Goal: Task Accomplishment & Management: Manage account settings

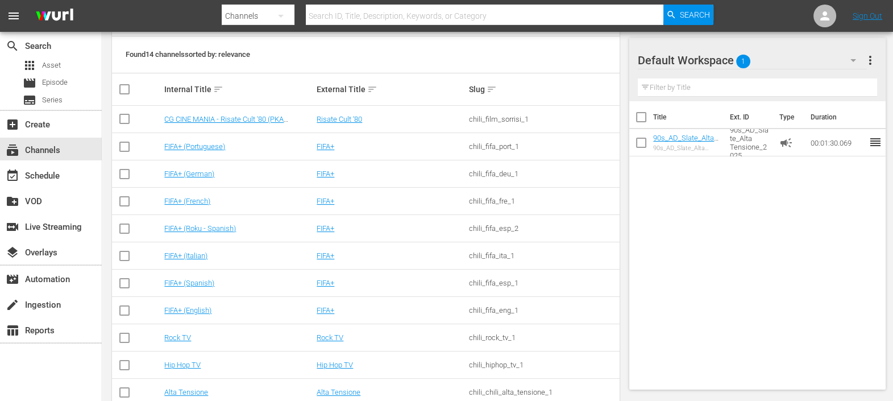
scroll to position [123, 0]
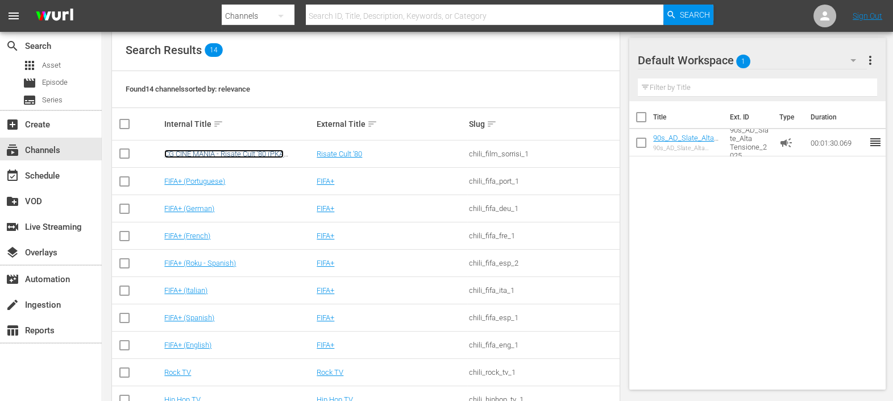
click at [233, 152] on link "CG CINE MANIA - Risate Cult '80 (PKA [PERSON_NAME] – Noi siamo angeli)" at bounding box center [223, 157] width 119 height 17
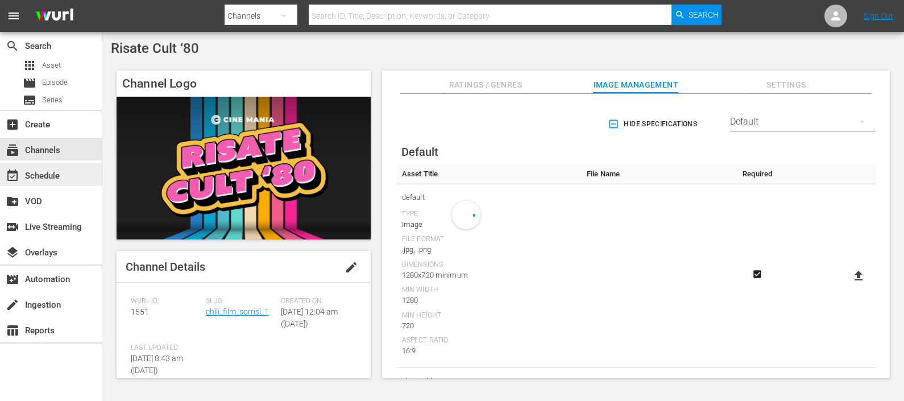
click at [41, 178] on div "event_available Schedule" at bounding box center [32, 174] width 64 height 10
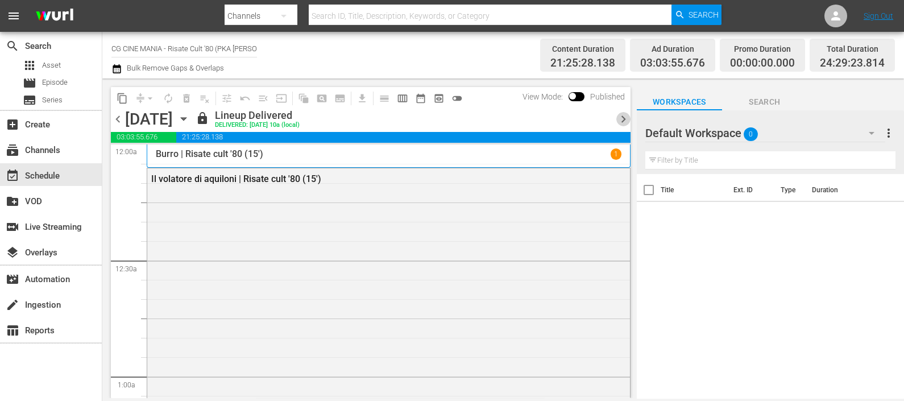
click at [618, 119] on span "chevron_right" at bounding box center [623, 119] width 14 height 14
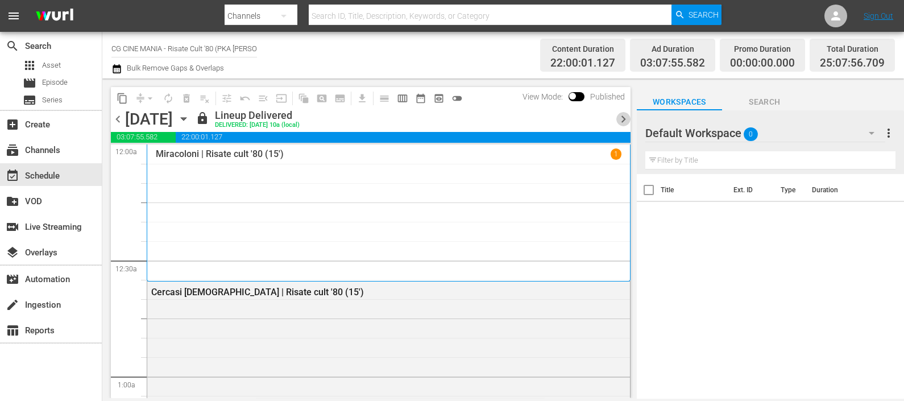
click at [625, 117] on span "chevron_right" at bounding box center [623, 119] width 14 height 14
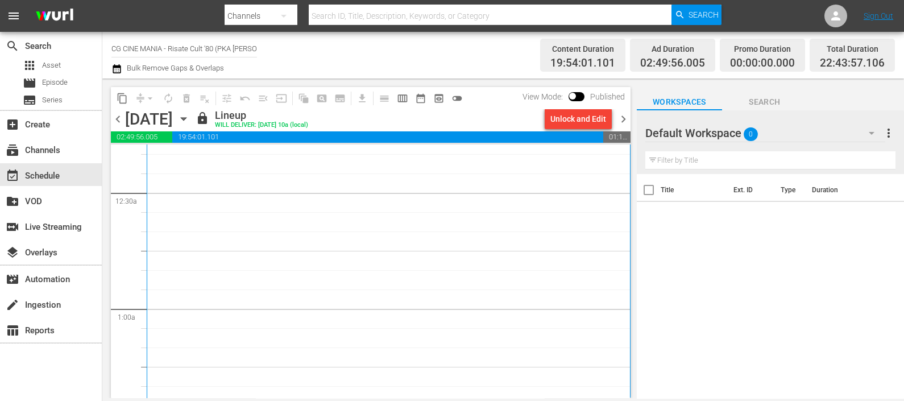
scroll to position [213, 0]
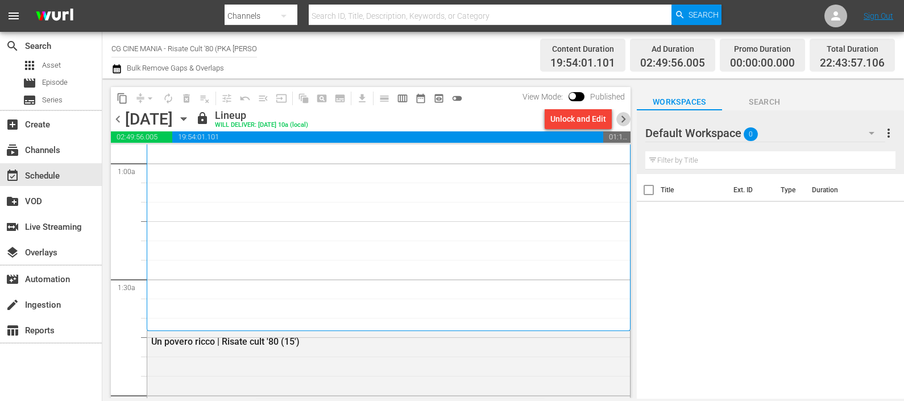
click at [625, 122] on span "chevron_right" at bounding box center [623, 119] width 14 height 14
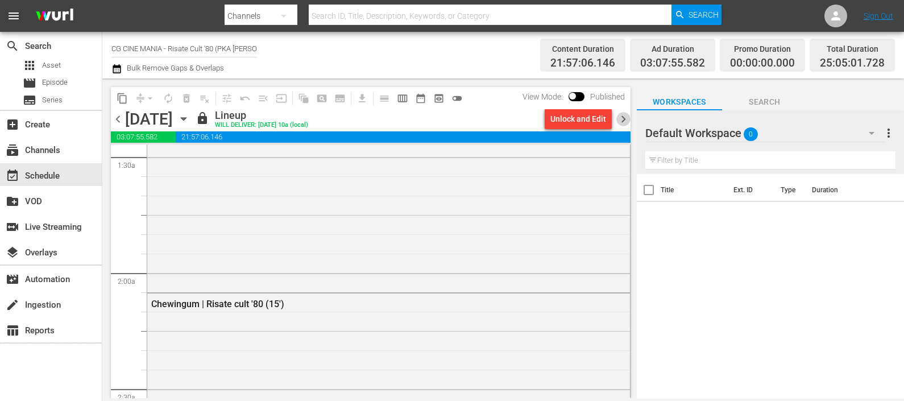
click at [622, 119] on span "chevron_right" at bounding box center [623, 119] width 14 height 14
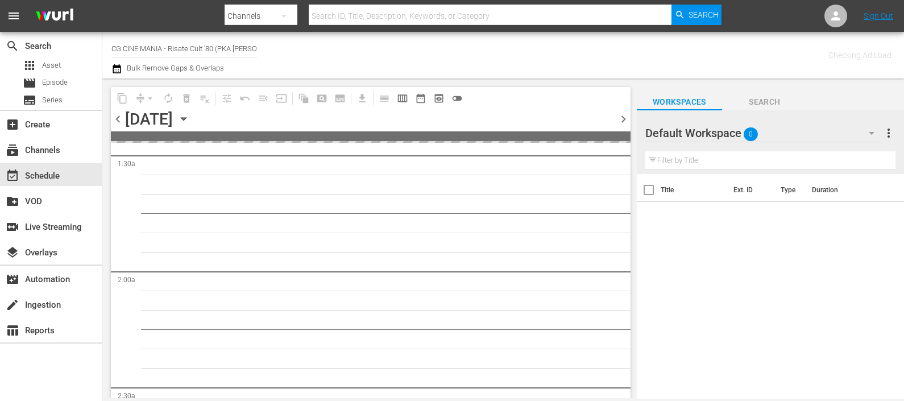
scroll to position [355, 0]
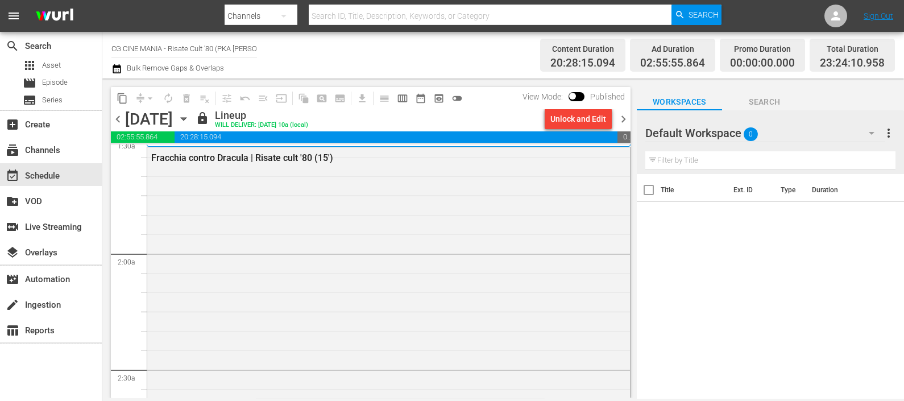
click at [626, 122] on span "chevron_right" at bounding box center [623, 119] width 14 height 14
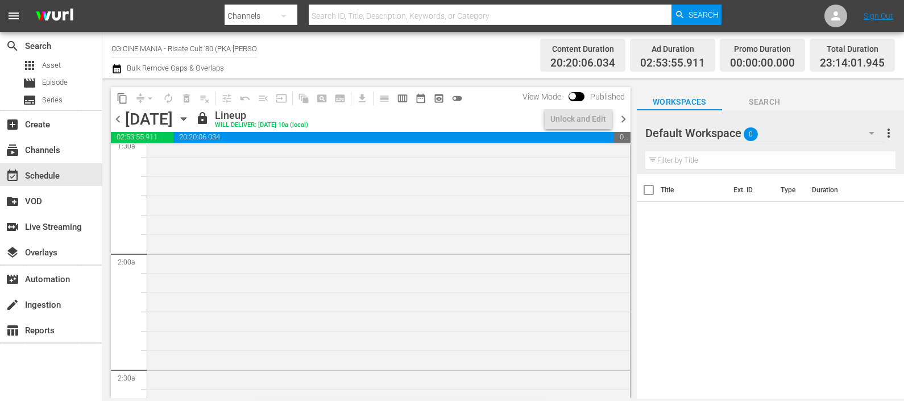
scroll to position [335, 0]
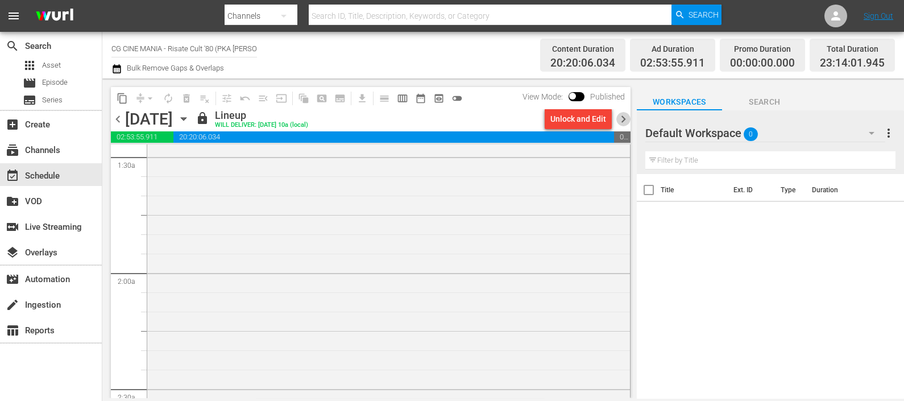
click at [626, 112] on span "chevron_right" at bounding box center [623, 119] width 14 height 14
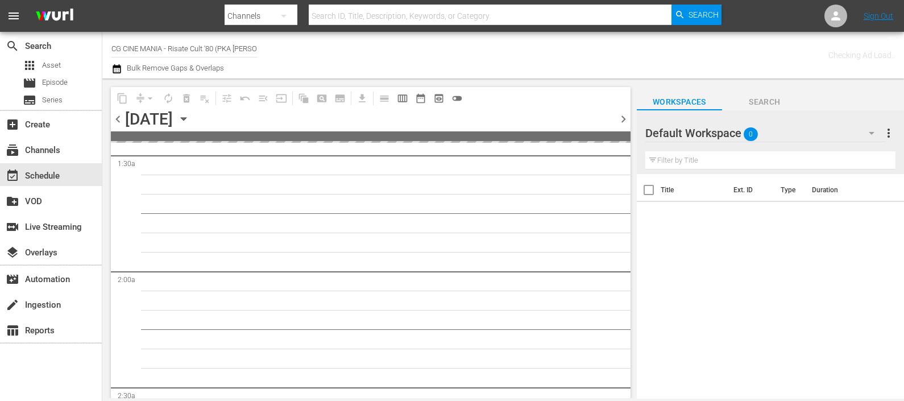
scroll to position [355, 0]
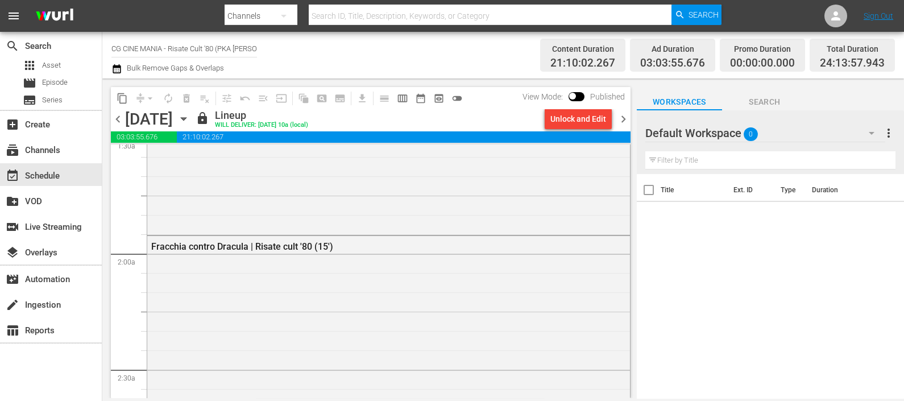
click at [625, 112] on span "chevron_right" at bounding box center [623, 119] width 14 height 14
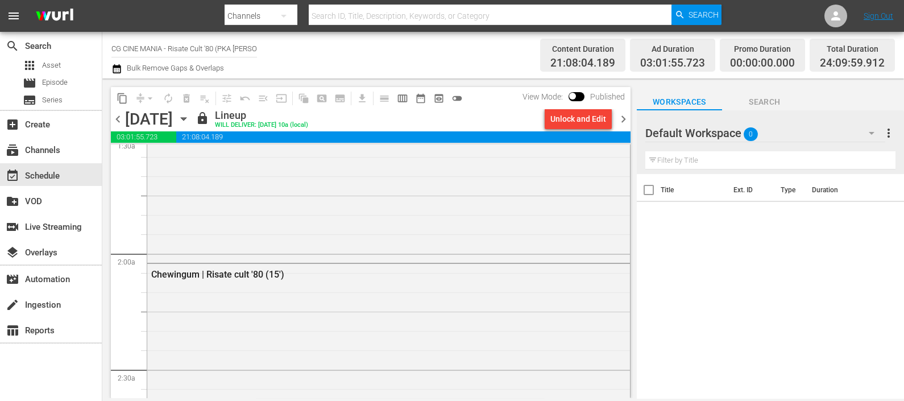
click at [625, 109] on div "chevron_left [DATE] [DATE] lock Lineup WILL DELIVER: [DATE] 10a (local) Unlock …" at bounding box center [371, 120] width 520 height 22
click at [625, 115] on span "chevron_right" at bounding box center [623, 119] width 14 height 14
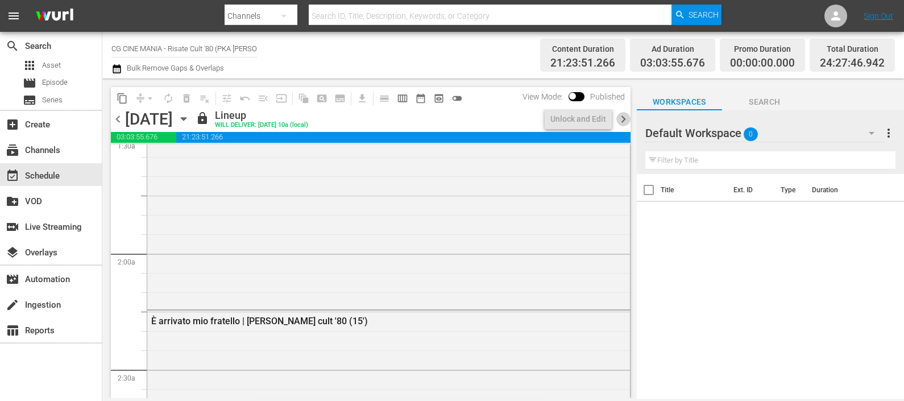
click at [625, 115] on span "chevron_right" at bounding box center [623, 119] width 14 height 14
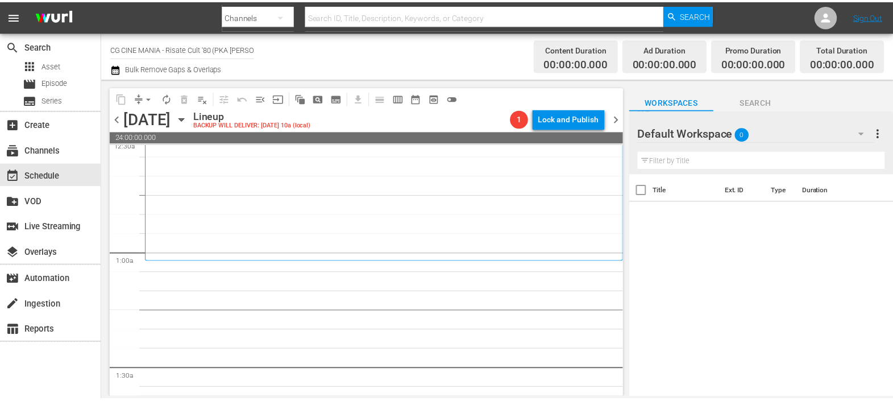
scroll to position [142, 0]
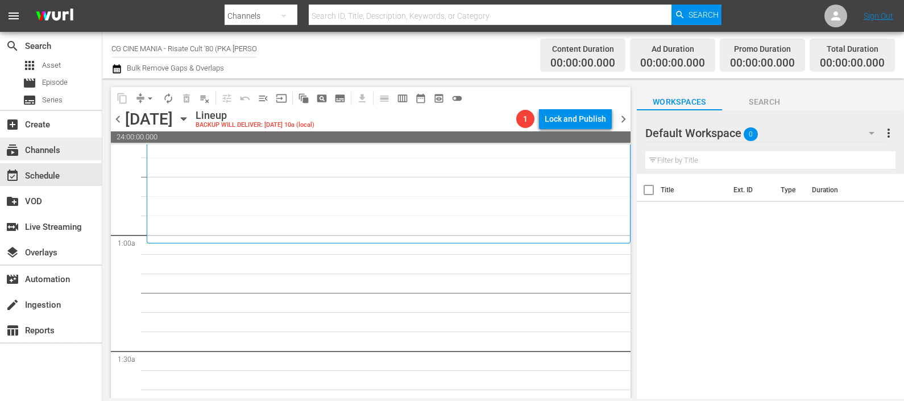
click at [44, 147] on div "subscriptions Channels" at bounding box center [32, 148] width 64 height 10
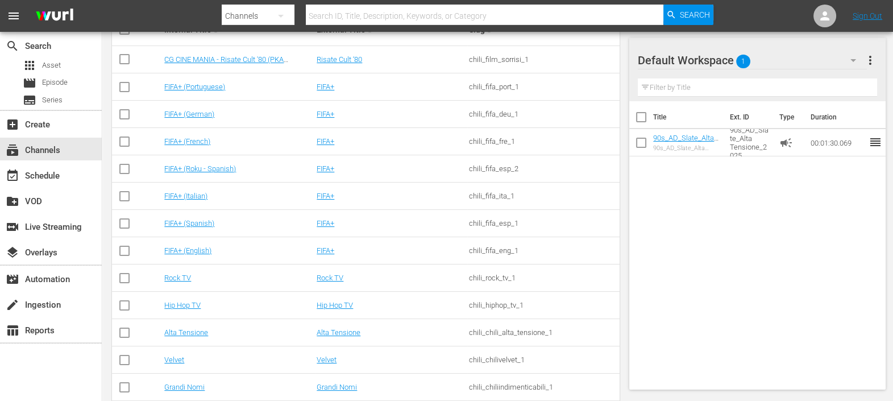
scroll to position [259, 0]
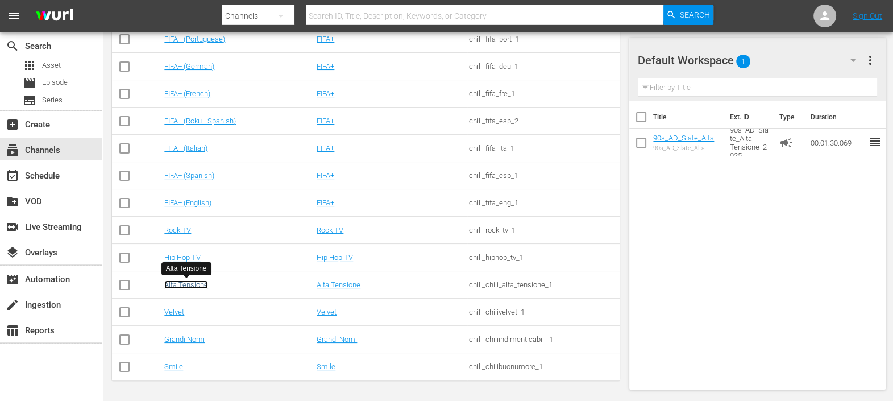
click at [183, 281] on link "Alta Tensione" at bounding box center [186, 284] width 44 height 9
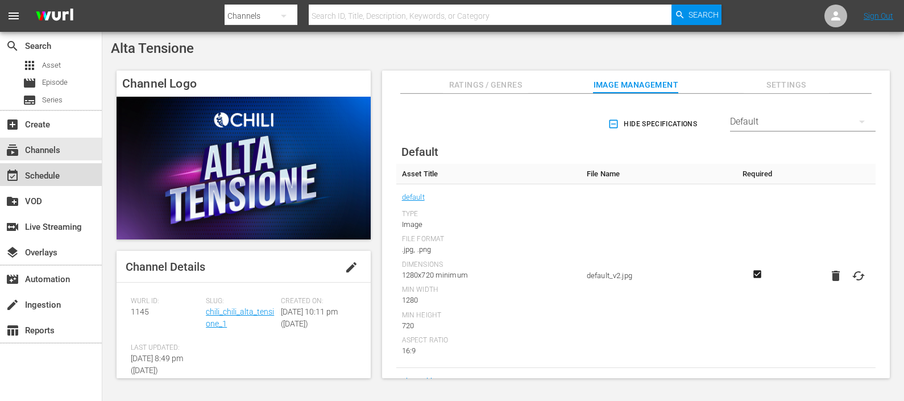
click at [60, 173] on div "event_available Schedule" at bounding box center [32, 174] width 64 height 10
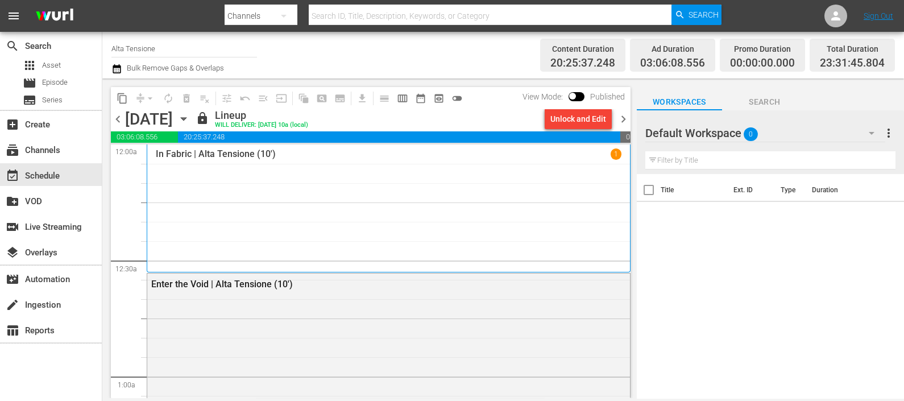
click at [190, 119] on icon "button" at bounding box center [183, 119] width 13 height 13
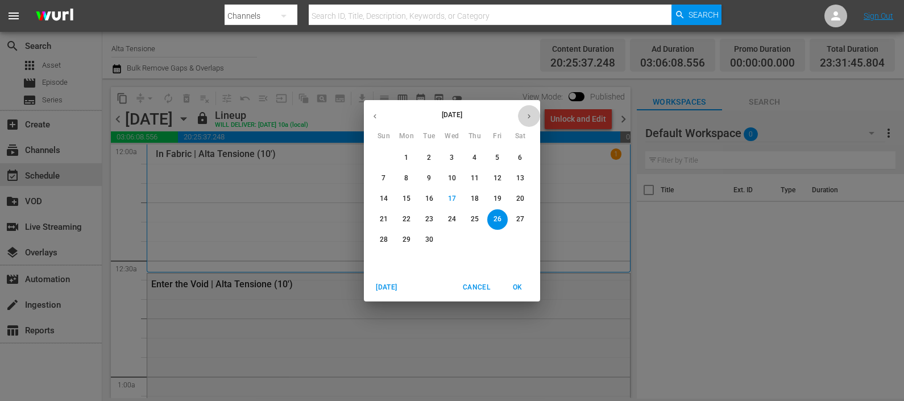
click at [526, 119] on icon "button" at bounding box center [529, 116] width 9 height 9
click at [470, 178] on span "9" at bounding box center [474, 178] width 20 height 10
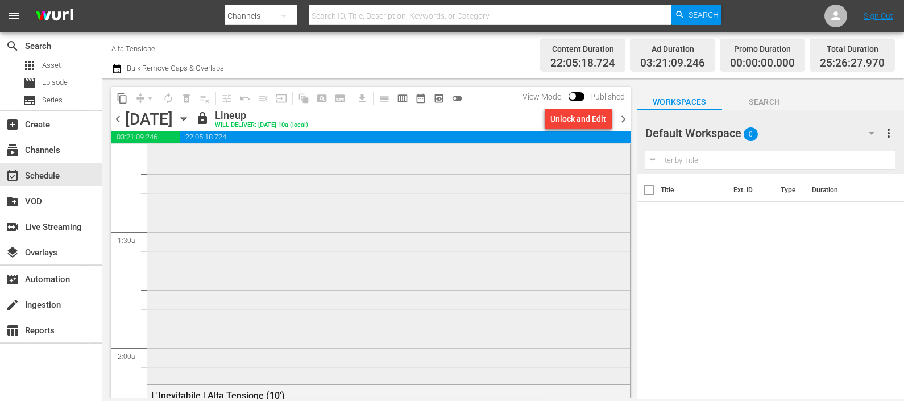
scroll to position [284, 0]
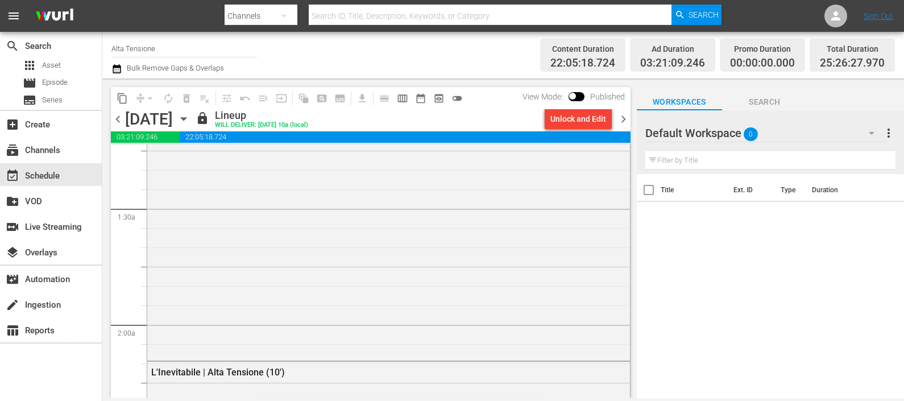
click at [622, 117] on span "chevron_right" at bounding box center [623, 119] width 14 height 14
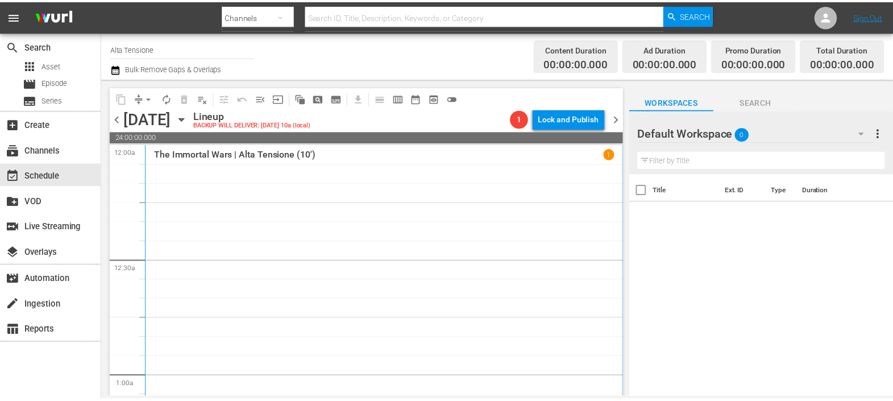
scroll to position [142, 0]
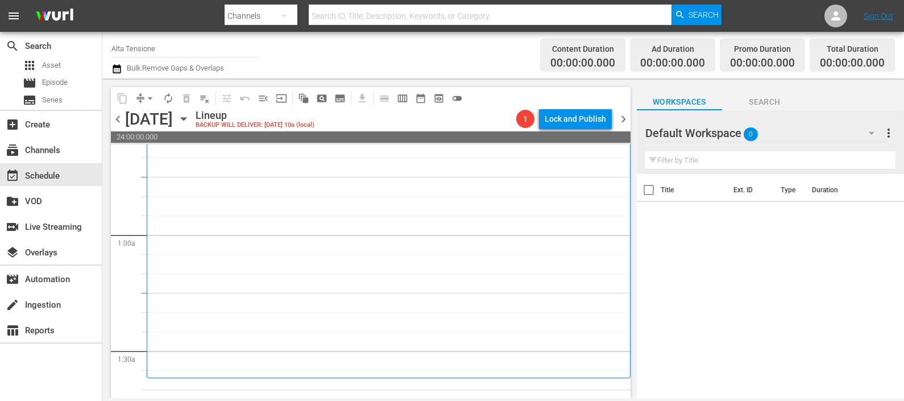
click at [716, 134] on div at bounding box center [686, 133] width 82 height 28
click at [869, 132] on icon "button" at bounding box center [872, 133] width 14 height 14
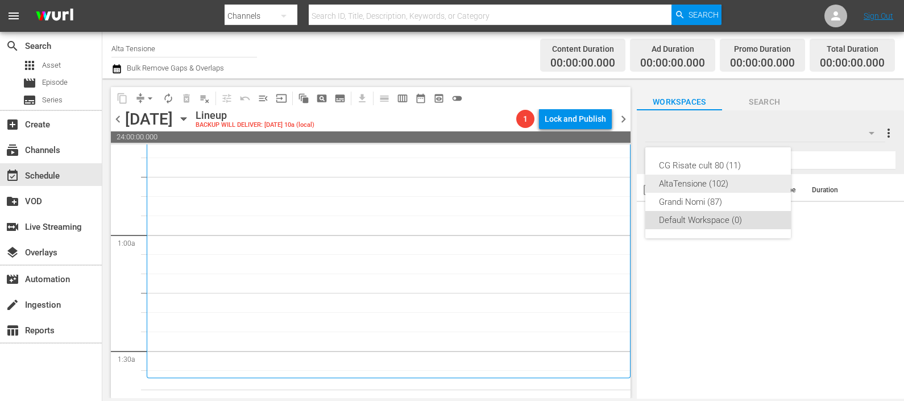
click at [720, 184] on div "AltaTensione (102)" at bounding box center [718, 183] width 118 height 18
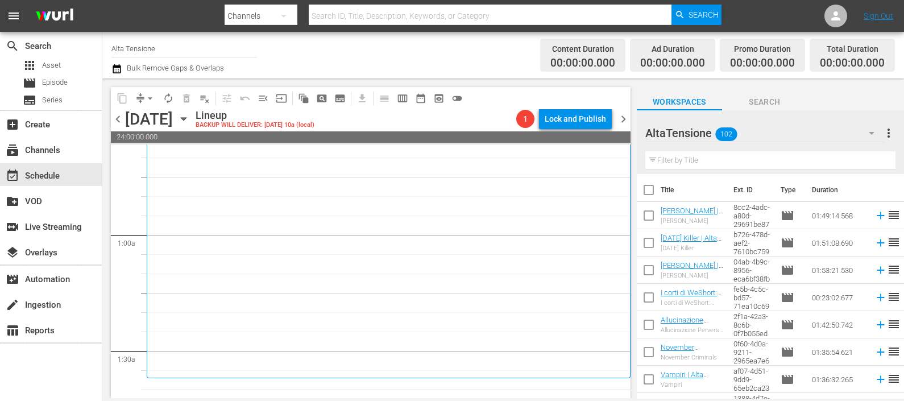
click at [730, 162] on input "text" at bounding box center [770, 160] width 250 height 18
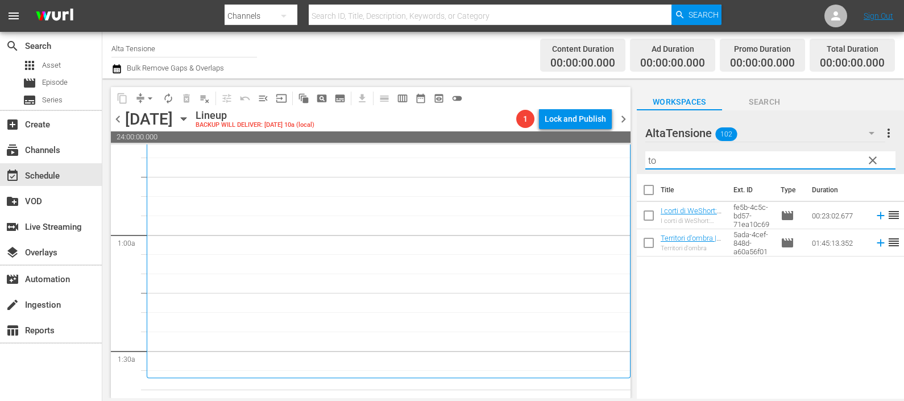
type input "t"
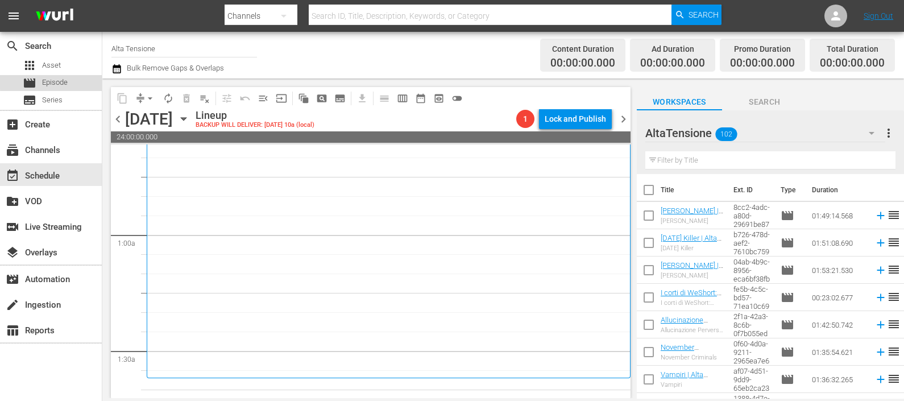
click at [69, 80] on div "movie Episode" at bounding box center [51, 83] width 102 height 16
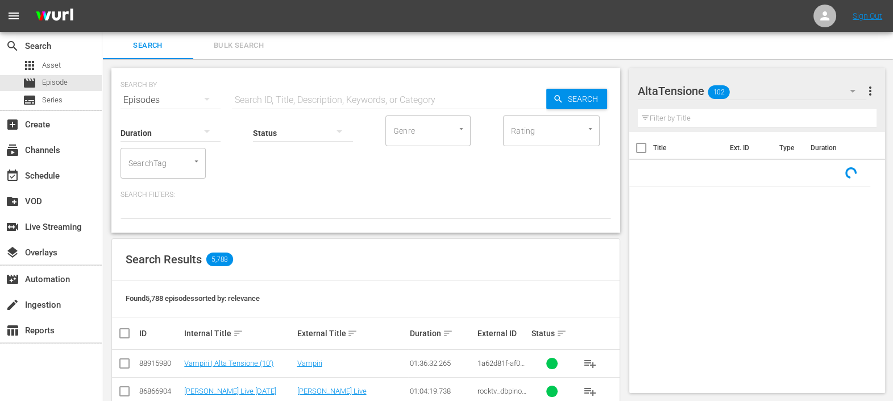
click at [268, 106] on div "Status" at bounding box center [303, 125] width 100 height 41
click at [267, 101] on input "text" at bounding box center [389, 99] width 314 height 27
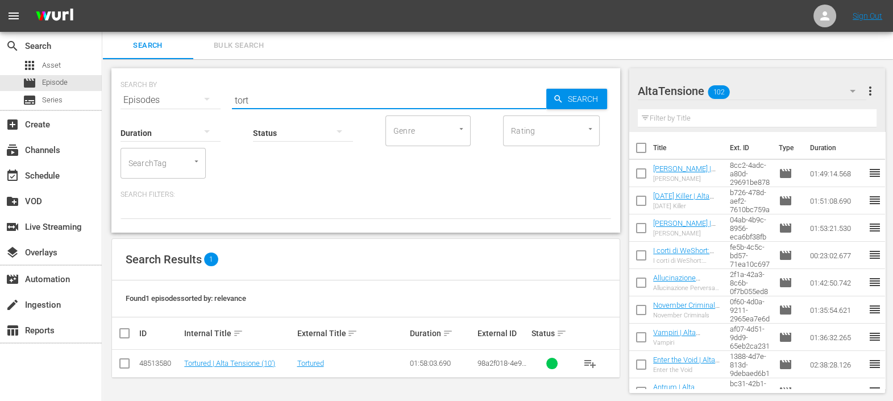
scroll to position [1, 0]
type input "tort"
click at [588, 358] on span "playlist_add" at bounding box center [590, 363] width 14 height 14
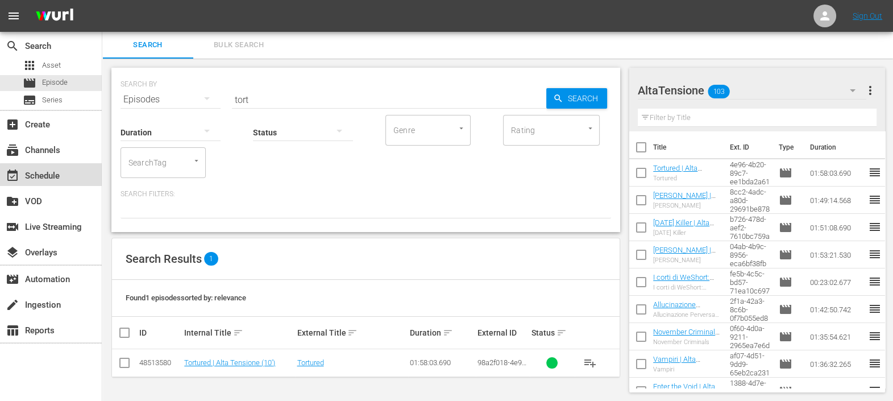
click at [61, 177] on div "event_available Schedule" at bounding box center [32, 174] width 64 height 10
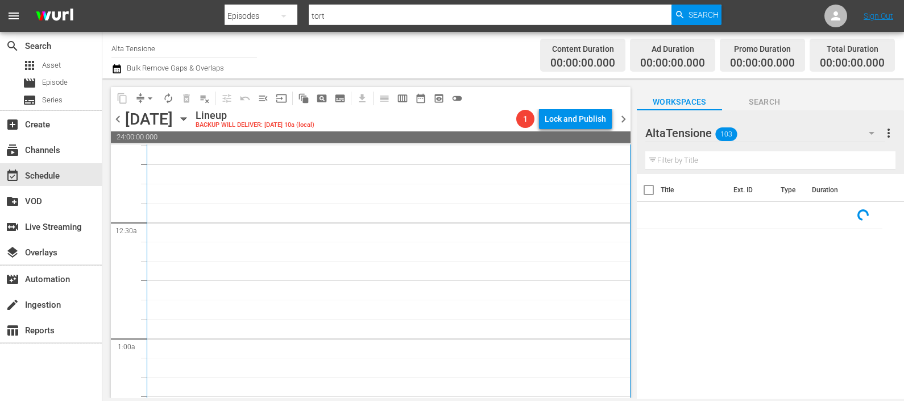
scroll to position [213, 0]
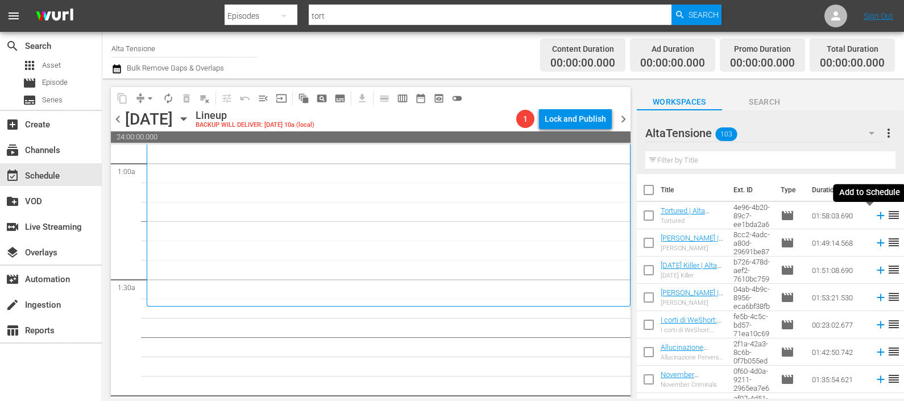
click at [874, 219] on icon at bounding box center [880, 215] width 13 height 13
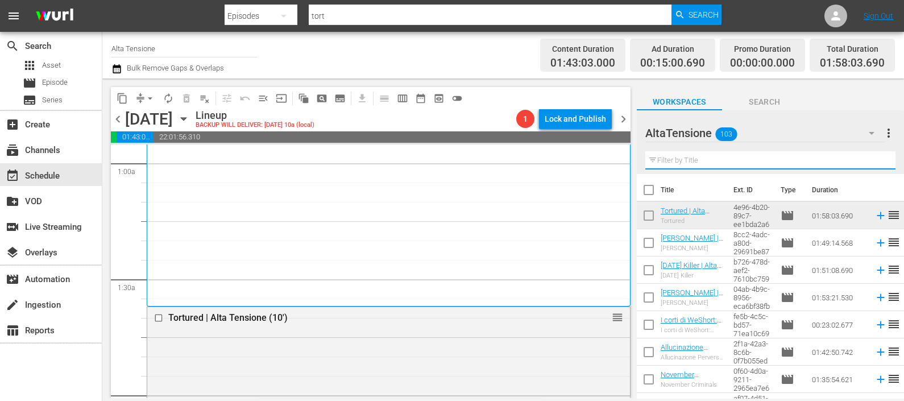
click at [709, 162] on input "text" at bounding box center [770, 160] width 250 height 18
click at [874, 239] on icon at bounding box center [880, 242] width 13 height 13
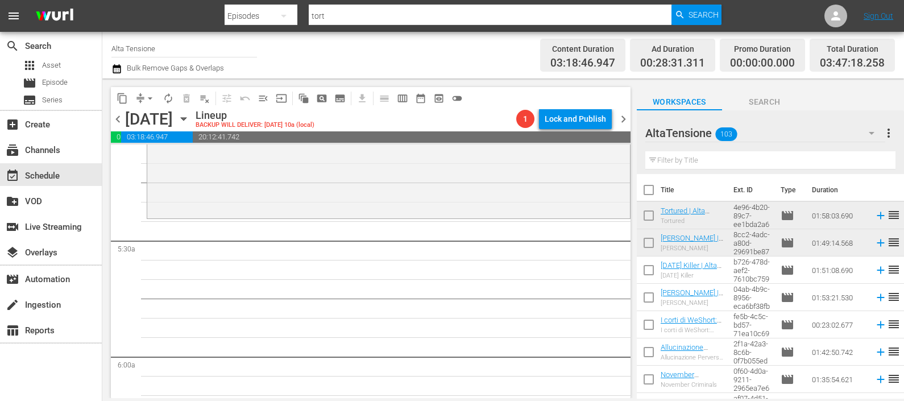
scroll to position [1208, 0]
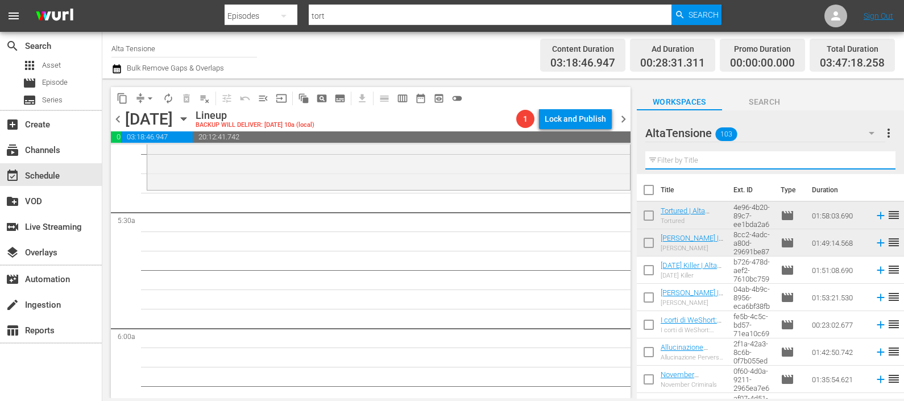
click at [732, 160] on input "text" at bounding box center [770, 160] width 250 height 18
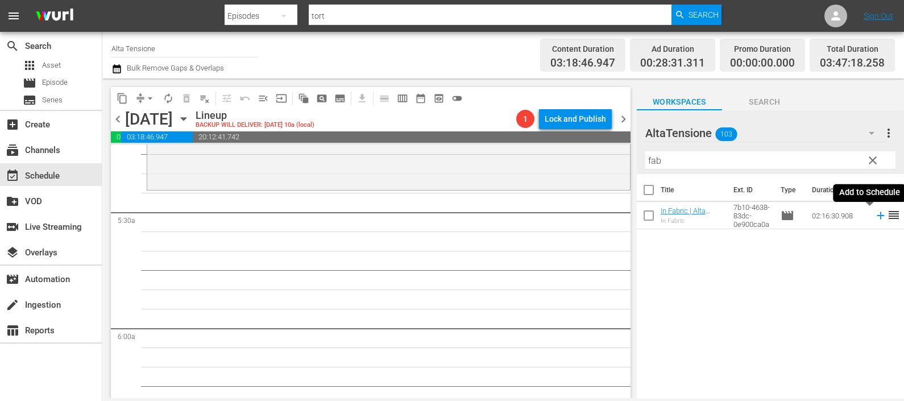
click at [874, 219] on icon at bounding box center [880, 215] width 13 height 13
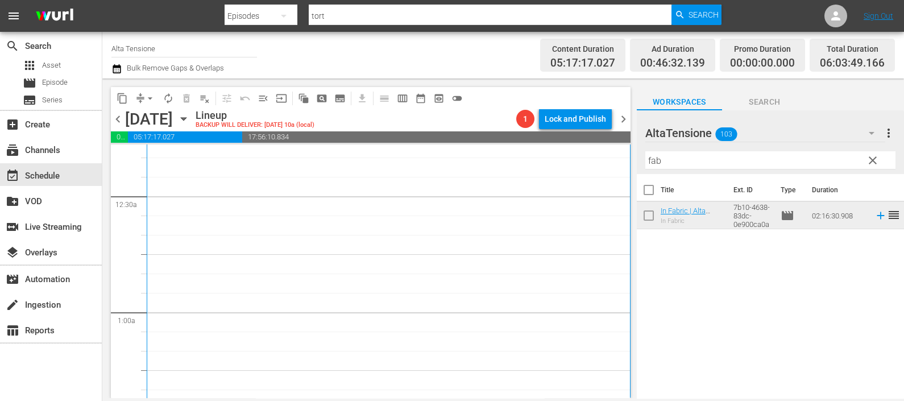
scroll to position [142, 0]
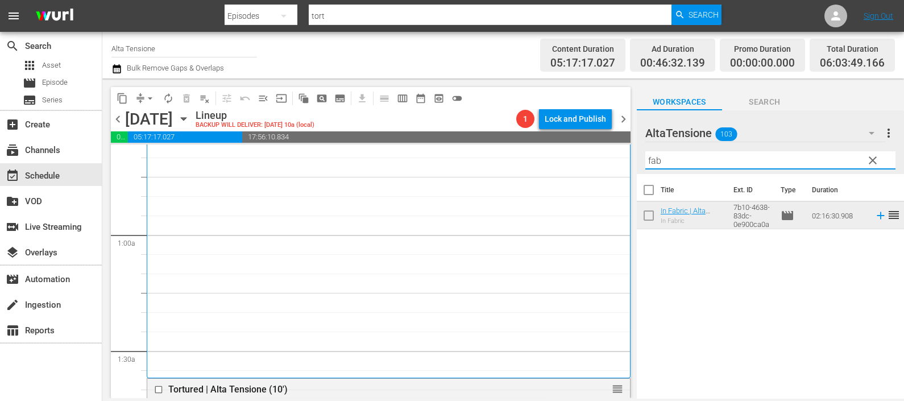
drag, startPoint x: 761, startPoint y: 155, endPoint x: 635, endPoint y: 159, distance: 125.7
click at [635, 159] on div "content_copy compress arrow_drop_down autorenew_outlined delete_forever_outline…" at bounding box center [502, 237] width 801 height 319
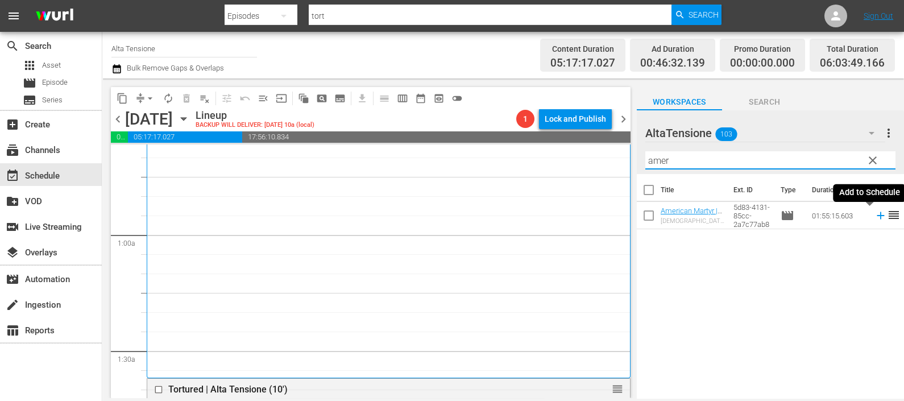
click at [874, 216] on icon at bounding box center [880, 215] width 13 height 13
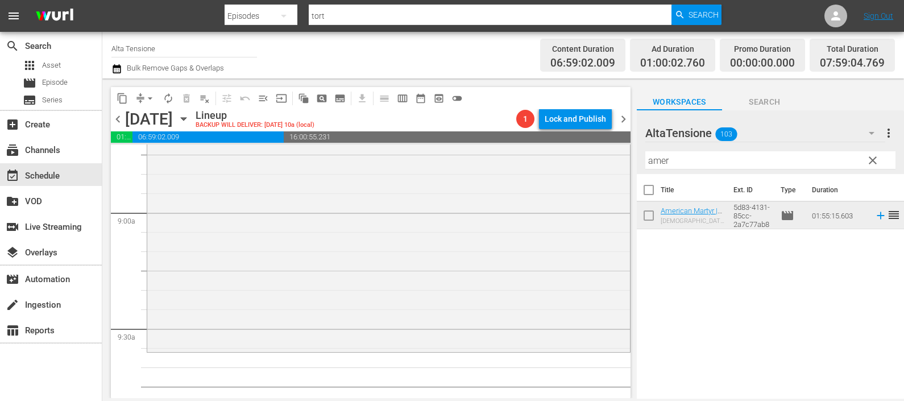
scroll to position [1989, 0]
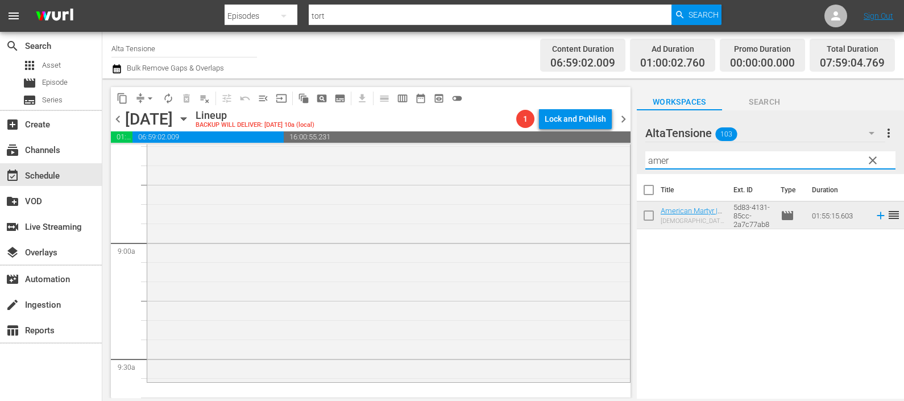
drag, startPoint x: 720, startPoint y: 164, endPoint x: 620, endPoint y: 167, distance: 100.1
click at [620, 166] on div "content_copy compress arrow_drop_down autorenew_outlined delete_forever_outline…" at bounding box center [502, 237] width 801 height 319
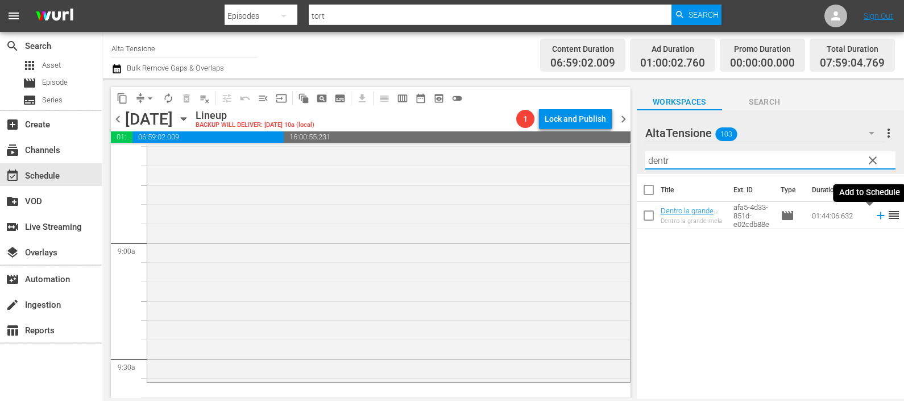
click at [874, 219] on icon at bounding box center [880, 215] width 13 height 13
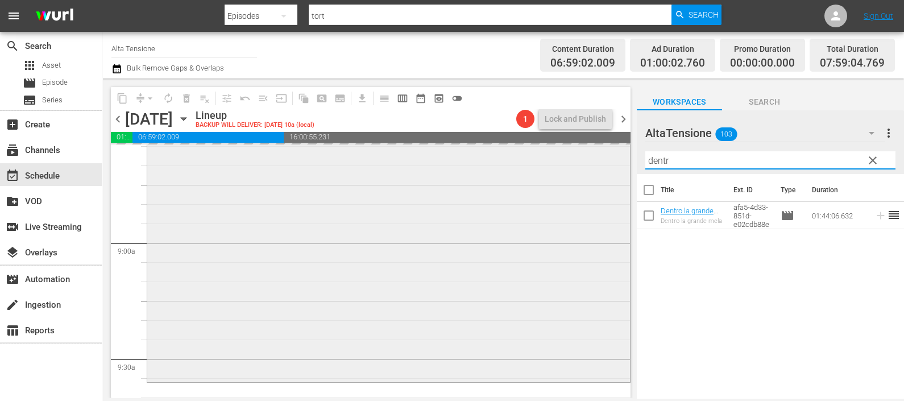
drag, startPoint x: 709, startPoint y: 165, endPoint x: 610, endPoint y: 167, distance: 99.5
click at [612, 167] on div "content_copy compress arrow_drop_down autorenew_outlined delete_forever_outline…" at bounding box center [502, 237] width 801 height 319
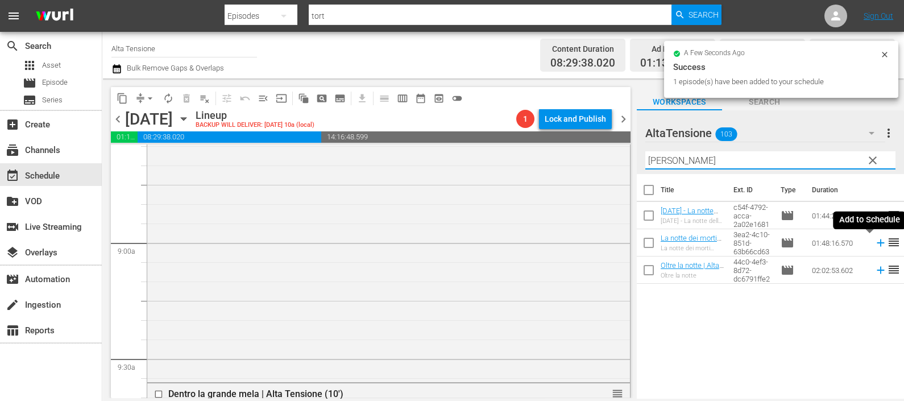
click at [876, 242] on icon at bounding box center [879, 242] width 7 height 7
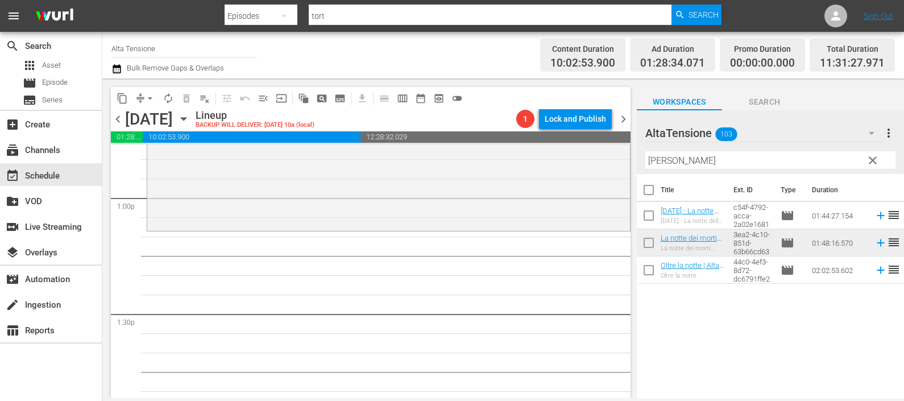
scroll to position [2984, 0]
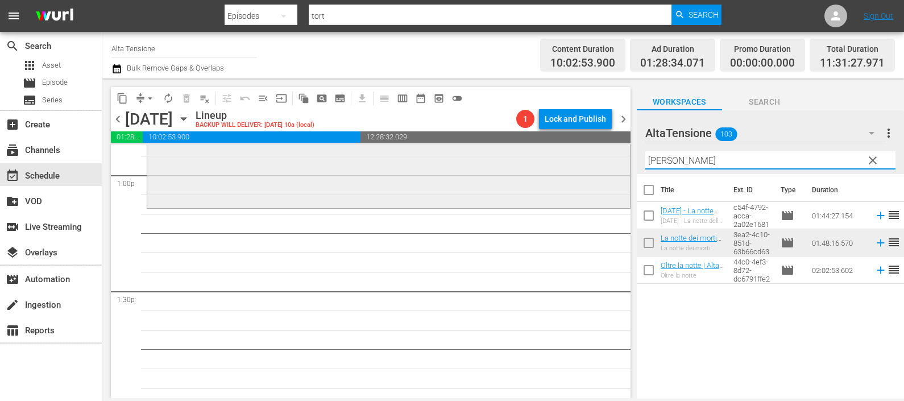
drag, startPoint x: 685, startPoint y: 157, endPoint x: 612, endPoint y: 158, distance: 73.9
click at [616, 158] on div "content_copy compress arrow_drop_down autorenew_outlined delete_forever_outline…" at bounding box center [502, 237] width 801 height 319
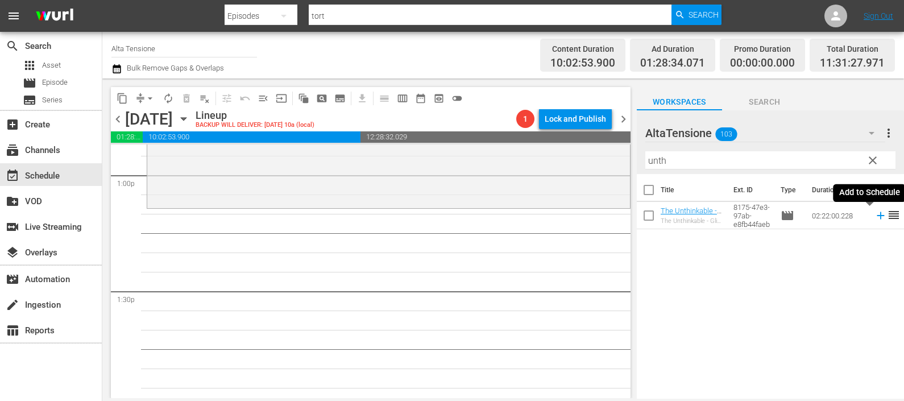
click at [876, 216] on icon at bounding box center [879, 215] width 7 height 7
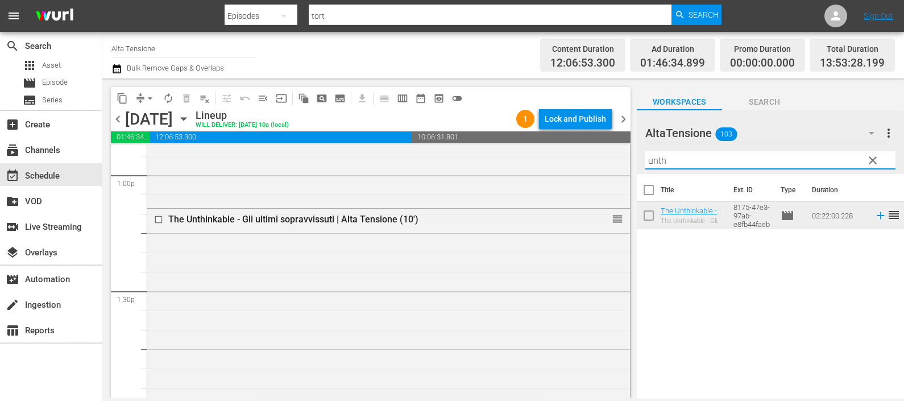
drag, startPoint x: 678, startPoint y: 166, endPoint x: 636, endPoint y: 168, distance: 42.1
click at [635, 168] on div "content_copy compress arrow_drop_down autorenew_outlined delete_forever_outline…" at bounding box center [502, 237] width 801 height 319
drag, startPoint x: 668, startPoint y: 163, endPoint x: 639, endPoint y: 155, distance: 30.5
click at [643, 158] on div "AltaTensione 103 AltaTensione more_vert clear Filter by Title dent" at bounding box center [770, 142] width 267 height 64
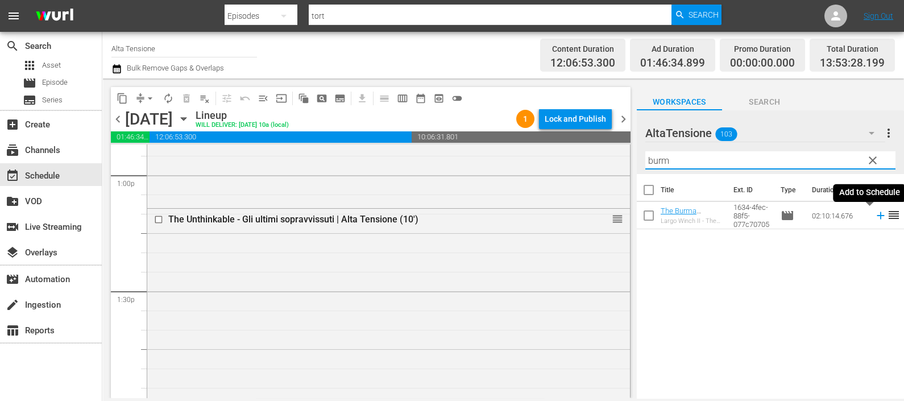
click at [876, 216] on icon at bounding box center [879, 215] width 7 height 7
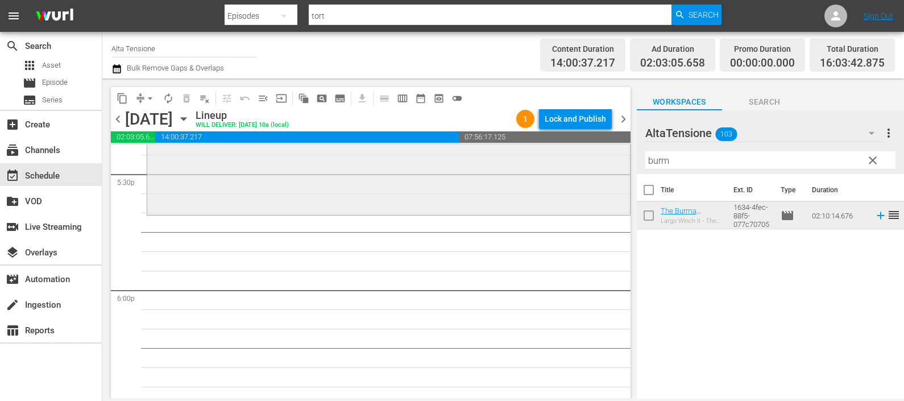
scroll to position [4049, 0]
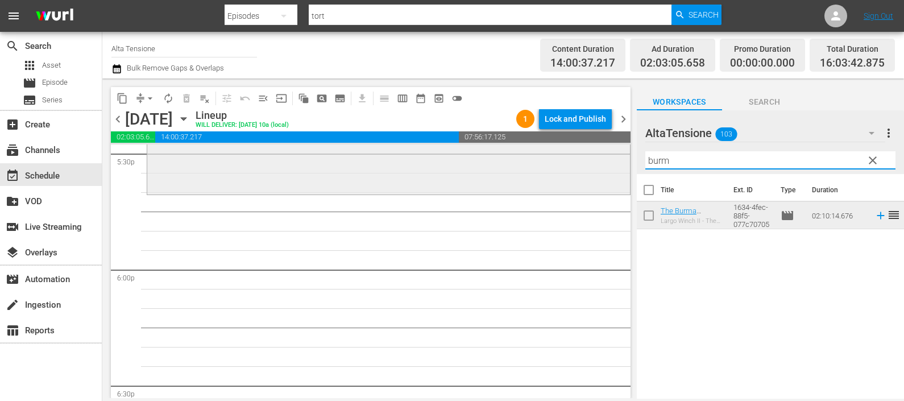
drag, startPoint x: 722, startPoint y: 163, endPoint x: 608, endPoint y: 155, distance: 114.0
click at [609, 156] on div "content_copy compress arrow_drop_down autorenew_outlined delete_forever_outline…" at bounding box center [502, 237] width 801 height 319
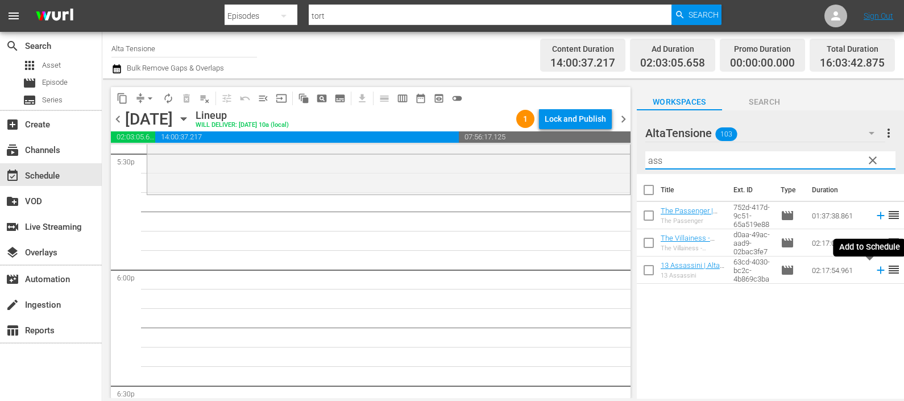
click at [874, 271] on icon at bounding box center [880, 270] width 13 height 13
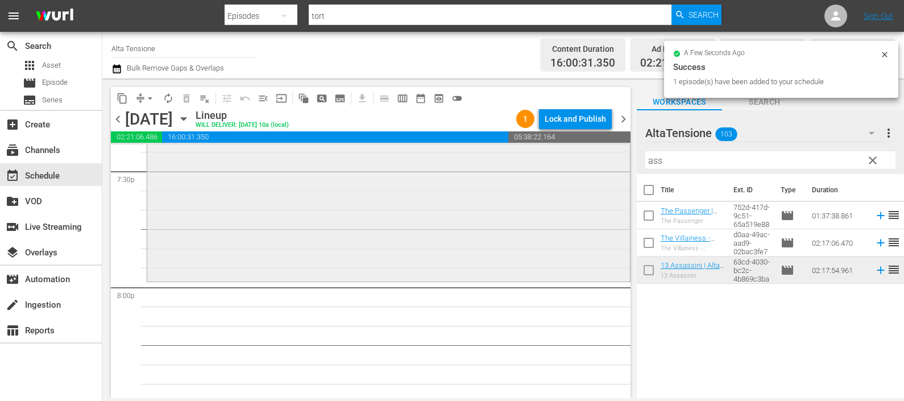
scroll to position [4547, 0]
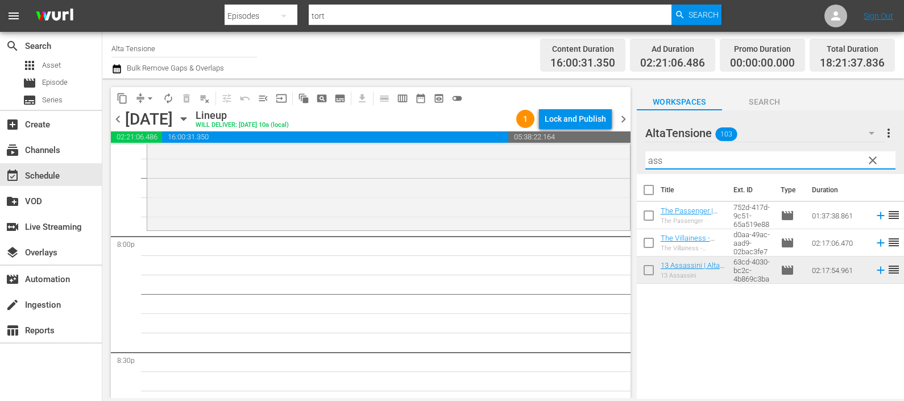
drag, startPoint x: 715, startPoint y: 159, endPoint x: 621, endPoint y: 148, distance: 95.0
click at [627, 148] on div "content_copy compress arrow_drop_down autorenew_outlined delete_forever_outline…" at bounding box center [502, 237] width 801 height 319
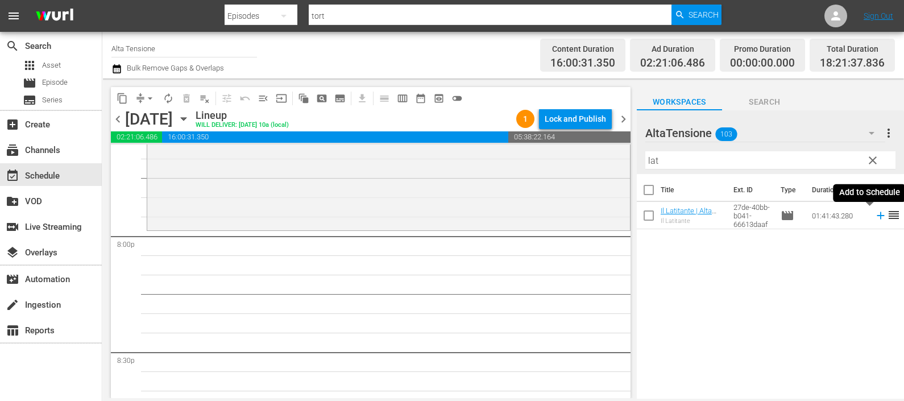
click at [874, 216] on icon at bounding box center [880, 215] width 13 height 13
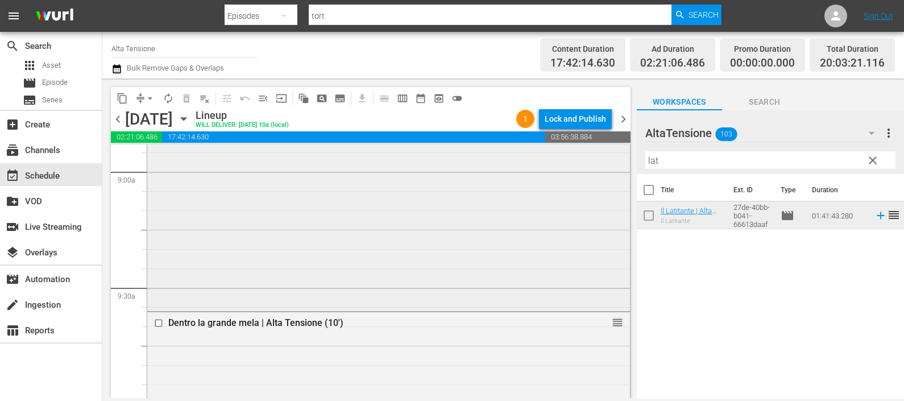
scroll to position [2131, 0]
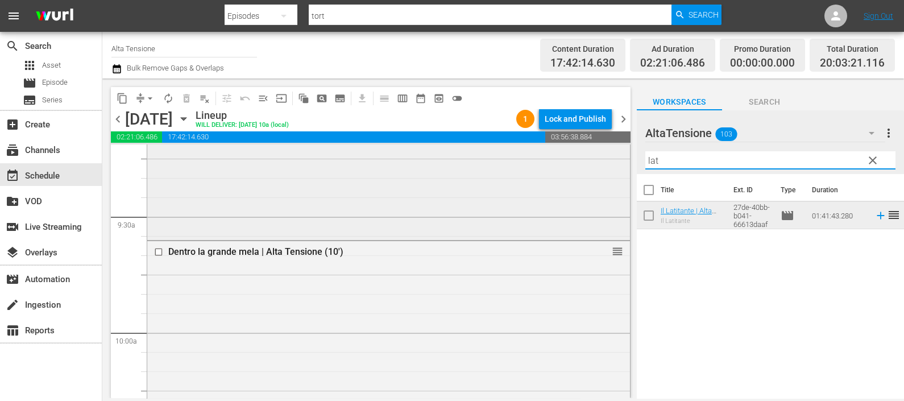
drag, startPoint x: 659, startPoint y: 157, endPoint x: 613, endPoint y: 163, distance: 46.4
click at [614, 162] on div "content_copy compress arrow_drop_down autorenew_outlined delete_forever_outline…" at bounding box center [502, 237] width 801 height 319
drag, startPoint x: 687, startPoint y: 156, endPoint x: 618, endPoint y: 142, distance: 70.2
click at [620, 145] on div "content_copy compress arrow_drop_down autorenew_outlined delete_forever_outline…" at bounding box center [502, 237] width 801 height 319
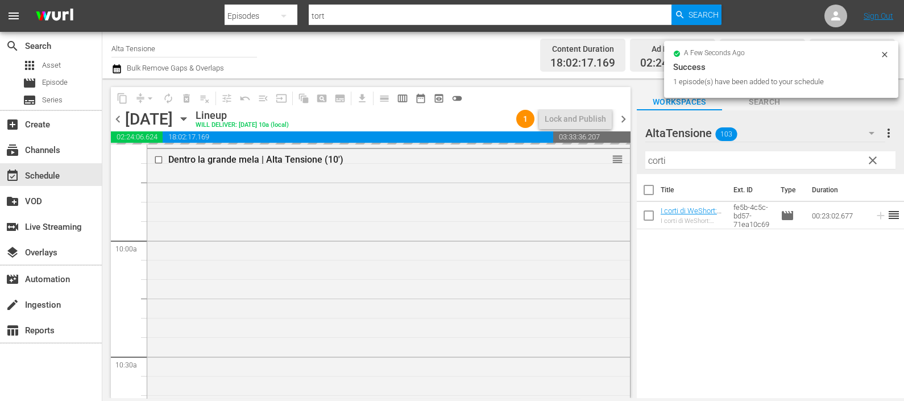
scroll to position [2202, 0]
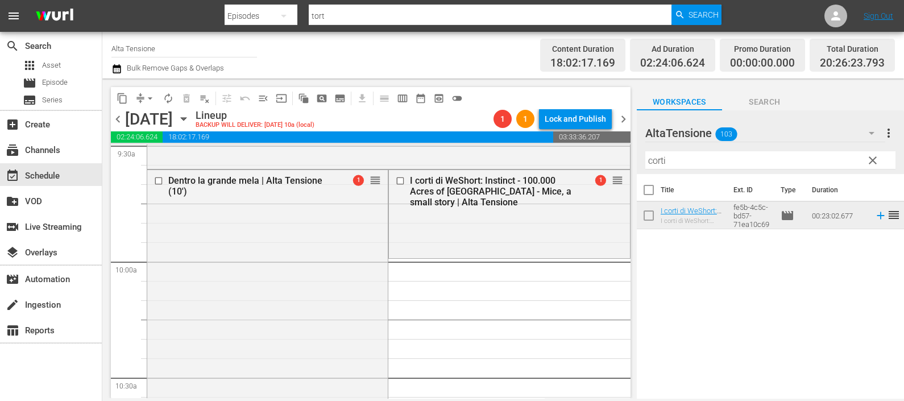
drag, startPoint x: 367, startPoint y: 181, endPoint x: 360, endPoint y: 261, distance: 81.0
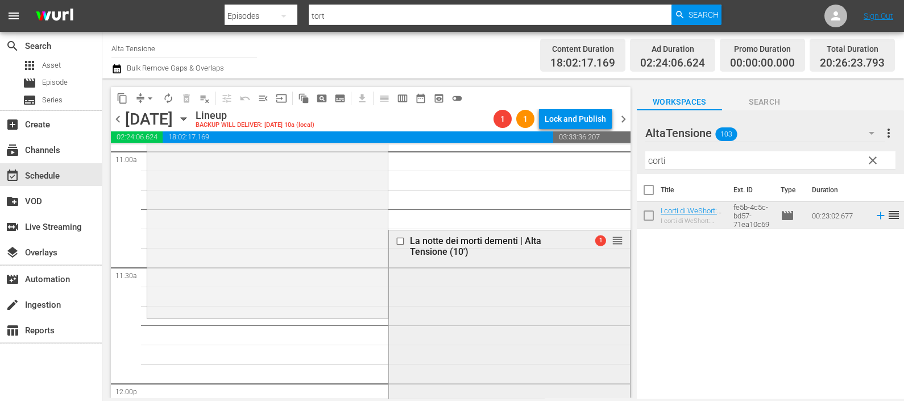
scroll to position [2558, 0]
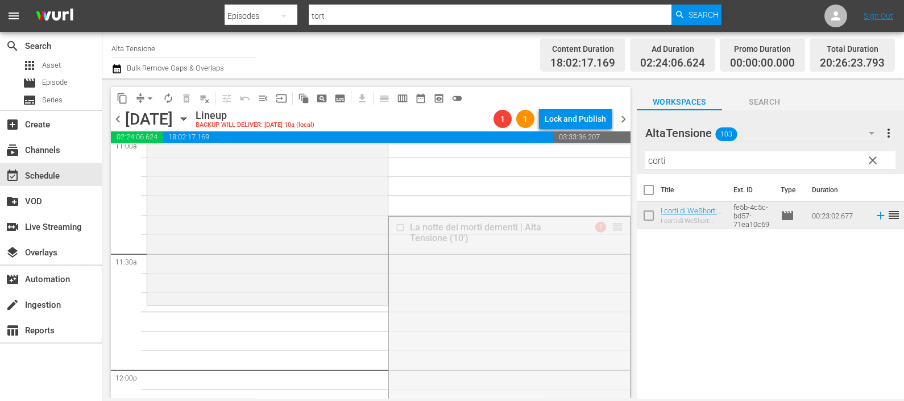
drag, startPoint x: 603, startPoint y: 226, endPoint x: 578, endPoint y: 305, distance: 82.7
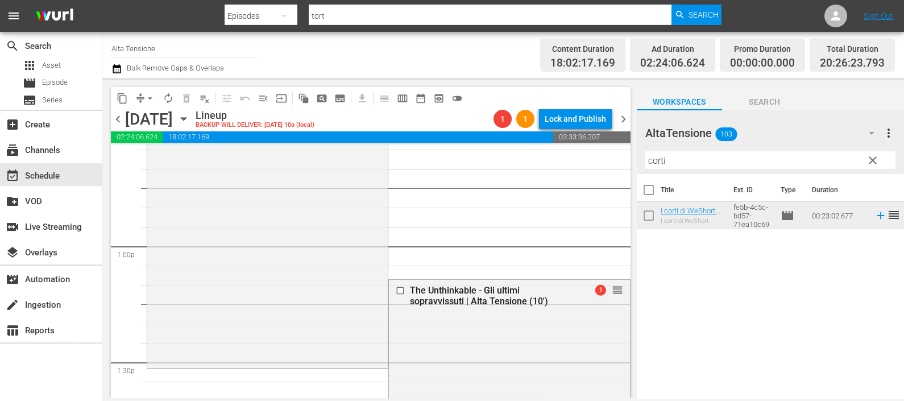
scroll to position [2984, 0]
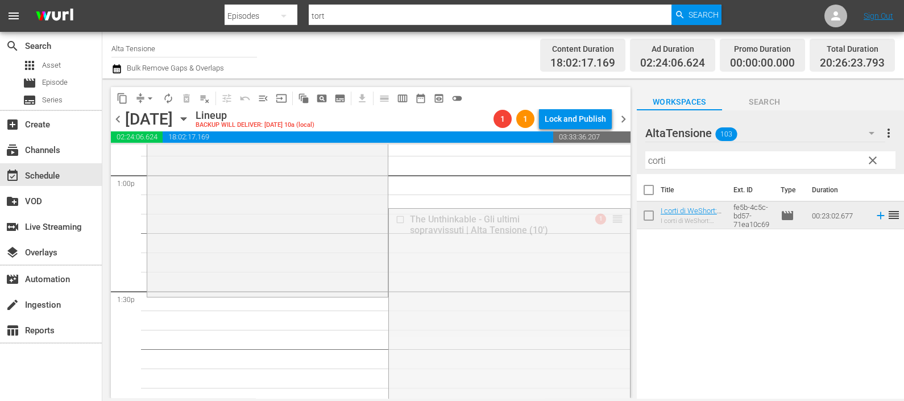
drag, startPoint x: 610, startPoint y: 216, endPoint x: 567, endPoint y: 301, distance: 95.1
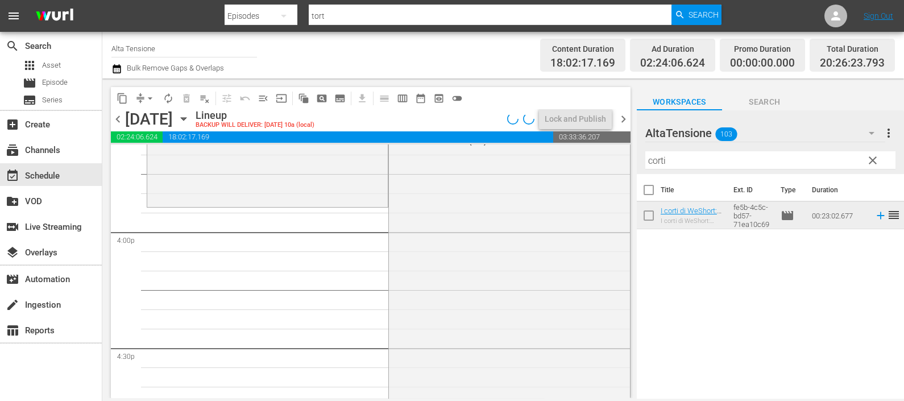
scroll to position [3552, 0]
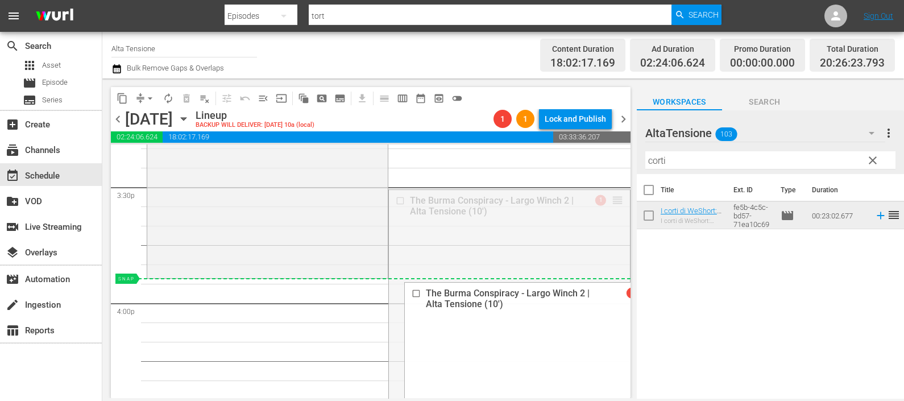
drag, startPoint x: 605, startPoint y: 198, endPoint x: 578, endPoint y: 278, distance: 84.1
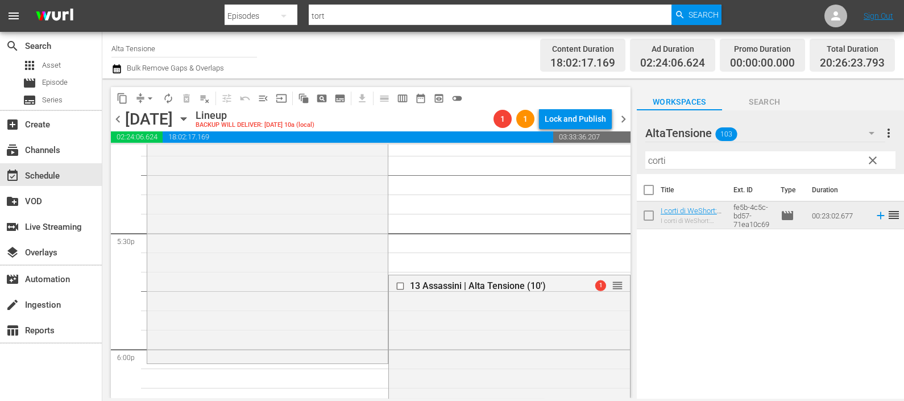
scroll to position [3978, 0]
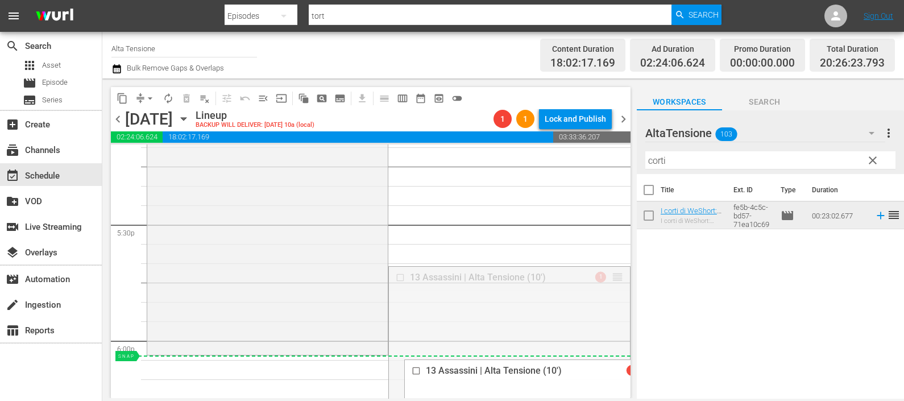
drag, startPoint x: 606, startPoint y: 273, endPoint x: 588, endPoint y: 355, distance: 83.8
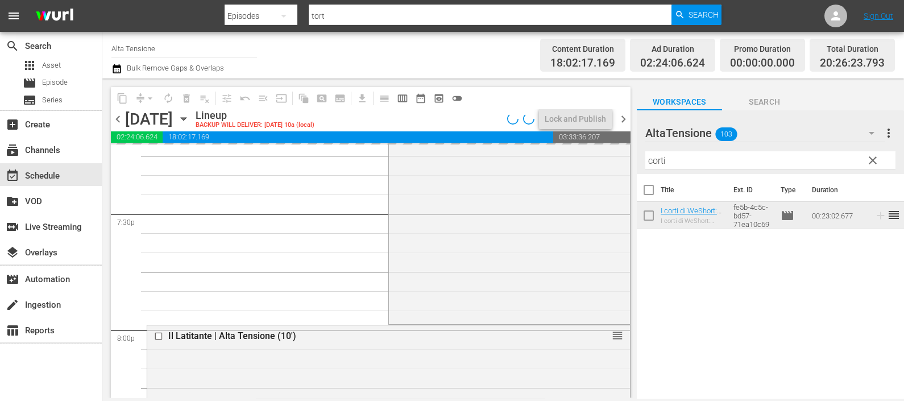
scroll to position [4547, 0]
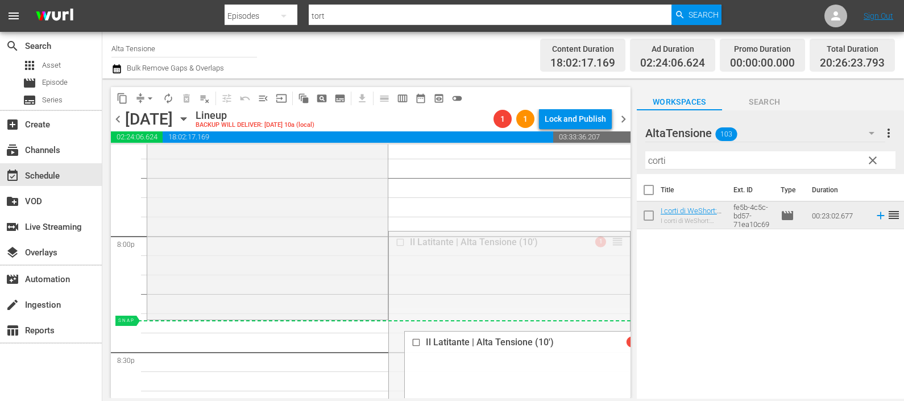
drag, startPoint x: 606, startPoint y: 238, endPoint x: 594, endPoint y: 324, distance: 86.7
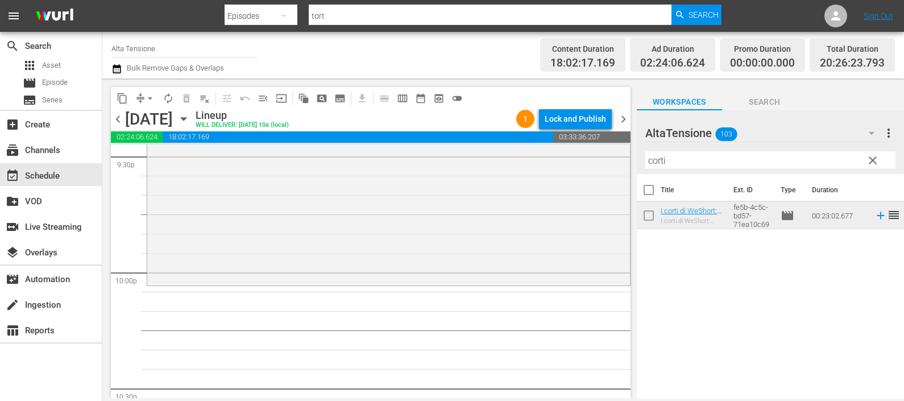
scroll to position [4974, 0]
drag, startPoint x: 697, startPoint y: 165, endPoint x: 572, endPoint y: 159, distance: 125.2
click at [583, 174] on div "content_copy compress arrow_drop_down autorenew_outlined delete_forever_outline…" at bounding box center [502, 237] width 801 height 319
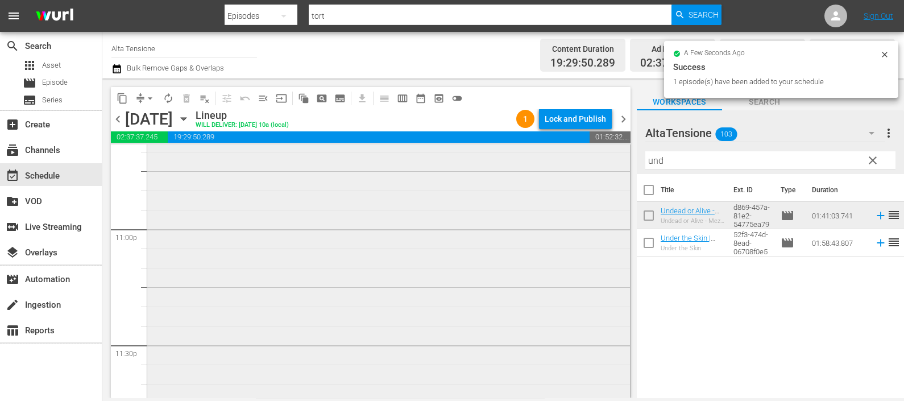
scroll to position [5312, 0]
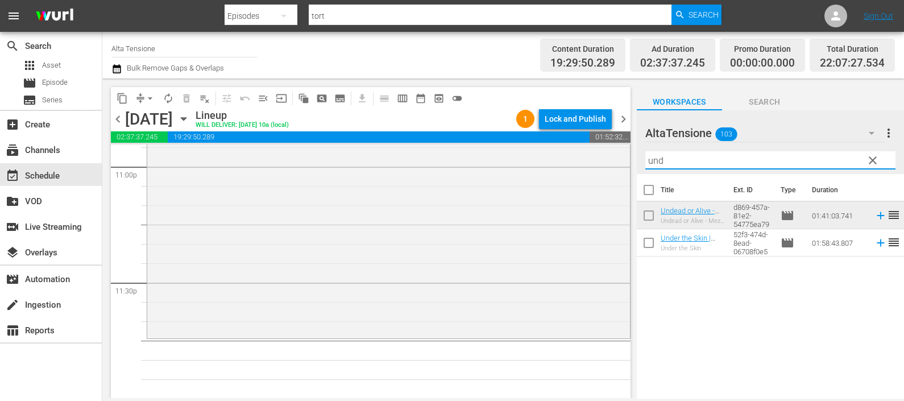
drag, startPoint x: 691, startPoint y: 162, endPoint x: 625, endPoint y: 163, distance: 65.4
click at [623, 161] on div "content_copy compress arrow_drop_down autorenew_outlined delete_forever_outline…" at bounding box center [502, 237] width 801 height 319
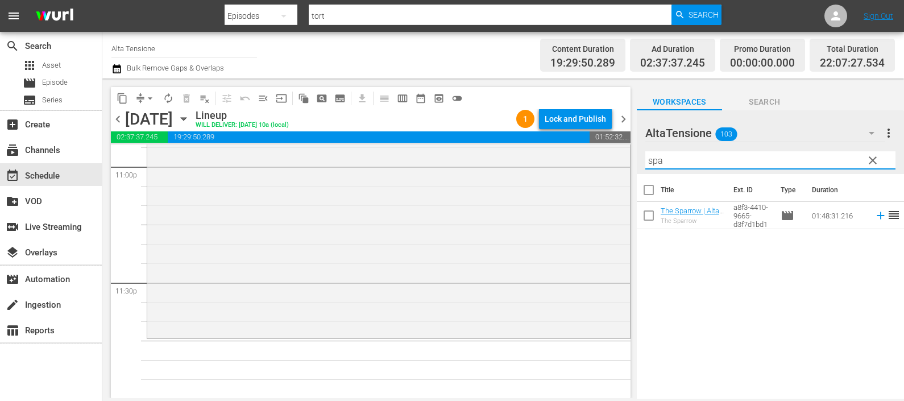
type input "spa"
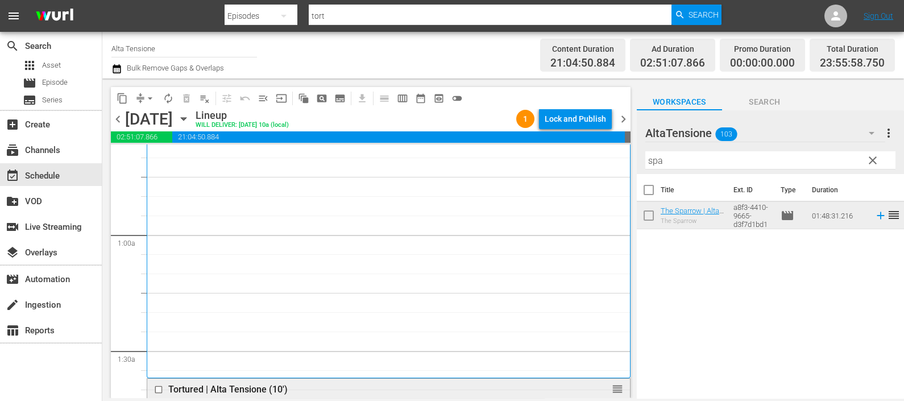
scroll to position [0, 0]
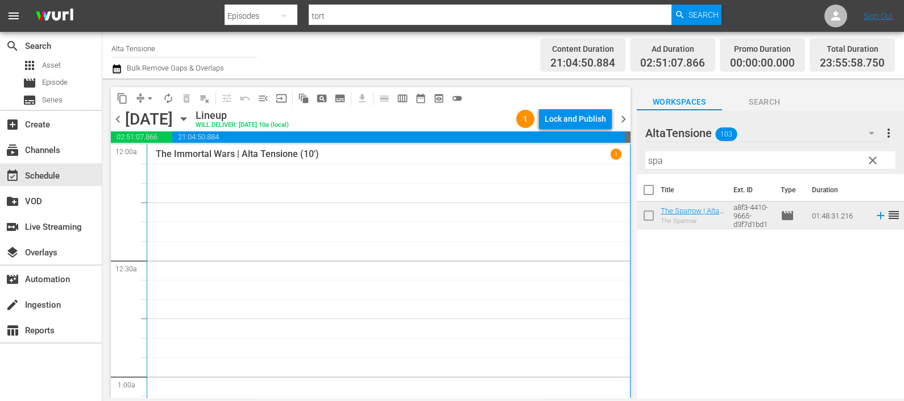
click at [117, 68] on icon "button" at bounding box center [116, 69] width 11 height 14
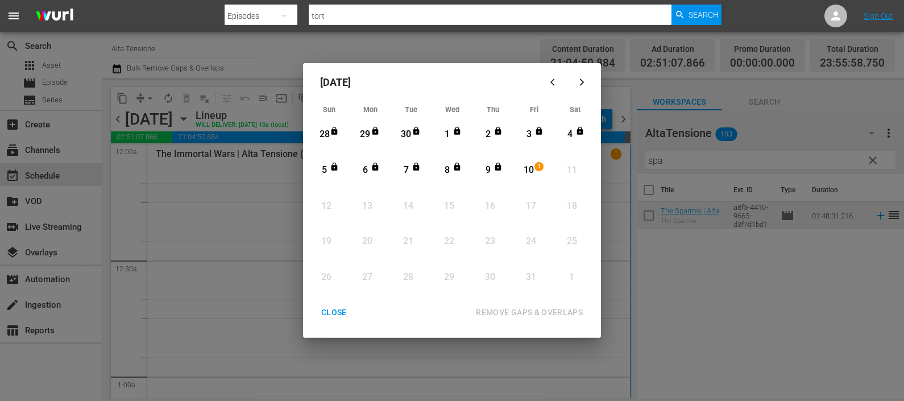
click at [524, 170] on div "10" at bounding box center [529, 170] width 14 height 13
click at [529, 314] on div "REMOVE GAPS & OVERLAPS" at bounding box center [529, 312] width 125 height 14
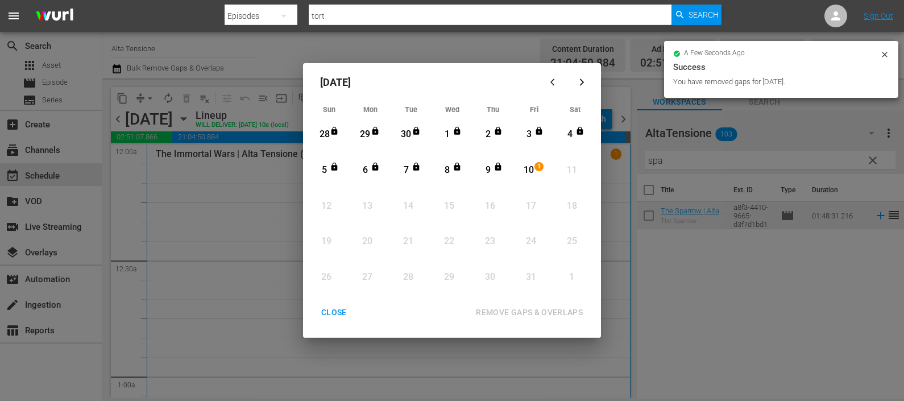
click at [331, 305] on div "CLOSE" at bounding box center [334, 312] width 44 height 14
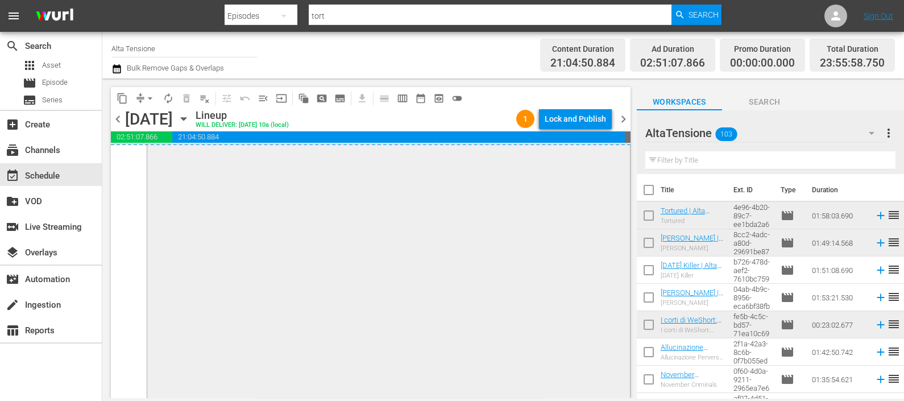
scroll to position [5672, 0]
click at [593, 110] on div "Lock and Publish" at bounding box center [575, 119] width 61 height 20
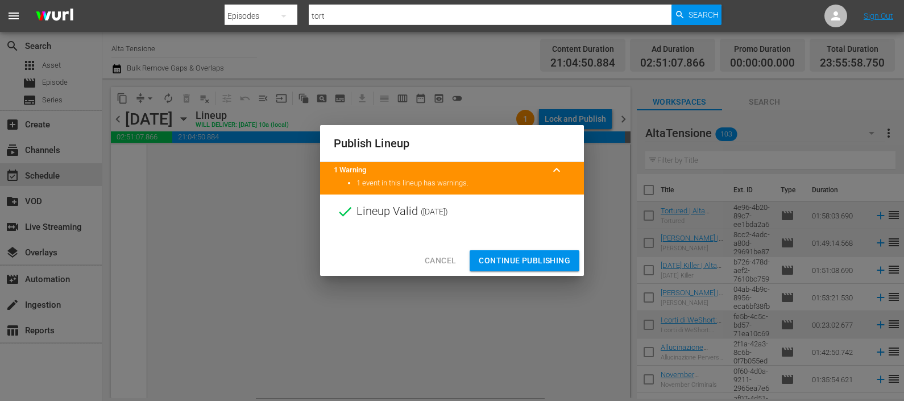
click at [507, 256] on span "Continue Publishing" at bounding box center [525, 261] width 92 height 14
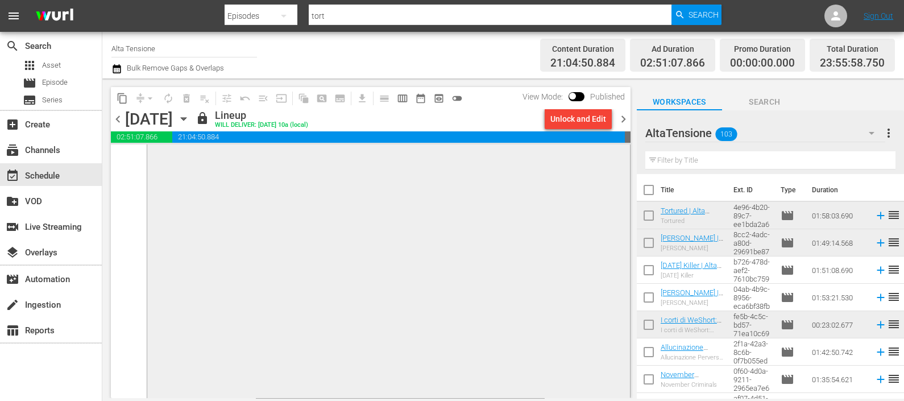
scroll to position [5246, 0]
click at [623, 114] on span "chevron_right" at bounding box center [623, 119] width 14 height 14
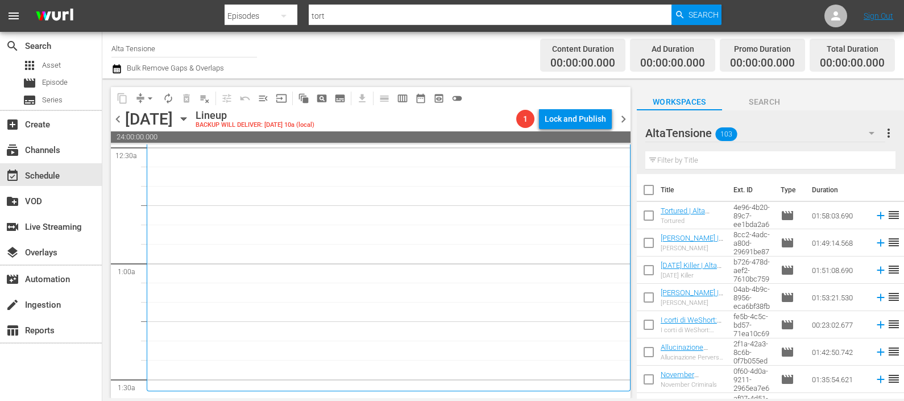
scroll to position [284, 0]
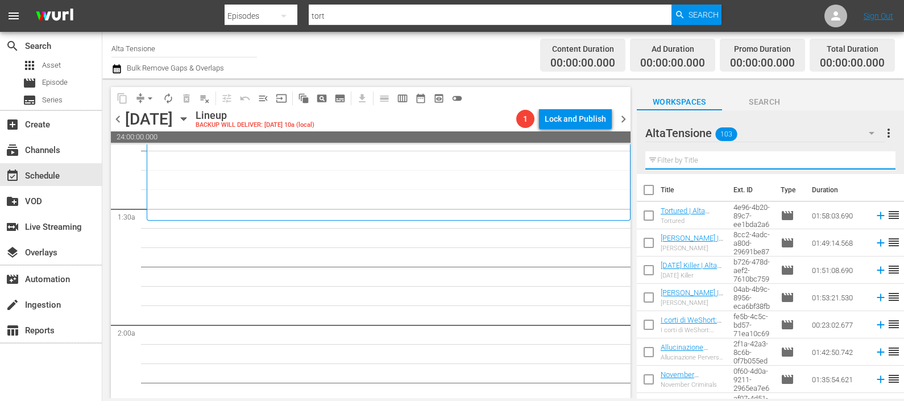
click at [675, 164] on input "text" at bounding box center [770, 160] width 250 height 18
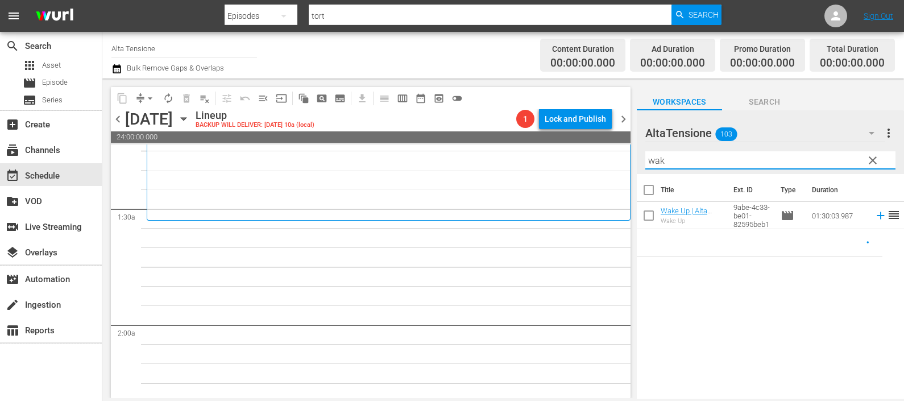
click at [874, 218] on icon at bounding box center [880, 215] width 13 height 13
drag, startPoint x: 682, startPoint y: 168, endPoint x: 631, endPoint y: 159, distance: 52.0
click at [631, 157] on div "content_copy compress arrow_drop_down autorenew_outlined delete_forever_outline…" at bounding box center [502, 237] width 801 height 319
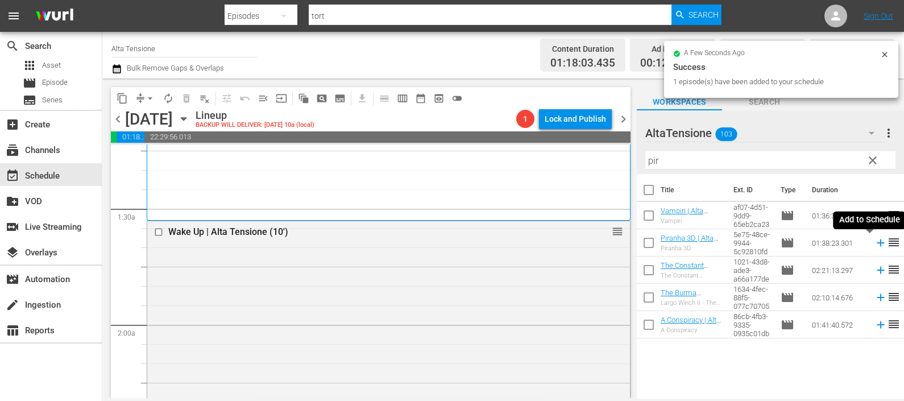
click at [874, 242] on icon at bounding box center [880, 242] width 13 height 13
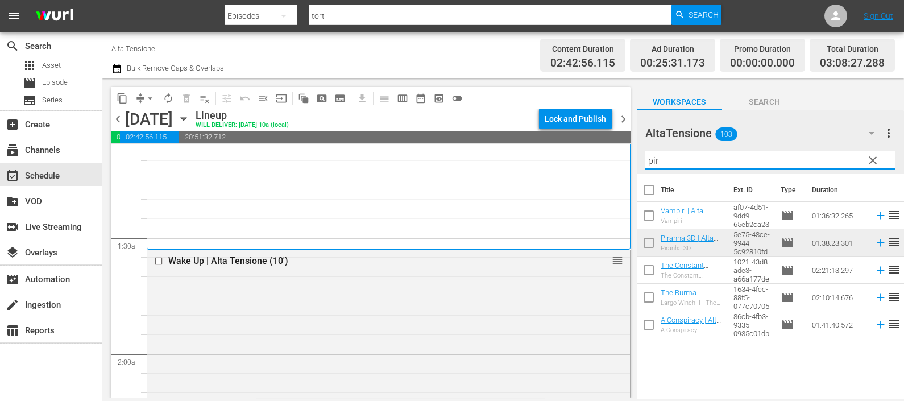
drag, startPoint x: 673, startPoint y: 157, endPoint x: 568, endPoint y: 149, distance: 105.5
click at [568, 149] on div "content_copy compress arrow_drop_down autorenew_outlined delete_forever_outline…" at bounding box center [502, 237] width 801 height 319
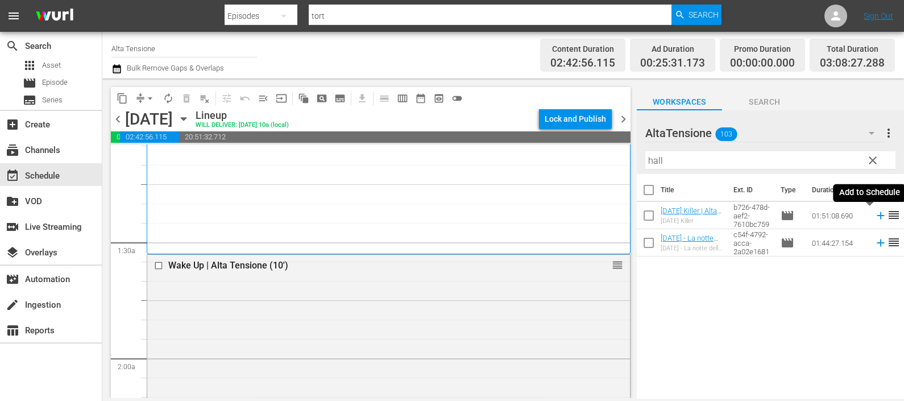
click at [876, 214] on icon at bounding box center [879, 215] width 7 height 7
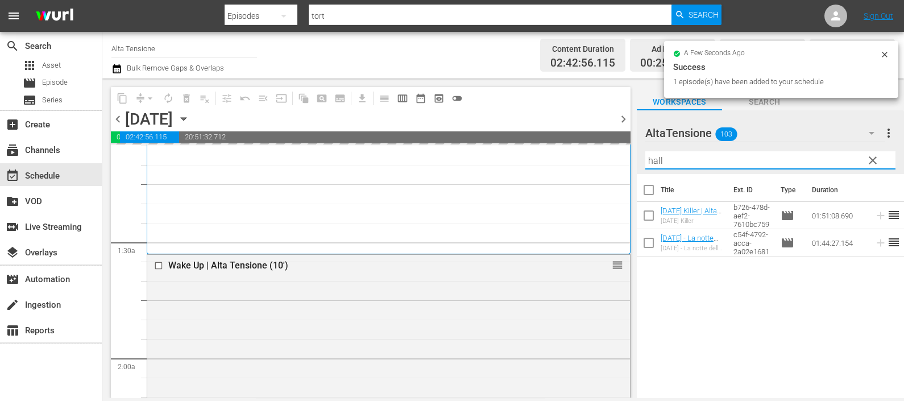
drag, startPoint x: 662, startPoint y: 159, endPoint x: 612, endPoint y: 157, distance: 50.1
click at [612, 157] on div "content_copy compress arrow_drop_down autorenew_outlined delete_forever_outline…" at bounding box center [502, 237] width 801 height 319
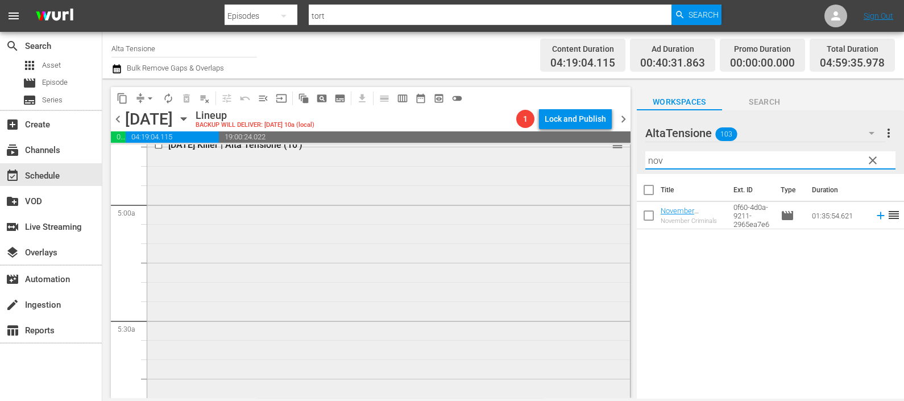
scroll to position [1032, 0]
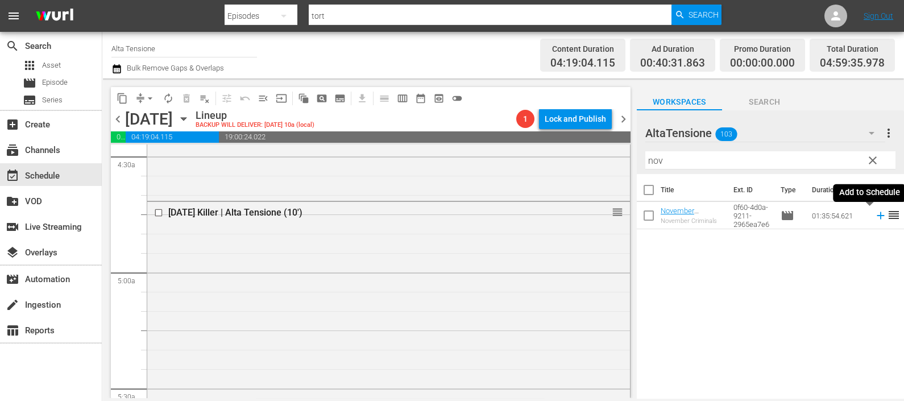
click at [874, 214] on icon at bounding box center [880, 215] width 13 height 13
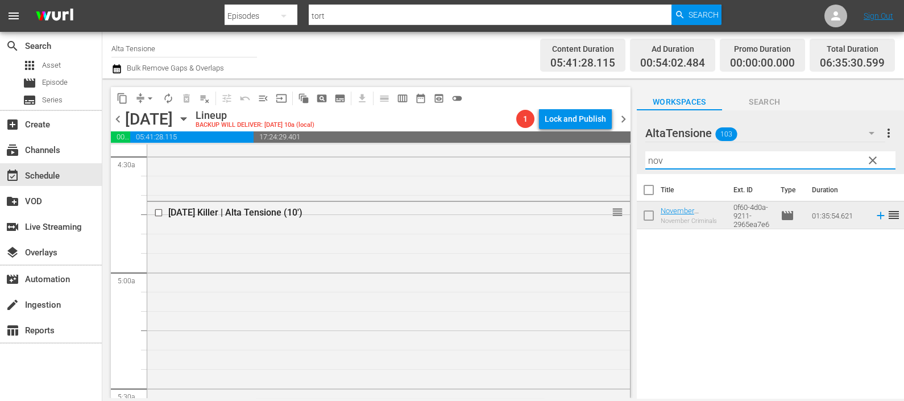
drag, startPoint x: 700, startPoint y: 152, endPoint x: 621, endPoint y: 162, distance: 79.6
click at [624, 161] on div "content_copy compress arrow_drop_down autorenew_outlined delete_forever_outline…" at bounding box center [502, 237] width 801 height 319
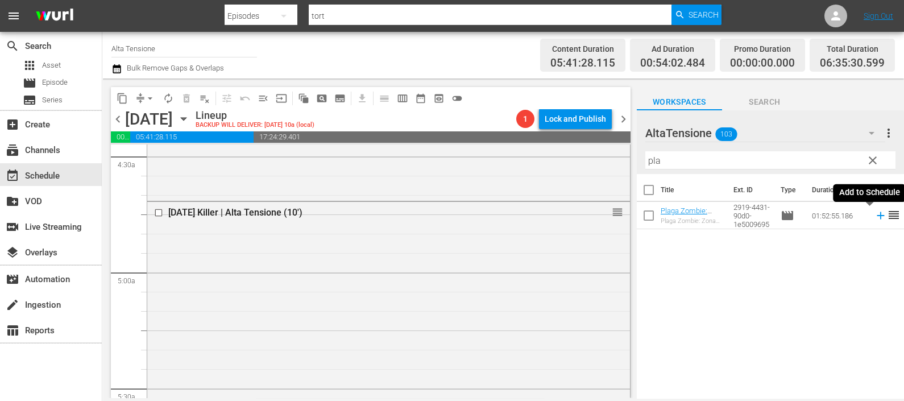
click at [876, 215] on icon at bounding box center [879, 215] width 7 height 7
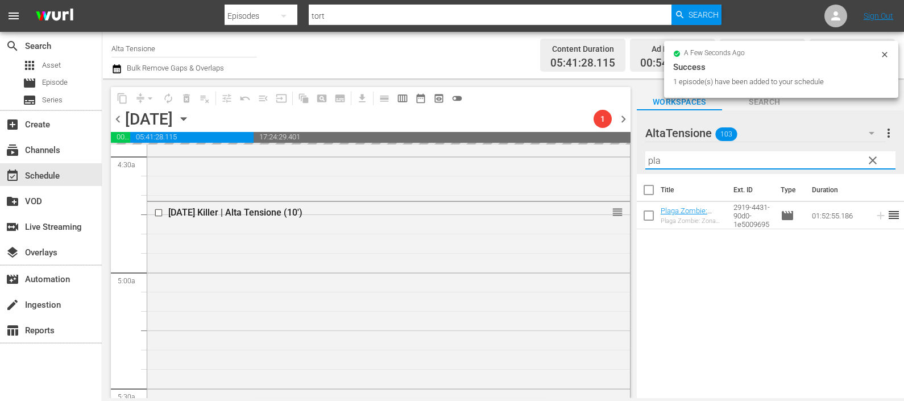
drag, startPoint x: 682, startPoint y: 157, endPoint x: 632, endPoint y: 159, distance: 50.0
click at [632, 159] on div "content_copy compress arrow_drop_down autorenew_outlined delete_forever_outline…" at bounding box center [502, 237] width 801 height 319
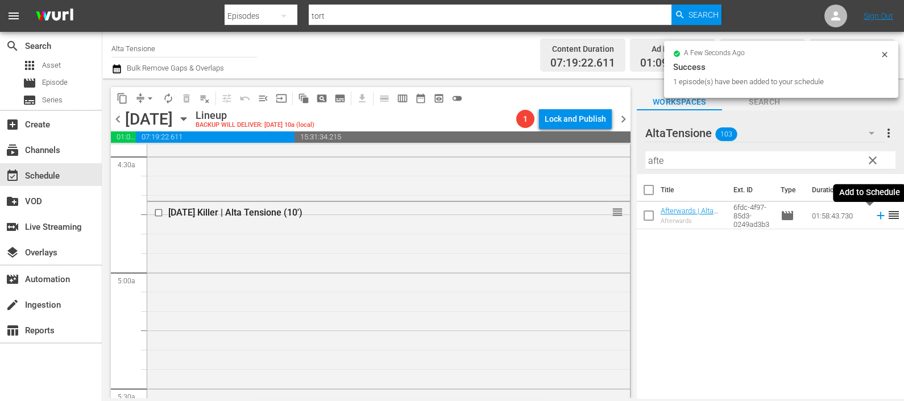
drag, startPoint x: 872, startPoint y: 215, endPoint x: 833, endPoint y: 231, distance: 42.3
click at [874, 215] on icon at bounding box center [880, 215] width 13 height 13
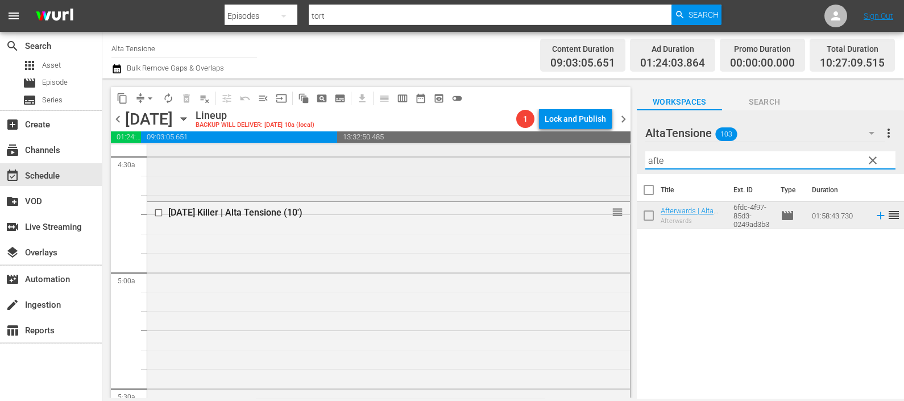
drag, startPoint x: 683, startPoint y: 165, endPoint x: 614, endPoint y: 165, distance: 68.8
click at [619, 163] on div "content_copy compress arrow_drop_down autorenew_outlined delete_forever_outline…" at bounding box center [502, 237] width 801 height 319
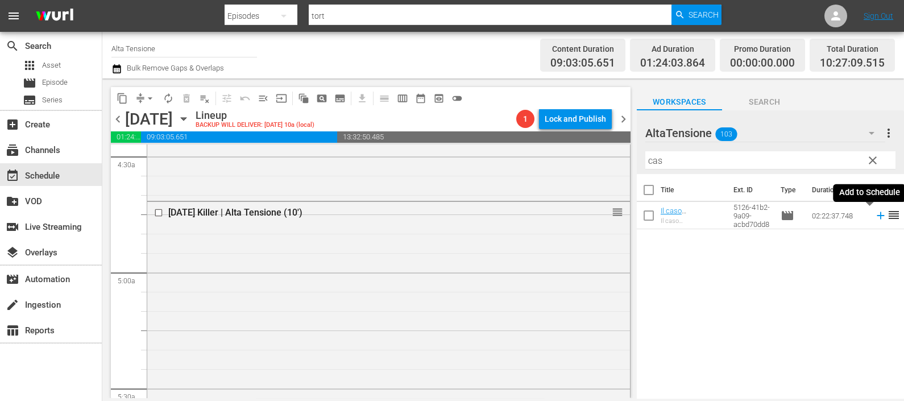
click at [874, 216] on icon at bounding box center [880, 215] width 13 height 13
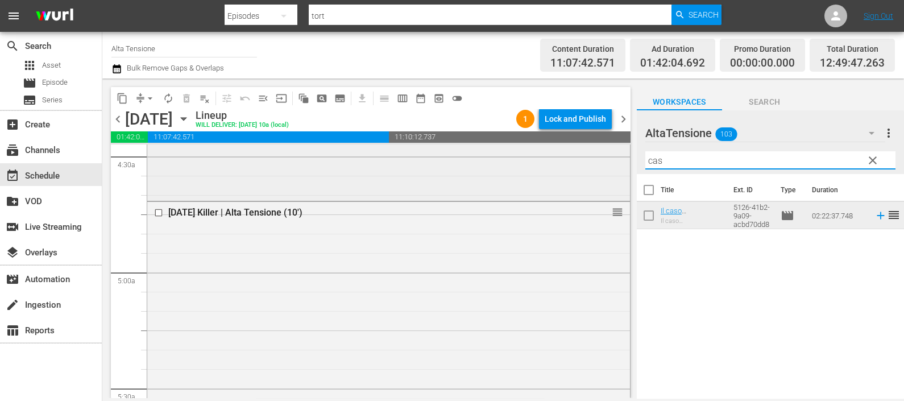
drag, startPoint x: 624, startPoint y: 165, endPoint x: 614, endPoint y: 168, distance: 10.2
click at [620, 166] on div "content_copy compress arrow_drop_down autorenew_outlined delete_forever_outline…" at bounding box center [502, 237] width 801 height 319
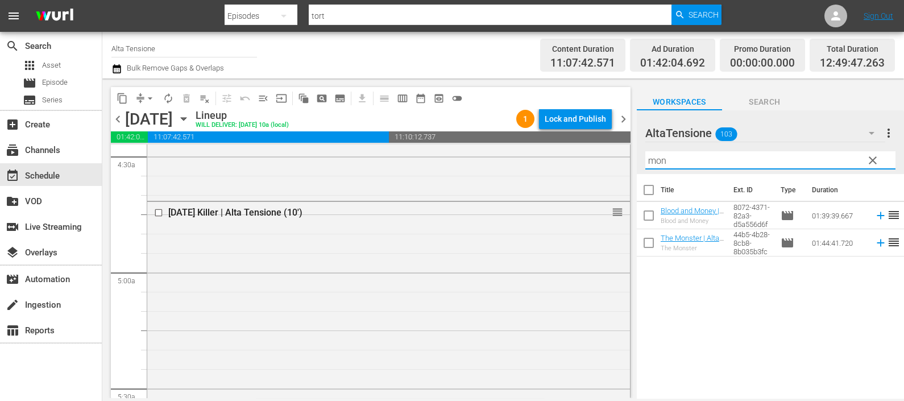
click at [876, 242] on icon at bounding box center [879, 242] width 7 height 7
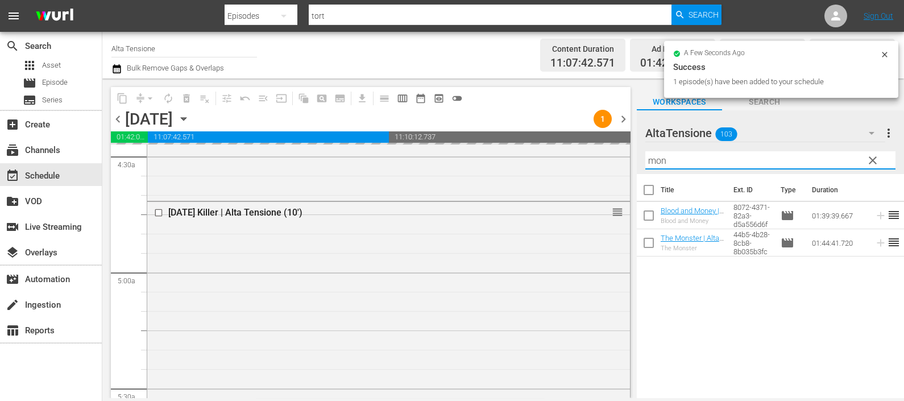
drag, startPoint x: 694, startPoint y: 159, endPoint x: 634, endPoint y: 156, distance: 60.3
click at [634, 156] on div "content_copy compress arrow_drop_down autorenew_outlined delete_forever_outline…" at bounding box center [502, 237] width 801 height 319
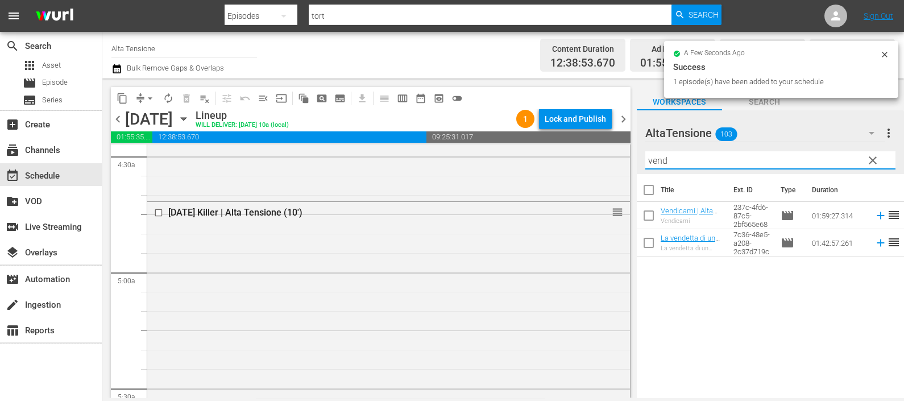
click at [874, 218] on icon at bounding box center [880, 215] width 13 height 13
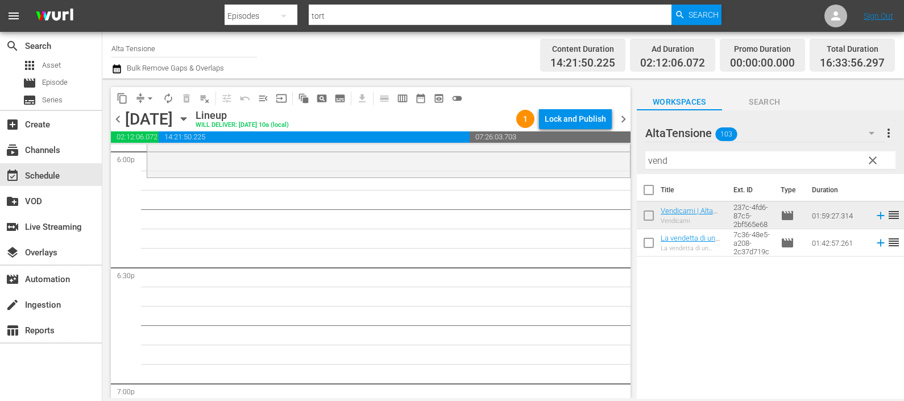
scroll to position [4158, 0]
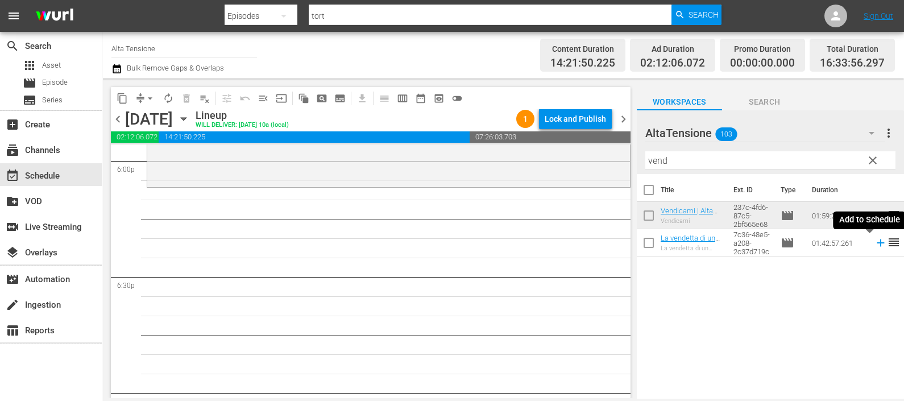
click at [874, 240] on icon at bounding box center [880, 242] width 13 height 13
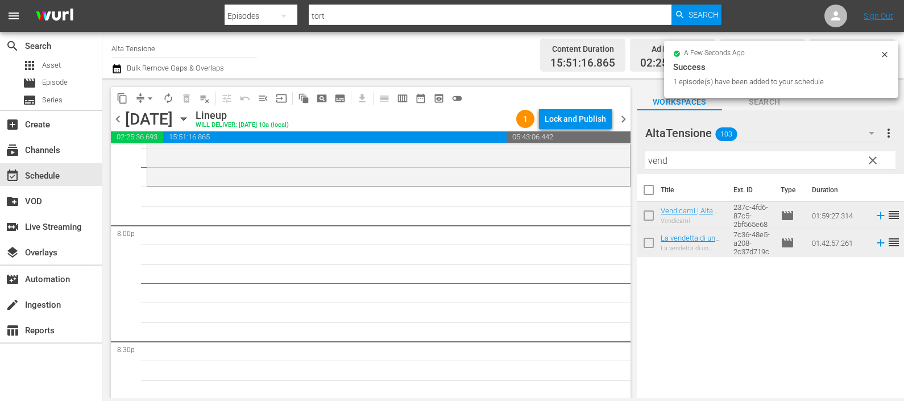
scroll to position [4584, 0]
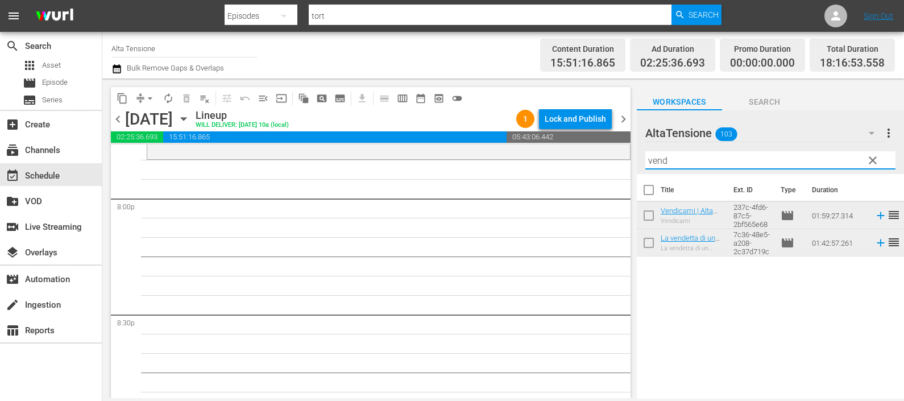
drag, startPoint x: 679, startPoint y: 168, endPoint x: 591, endPoint y: 166, distance: 88.7
click at [609, 165] on div "content_copy compress arrow_drop_down autorenew_outlined delete_forever_outline…" at bounding box center [502, 237] width 801 height 319
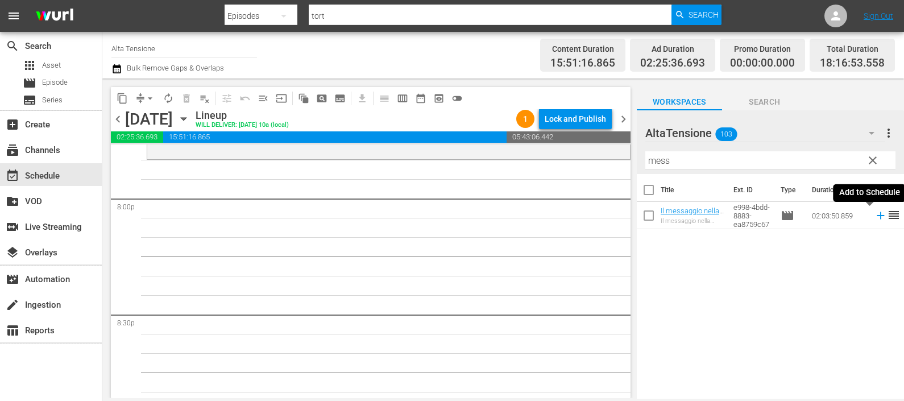
click at [874, 216] on icon at bounding box center [880, 215] width 13 height 13
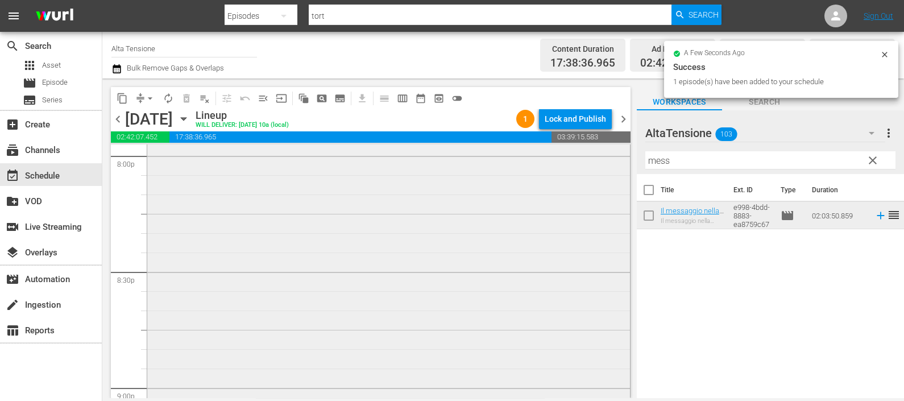
scroll to position [5010, 0]
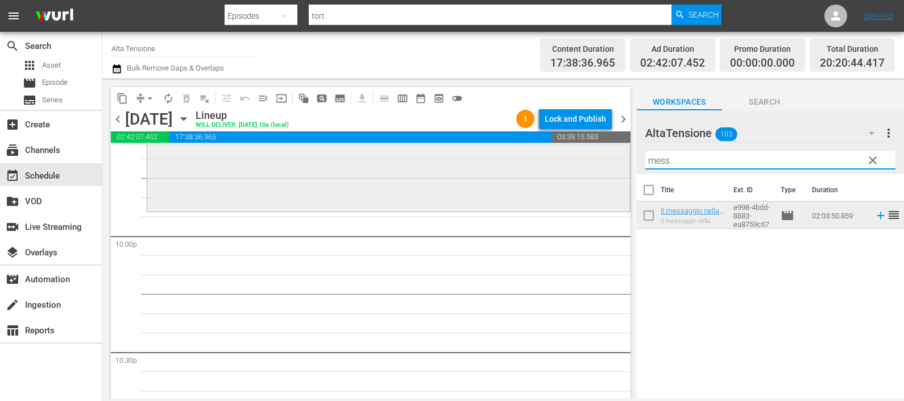
drag, startPoint x: 725, startPoint y: 164, endPoint x: 559, endPoint y: 167, distance: 165.4
click at [559, 167] on div "content_copy compress arrow_drop_down autorenew_outlined delete_forever_outline…" at bounding box center [502, 237] width 801 height 319
type input "mos"
click at [876, 216] on icon at bounding box center [879, 215] width 7 height 7
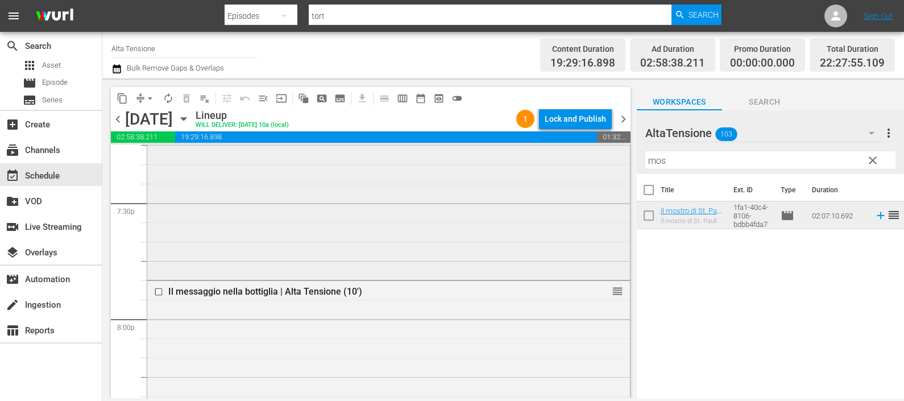
scroll to position [4463, 0]
click at [119, 73] on icon "button" at bounding box center [116, 69] width 11 height 14
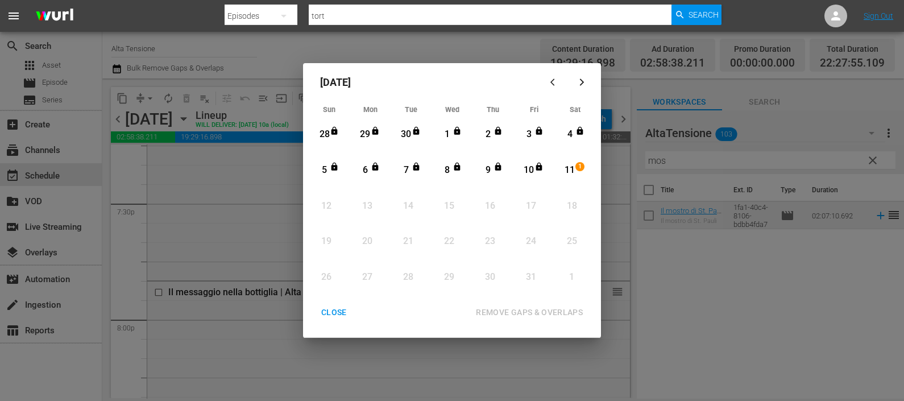
drag, startPoint x: 573, startPoint y: 169, endPoint x: 558, endPoint y: 334, distance: 165.5
click at [572, 169] on div "11" at bounding box center [570, 170] width 14 height 13
drag, startPoint x: 541, startPoint y: 310, endPoint x: 363, endPoint y: 307, distance: 177.9
click at [541, 310] on div "REMOVE GAPS & OVERLAPS" at bounding box center [529, 312] width 125 height 14
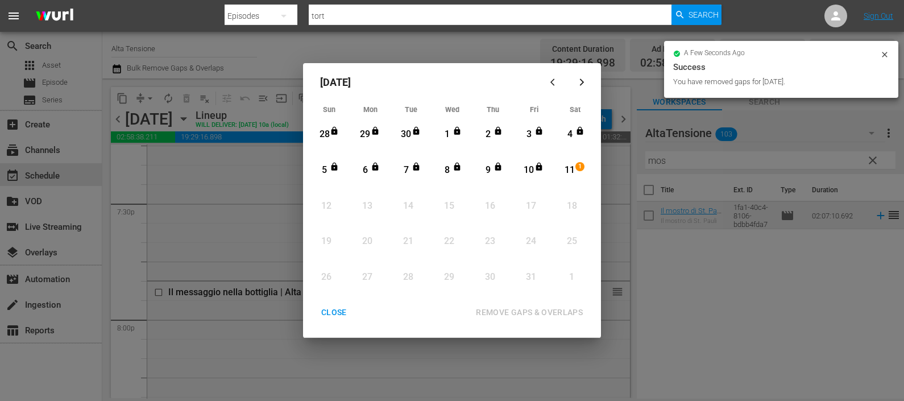
drag, startPoint x: 340, startPoint y: 315, endPoint x: 520, endPoint y: 398, distance: 197.9
click at [339, 315] on div "CLOSE" at bounding box center [334, 312] width 44 height 14
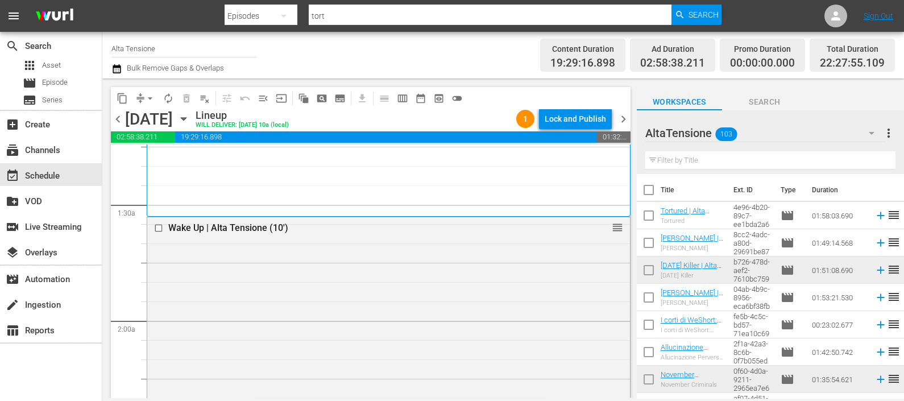
scroll to position [142, 0]
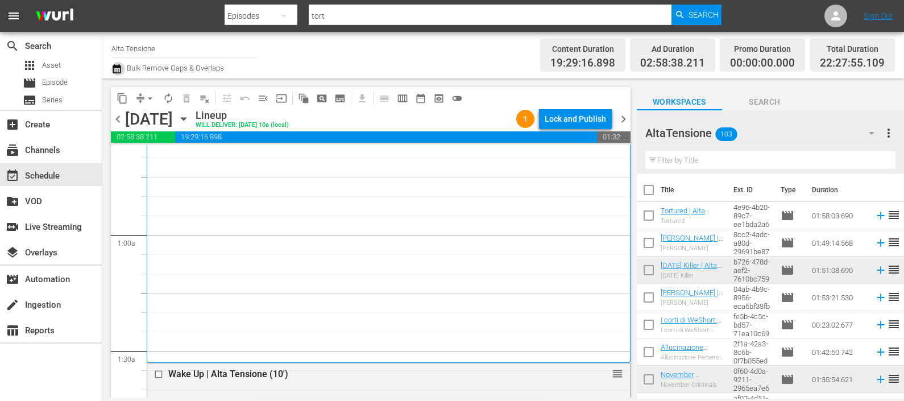
click at [119, 72] on icon "button" at bounding box center [117, 68] width 8 height 9
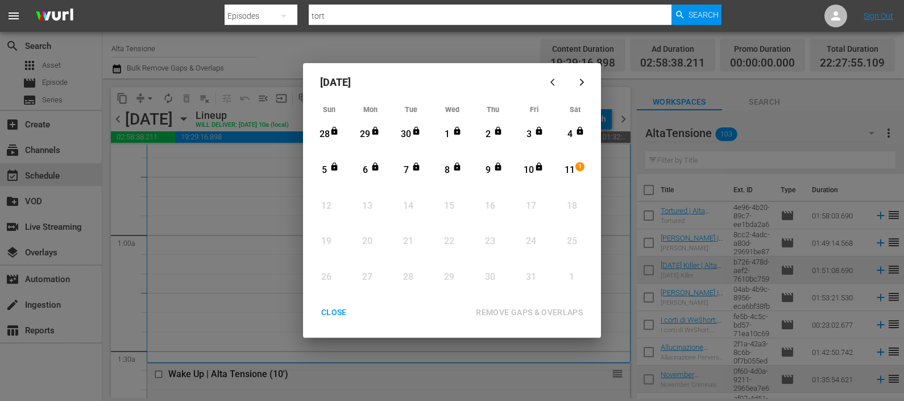
click at [569, 173] on div "11" at bounding box center [570, 170] width 14 height 13
click at [533, 311] on div "REMOVE GAPS & OVERLAPS" at bounding box center [529, 312] width 125 height 14
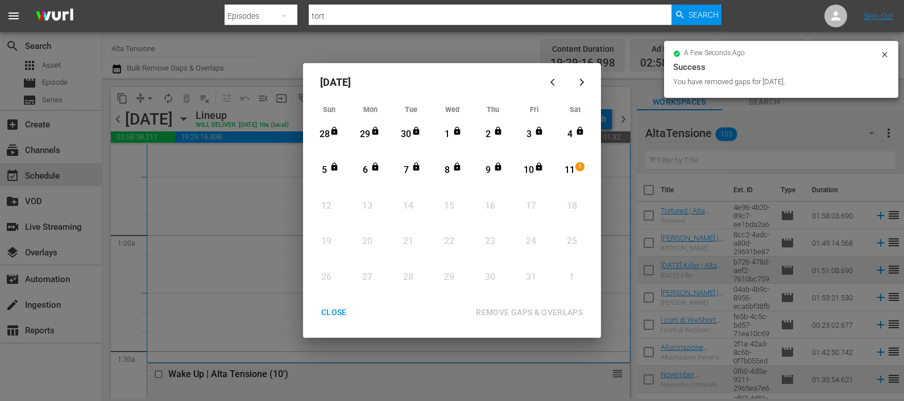
click at [343, 313] on div "CLOSE" at bounding box center [334, 312] width 44 height 14
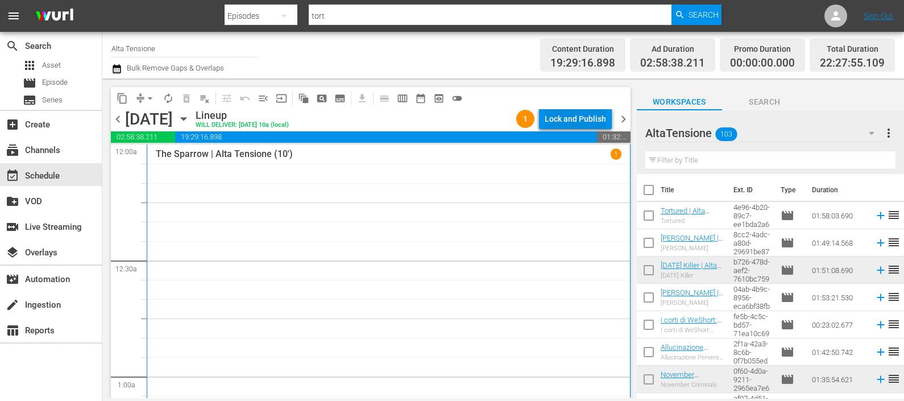
click at [556, 117] on div "Lock and Publish" at bounding box center [575, 119] width 61 height 20
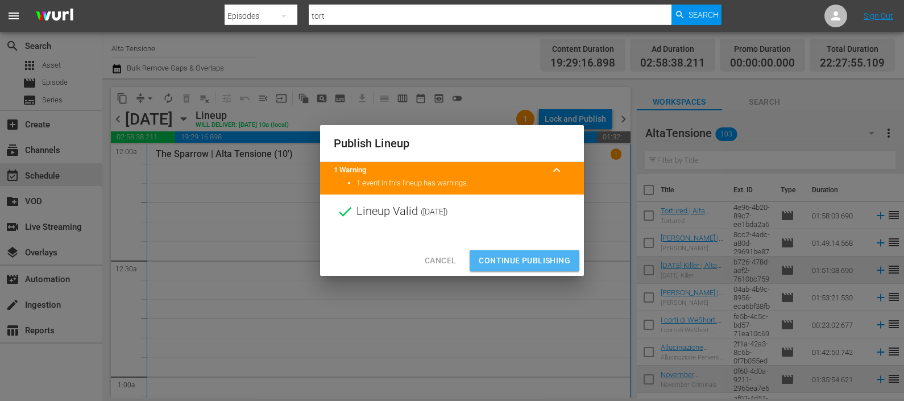
click at [504, 256] on span "Continue Publishing" at bounding box center [525, 261] width 92 height 14
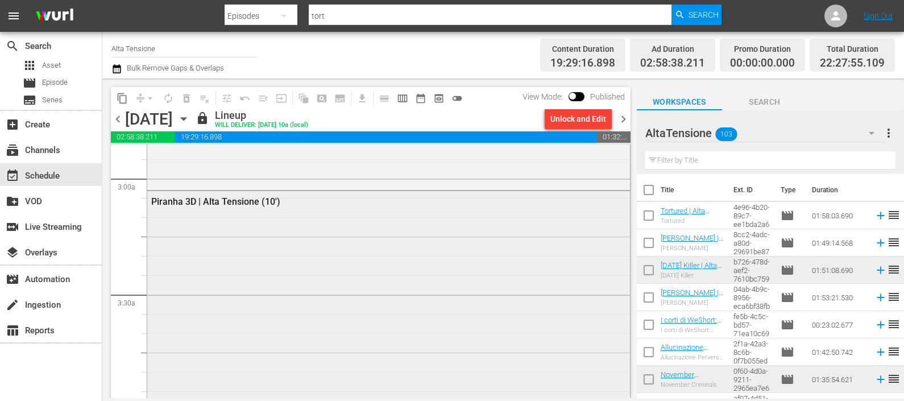
scroll to position [782, 0]
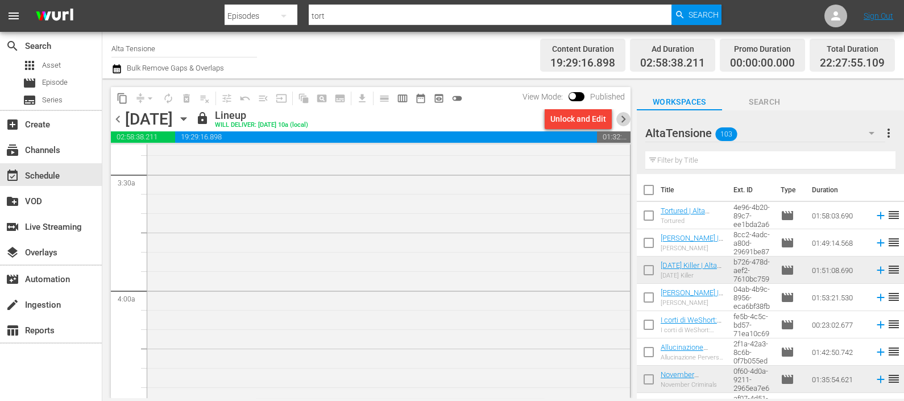
drag, startPoint x: 622, startPoint y: 117, endPoint x: 679, endPoint y: 194, distance: 96.0
click at [622, 117] on span "chevron_right" at bounding box center [623, 119] width 14 height 14
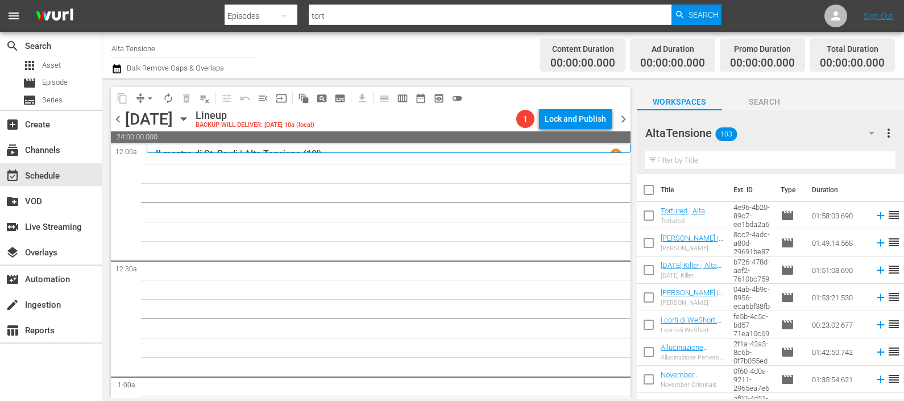
click at [668, 160] on input "text" at bounding box center [770, 160] width 250 height 18
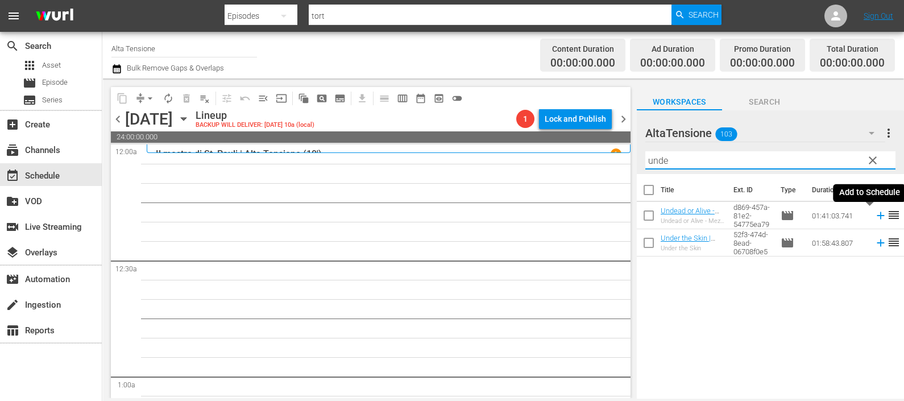
click at [874, 210] on icon at bounding box center [880, 215] width 13 height 13
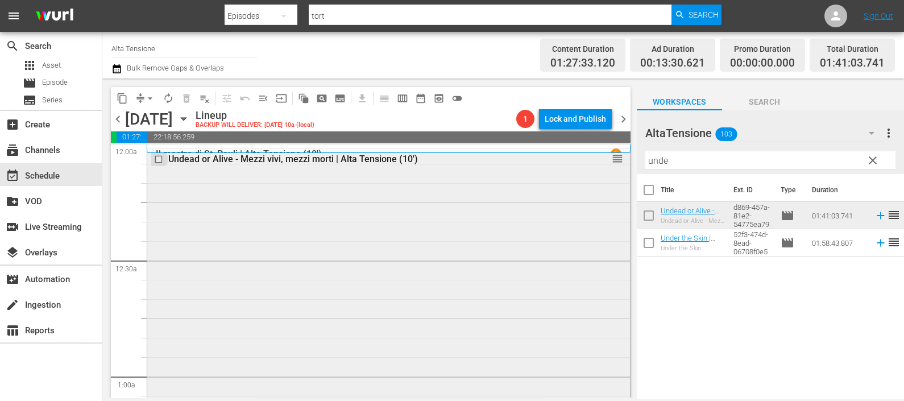
click at [159, 156] on input "checkbox" at bounding box center [160, 160] width 12 height 10
click at [182, 94] on span "delete_forever_outlined" at bounding box center [186, 98] width 11 height 11
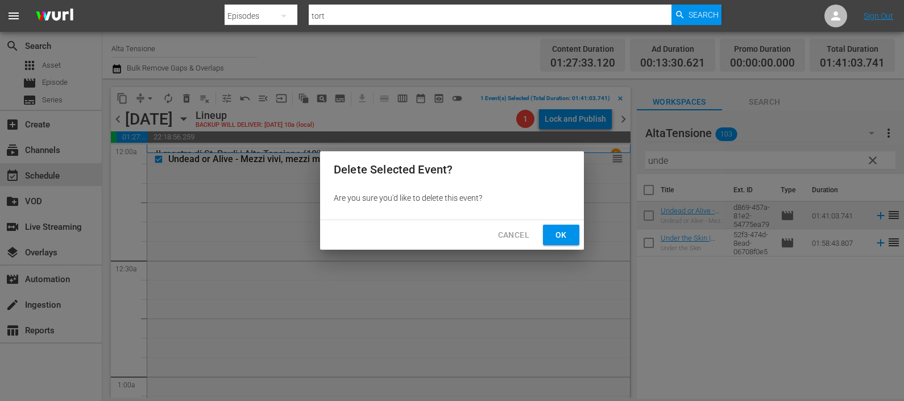
click at [563, 235] on span "Ok" at bounding box center [561, 235] width 18 height 14
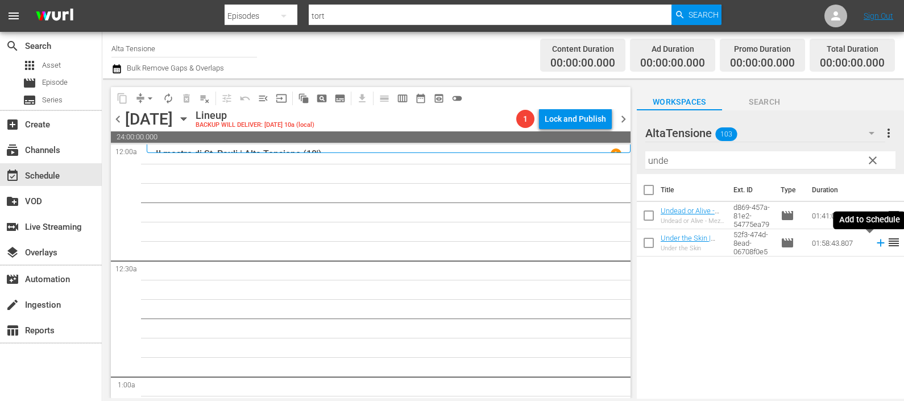
click at [874, 242] on icon at bounding box center [880, 242] width 13 height 13
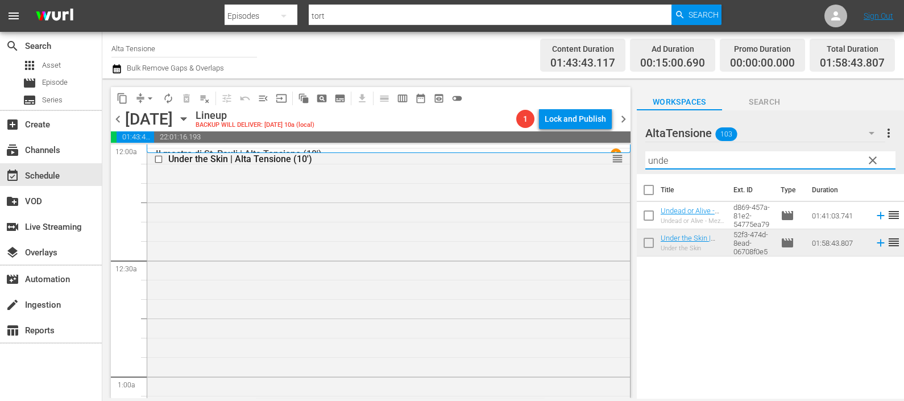
click at [678, 153] on input "unde" at bounding box center [770, 160] width 250 height 18
drag, startPoint x: 682, startPoint y: 163, endPoint x: 603, endPoint y: 156, distance: 79.9
click at [603, 156] on div "content_copy compress arrow_drop_down autorenew_outlined delete_forever_outline…" at bounding box center [502, 237] width 801 height 319
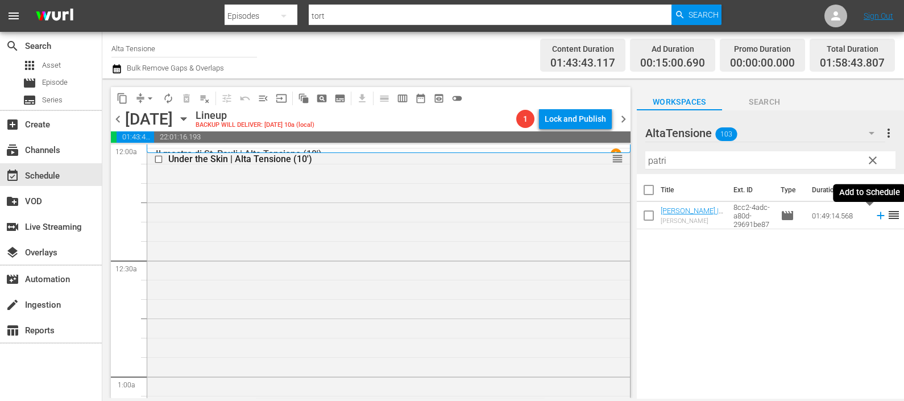
click at [874, 217] on icon at bounding box center [880, 215] width 13 height 13
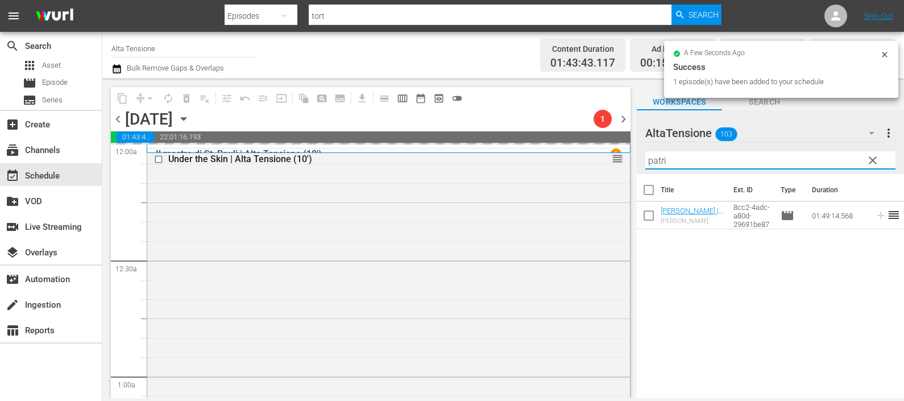
drag, startPoint x: 756, startPoint y: 163, endPoint x: 624, endPoint y: 156, distance: 132.0
click at [625, 156] on div "content_copy compress arrow_drop_down autorenew_outlined delete_forever_outline…" at bounding box center [502, 237] width 801 height 319
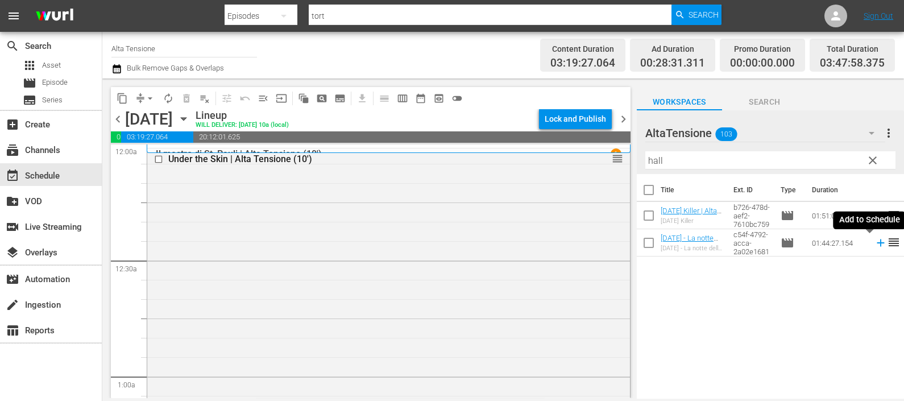
click at [874, 247] on icon at bounding box center [880, 242] width 13 height 13
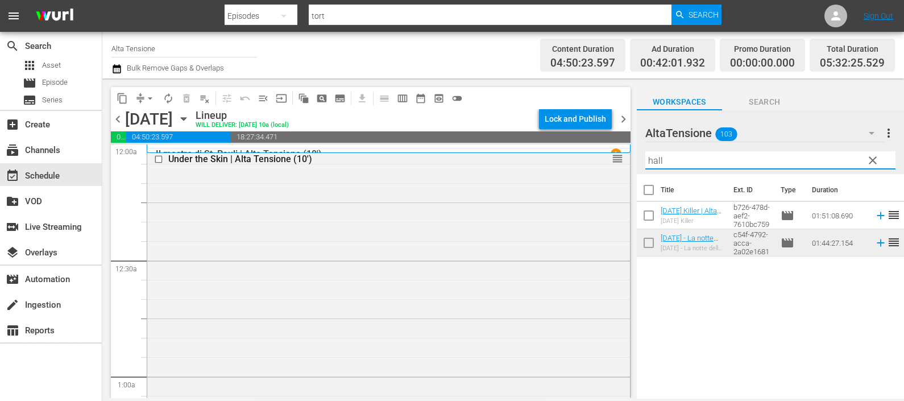
drag, startPoint x: 659, startPoint y: 152, endPoint x: 620, endPoint y: 153, distance: 39.2
click at [620, 153] on div "content_copy compress arrow_drop_down autorenew_outlined delete_forever_outline…" at bounding box center [502, 237] width 801 height 319
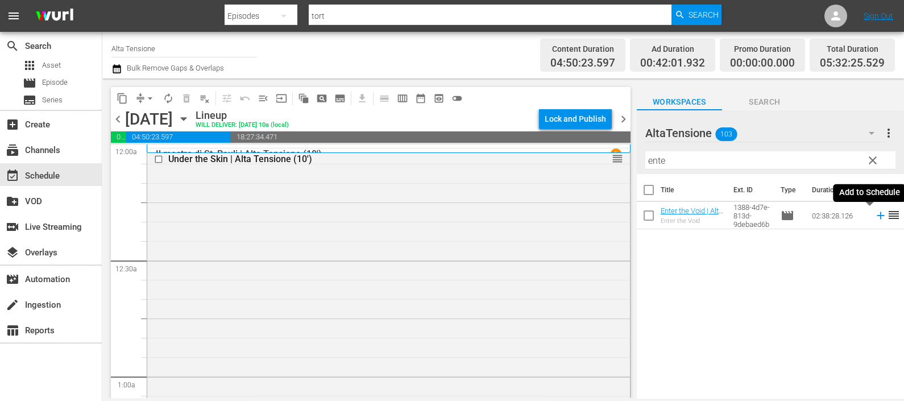
click at [876, 216] on icon at bounding box center [879, 215] width 7 height 7
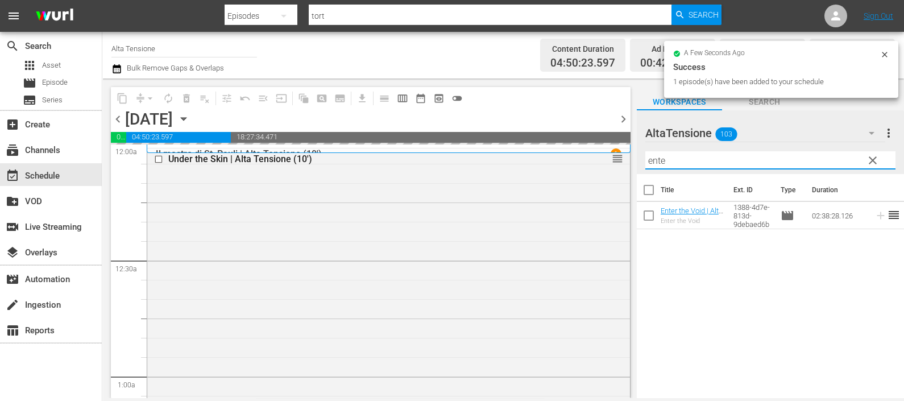
drag, startPoint x: 692, startPoint y: 156, endPoint x: 601, endPoint y: 144, distance: 92.3
click at [601, 144] on div "content_copy compress arrow_drop_down autorenew_outlined delete_forever_outline…" at bounding box center [502, 237] width 801 height 319
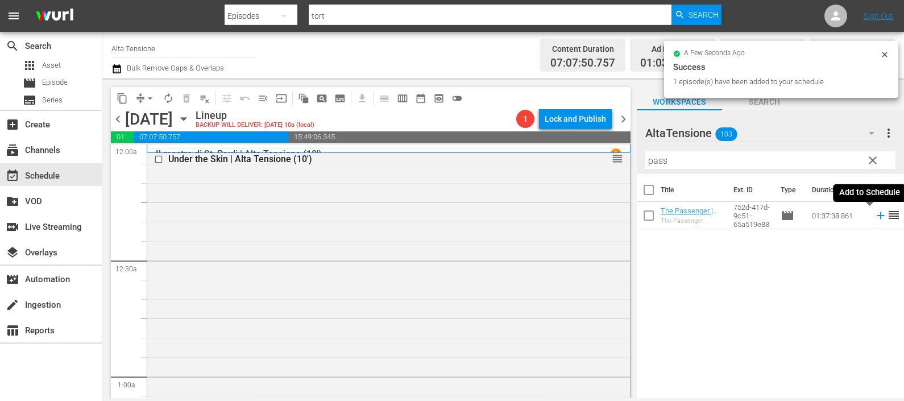
click at [874, 219] on icon at bounding box center [880, 215] width 13 height 13
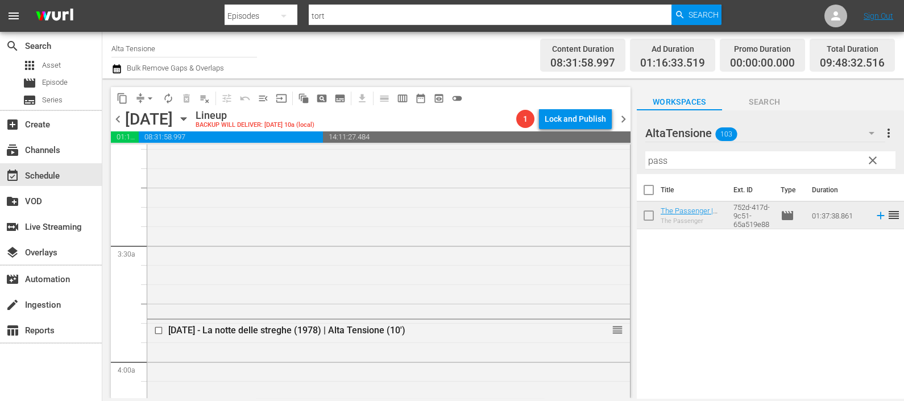
scroll to position [426, 0]
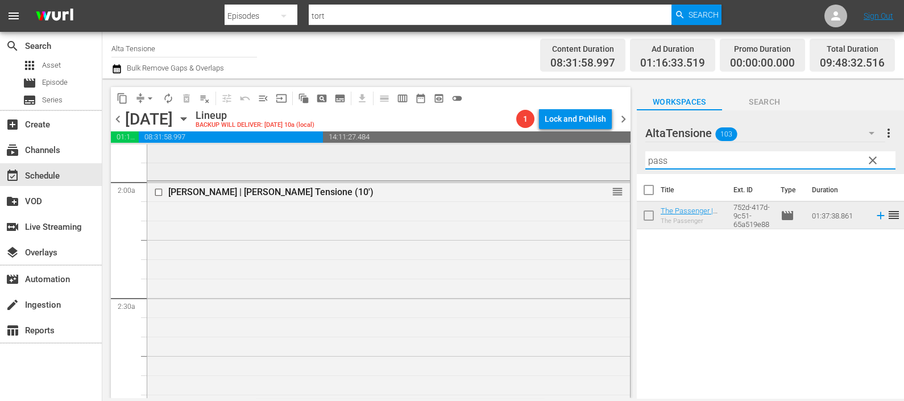
drag, startPoint x: 672, startPoint y: 160, endPoint x: 608, endPoint y: 157, distance: 64.3
click at [608, 157] on div "content_copy compress arrow_drop_down autorenew_outlined delete_forever_outline…" at bounding box center [502, 237] width 801 height 319
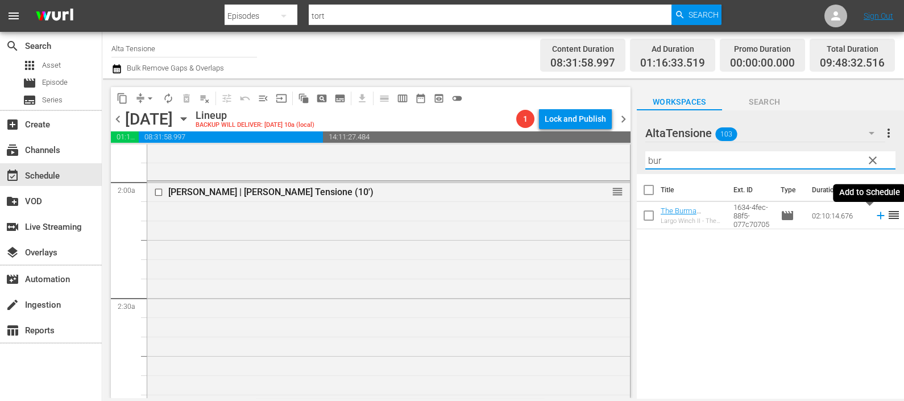
click at [876, 217] on icon at bounding box center [879, 215] width 7 height 7
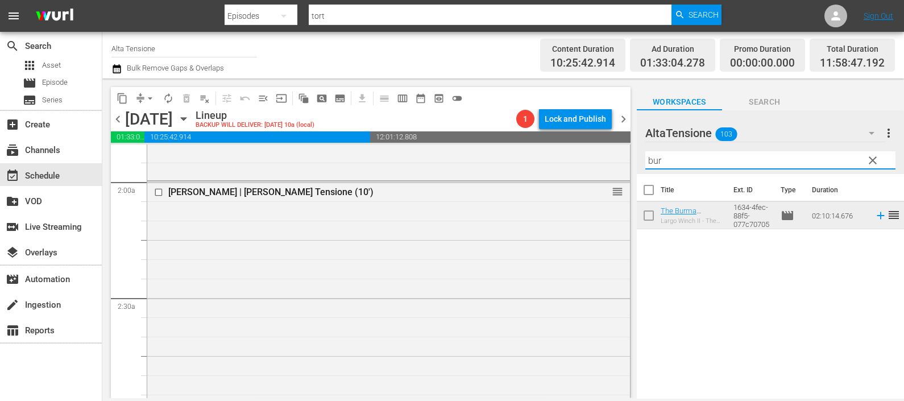
drag, startPoint x: 714, startPoint y: 166, endPoint x: 625, endPoint y: 155, distance: 89.3
click at [616, 157] on div "content_copy compress arrow_drop_down autorenew_outlined delete_forever_outline…" at bounding box center [502, 237] width 801 height 319
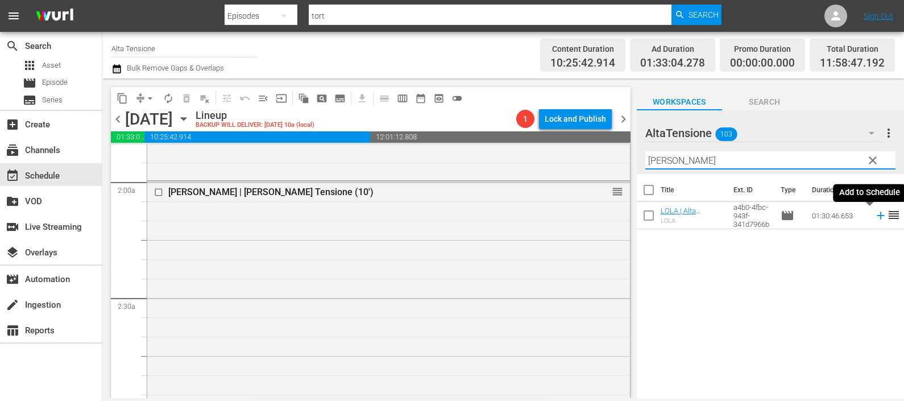
click at [874, 219] on icon at bounding box center [880, 215] width 13 height 13
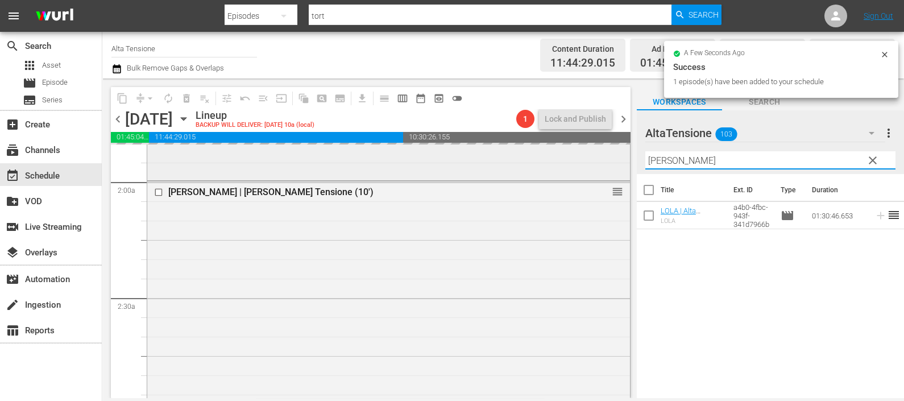
drag, startPoint x: 739, startPoint y: 157, endPoint x: 613, endPoint y: 146, distance: 127.3
click at [620, 144] on div "content_copy compress arrow_drop_down autorenew_outlined delete_forever_outline…" at bounding box center [502, 237] width 801 height 319
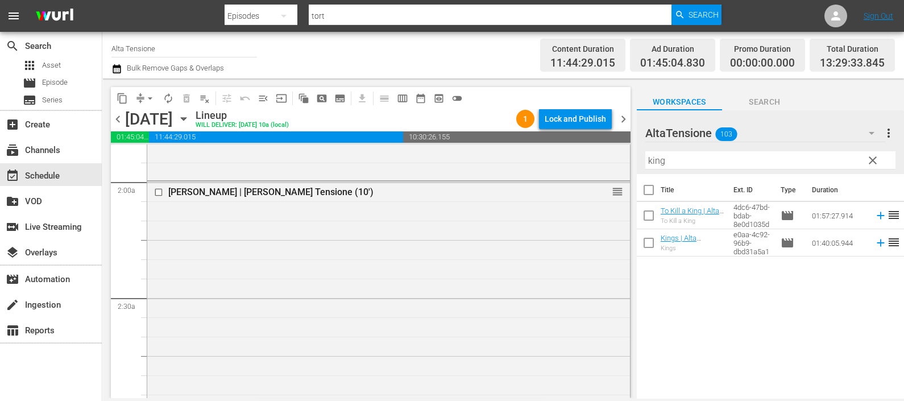
click at [870, 241] on td at bounding box center [878, 242] width 17 height 27
click at [874, 242] on icon at bounding box center [880, 242] width 13 height 13
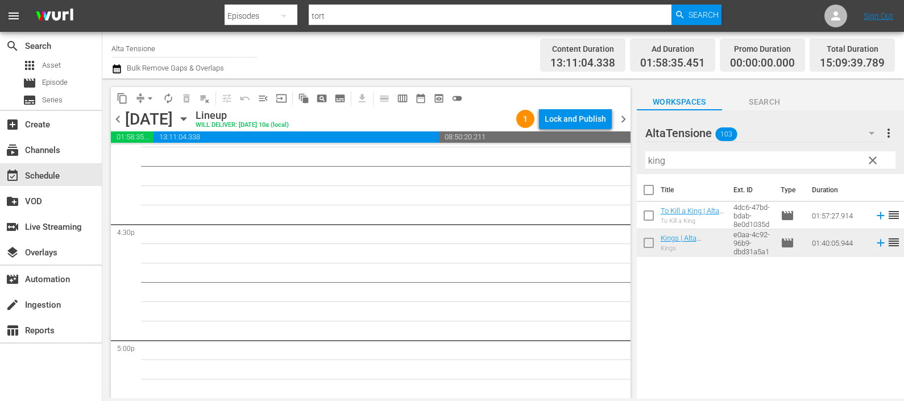
scroll to position [3765, 0]
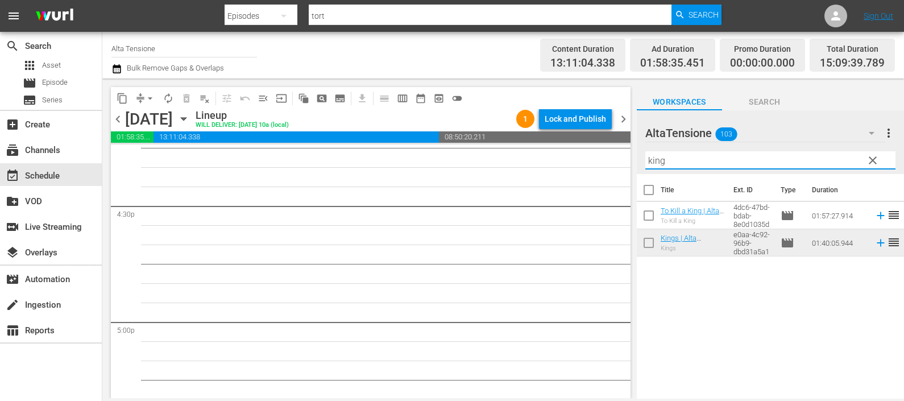
drag, startPoint x: 732, startPoint y: 157, endPoint x: 585, endPoint y: 155, distance: 147.2
click at [571, 143] on div "content_copy compress arrow_drop_down autorenew_outlined delete_forever_outline…" at bounding box center [502, 237] width 801 height 319
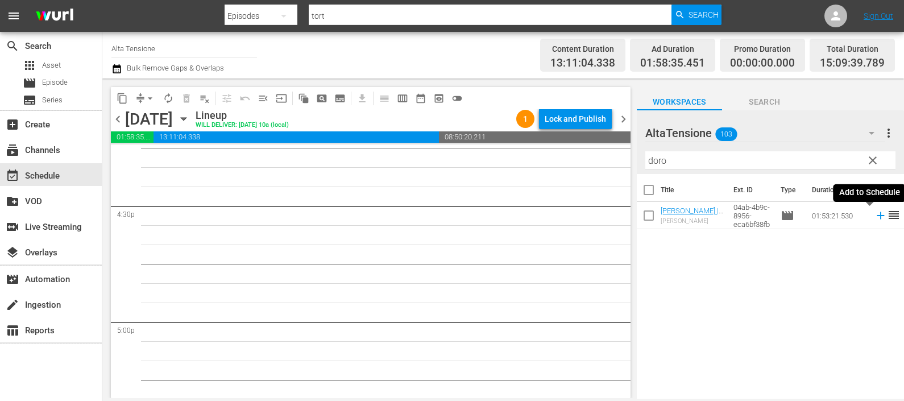
drag, startPoint x: 871, startPoint y: 215, endPoint x: 810, endPoint y: 201, distance: 62.3
click at [874, 214] on icon at bounding box center [880, 215] width 13 height 13
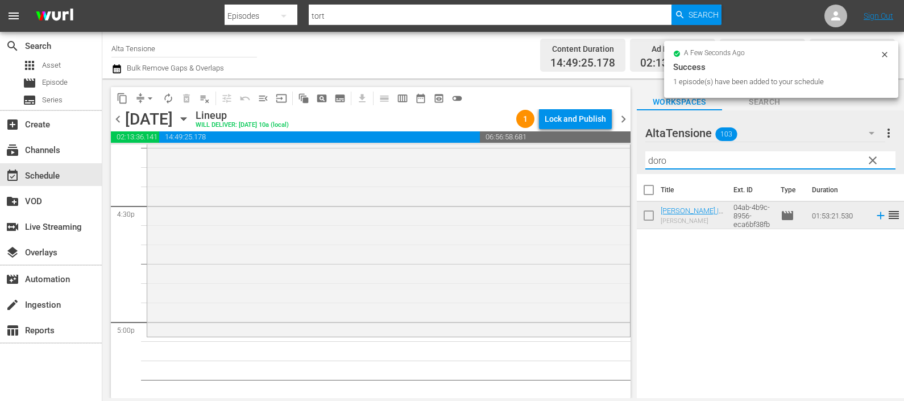
drag, startPoint x: 765, startPoint y: 164, endPoint x: 630, endPoint y: 146, distance: 136.5
click at [630, 146] on div "content_copy compress arrow_drop_down autorenew_outlined delete_forever_outline…" at bounding box center [502, 237] width 801 height 319
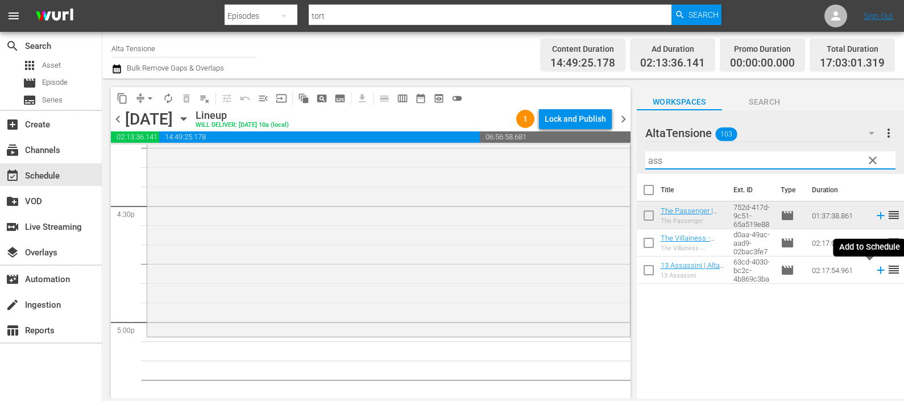
click at [874, 269] on icon at bounding box center [880, 270] width 13 height 13
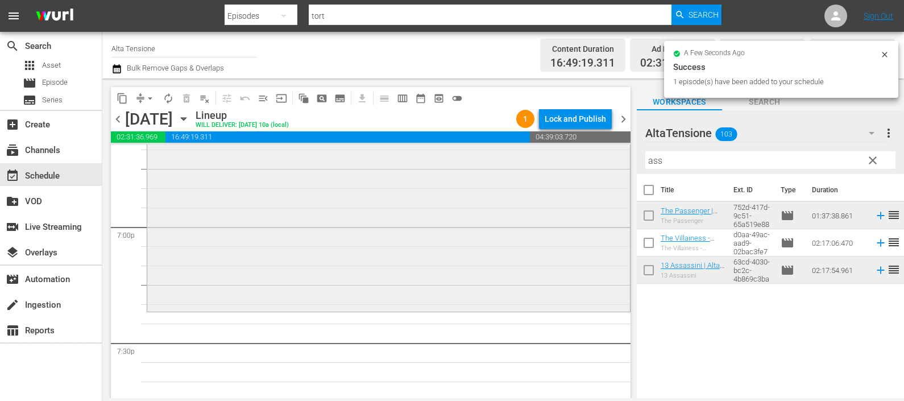
scroll to position [4405, 0]
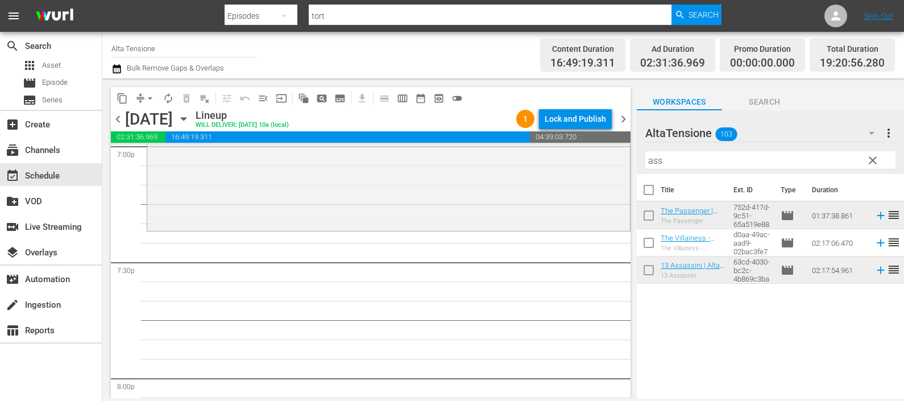
click at [633, 161] on div "content_copy compress arrow_drop_down autorenew_outlined delete_forever_outline…" at bounding box center [502, 237] width 801 height 319
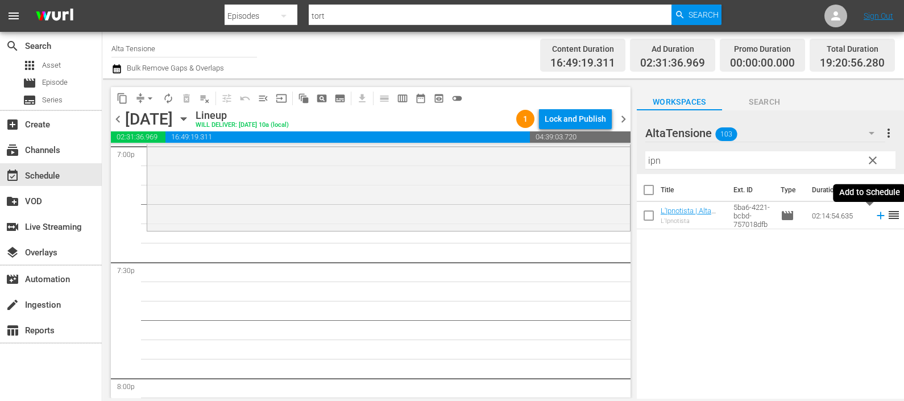
click at [876, 216] on icon at bounding box center [879, 215] width 7 height 7
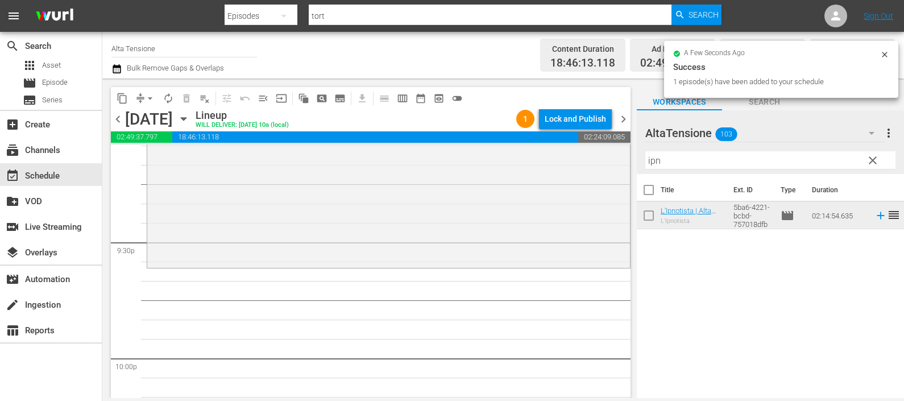
scroll to position [4902, 0]
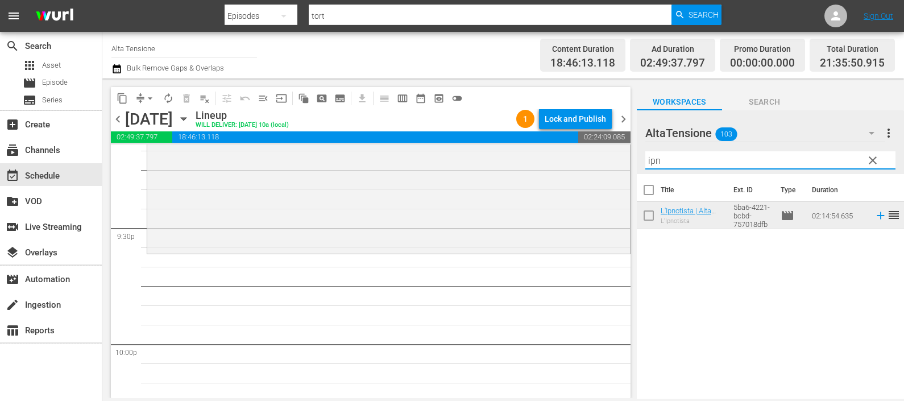
drag, startPoint x: 661, startPoint y: 161, endPoint x: 628, endPoint y: 161, distance: 33.5
click at [628, 160] on div "content_copy compress arrow_drop_down autorenew_outlined delete_forever_outline…" at bounding box center [502, 237] width 801 height 319
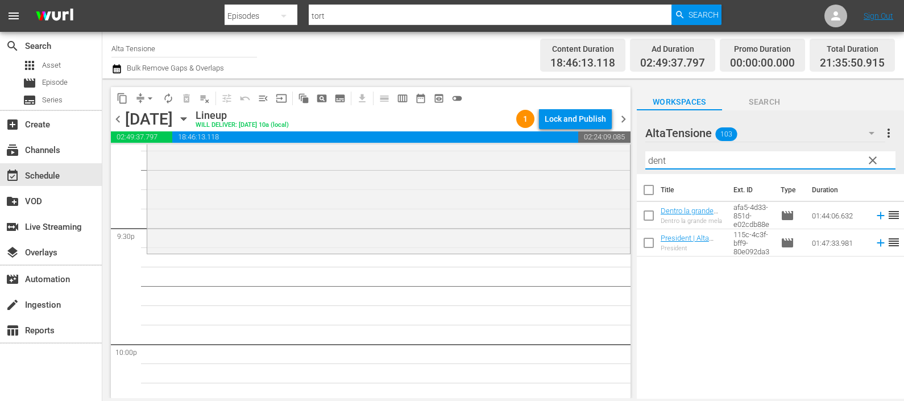
type input "dent"
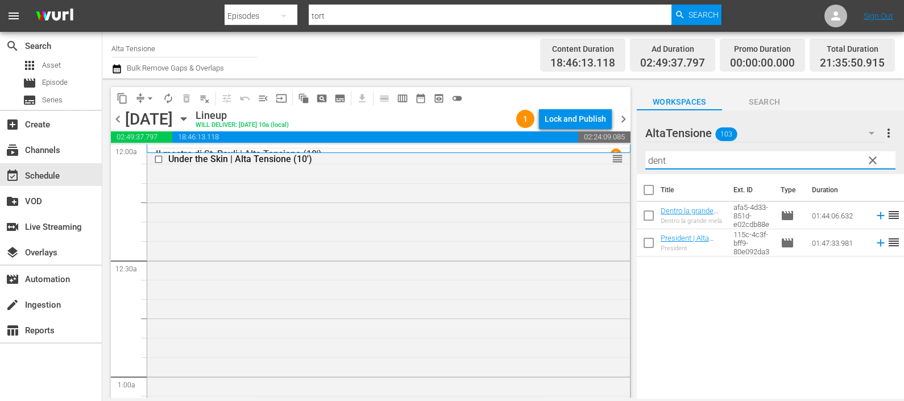
drag, startPoint x: 689, startPoint y: 159, endPoint x: 626, endPoint y: 153, distance: 63.9
click at [626, 153] on div "content_copy compress arrow_drop_down autorenew_outlined delete_forever_outline…" at bounding box center [502, 237] width 801 height 319
drag, startPoint x: 676, startPoint y: 158, endPoint x: 607, endPoint y: 148, distance: 70.1
click at [607, 148] on div "content_copy compress arrow_drop_down autorenew_outlined delete_forever_outline…" at bounding box center [502, 237] width 801 height 319
type input "abs"
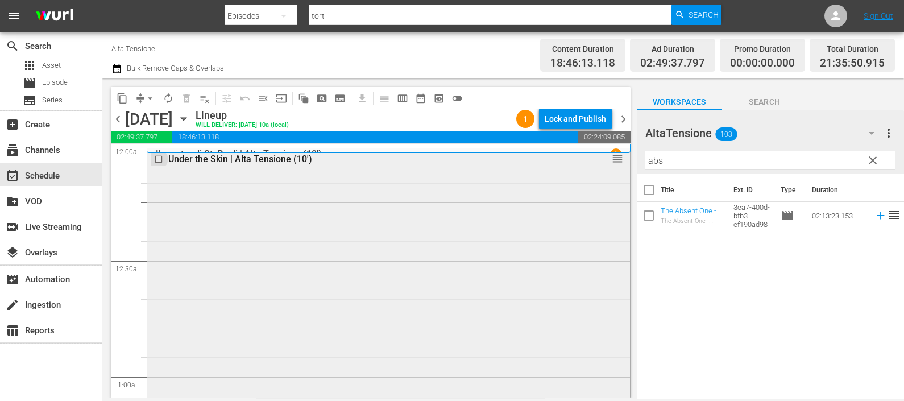
click at [155, 160] on input "checkbox" at bounding box center [160, 160] width 12 height 10
click at [190, 94] on span "delete_forever_outlined" at bounding box center [186, 98] width 11 height 11
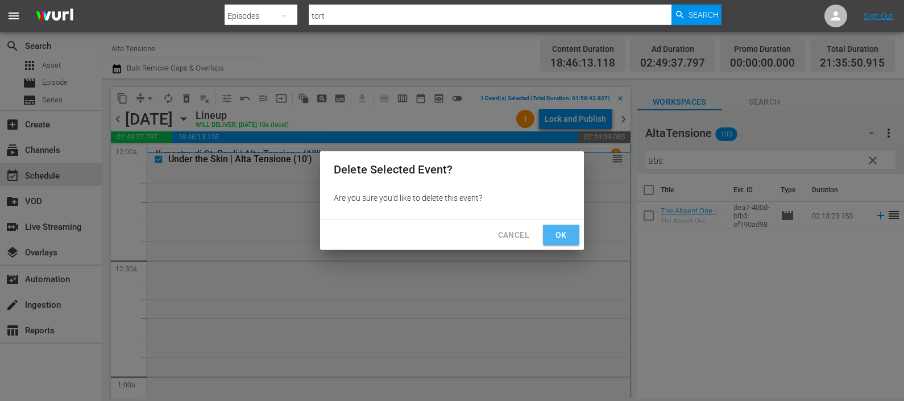
click at [547, 226] on button "Ok" at bounding box center [561, 235] width 36 height 21
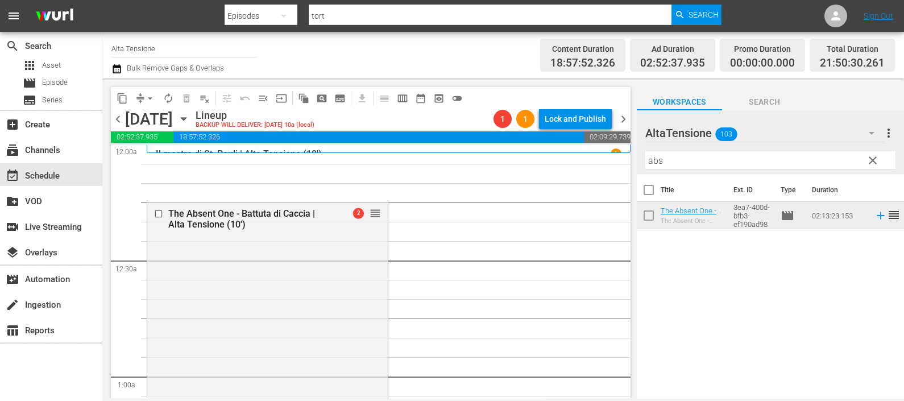
drag, startPoint x: 369, startPoint y: 213, endPoint x: 341, endPoint y: 162, distance: 58.2
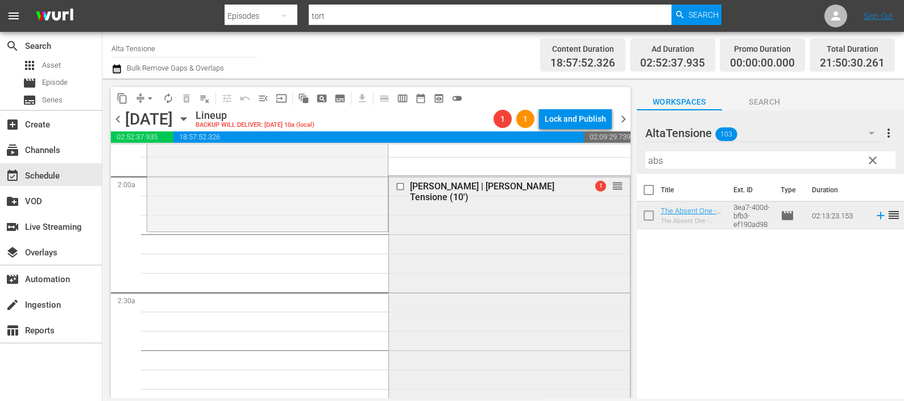
scroll to position [426, 0]
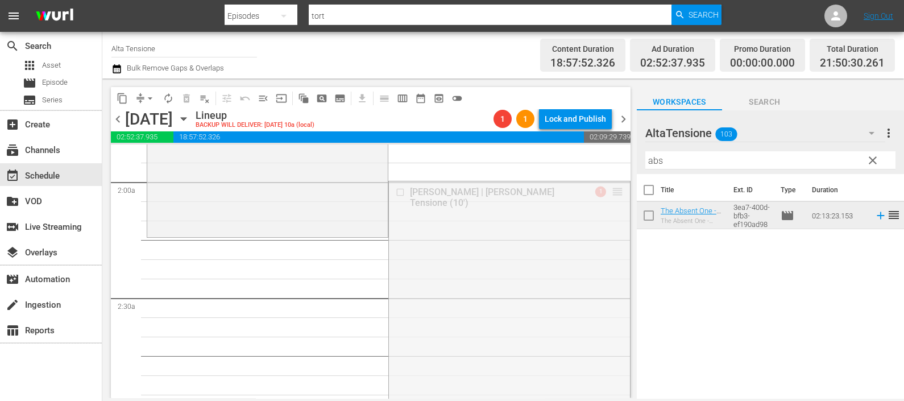
drag, startPoint x: 603, startPoint y: 190, endPoint x: 594, endPoint y: 244, distance: 54.1
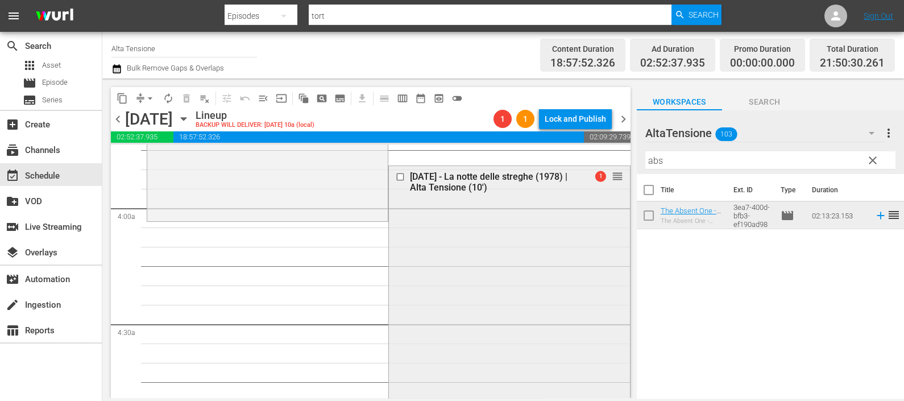
scroll to position [782, 0]
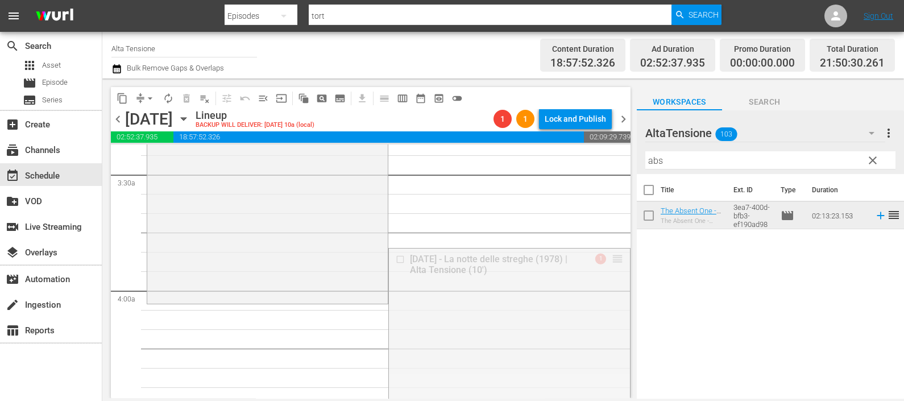
drag, startPoint x: 601, startPoint y: 257, endPoint x: 592, endPoint y: 307, distance: 50.2
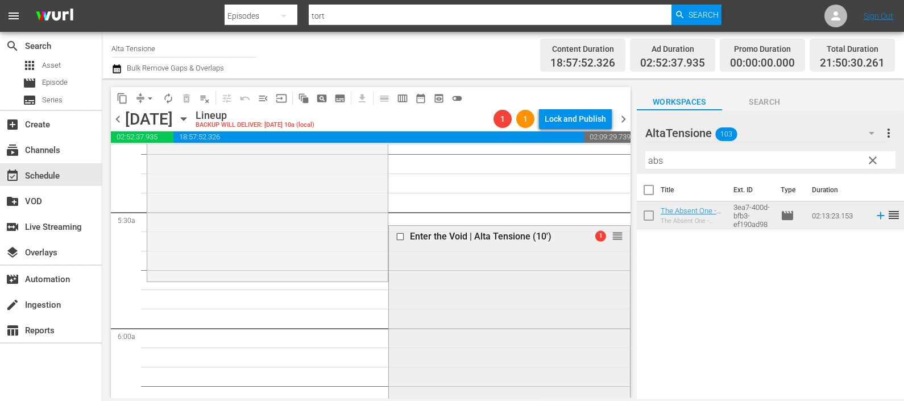
scroll to position [1279, 0]
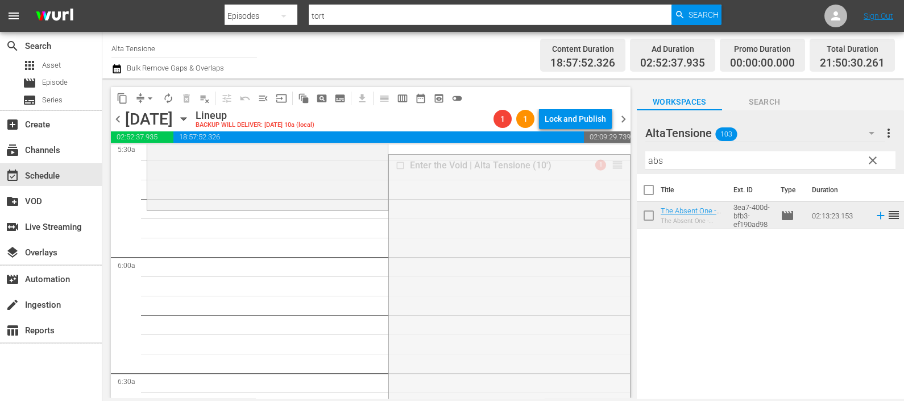
drag, startPoint x: 609, startPoint y: 164, endPoint x: 603, endPoint y: 213, distance: 49.3
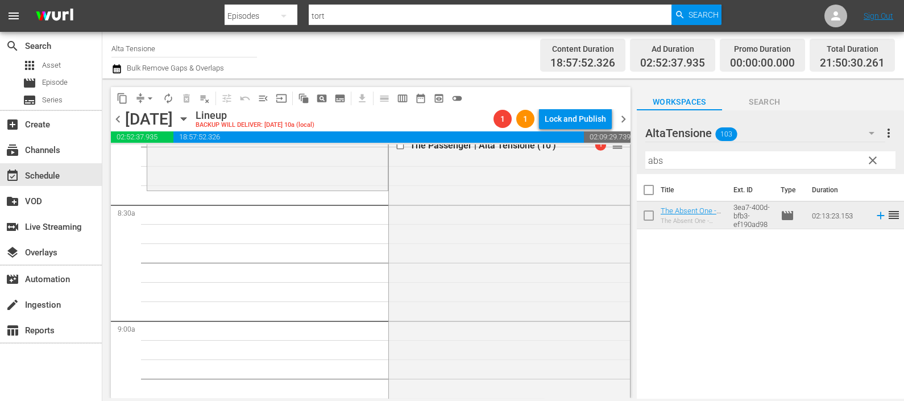
scroll to position [1847, 0]
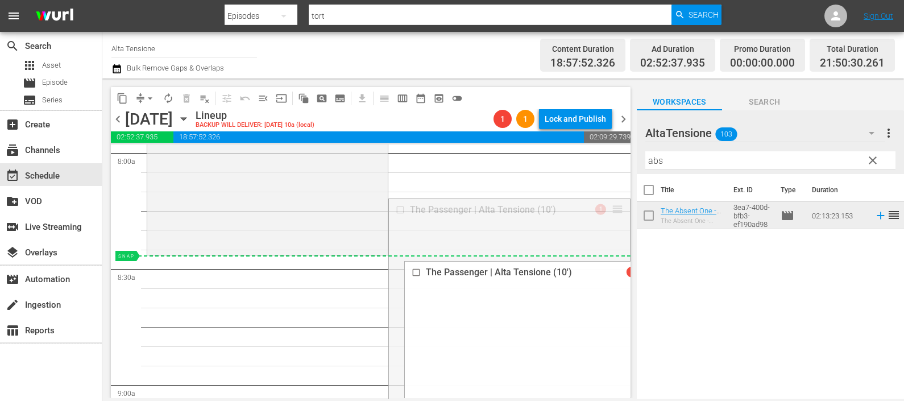
drag, startPoint x: 606, startPoint y: 207, endPoint x: 592, endPoint y: 256, distance: 51.1
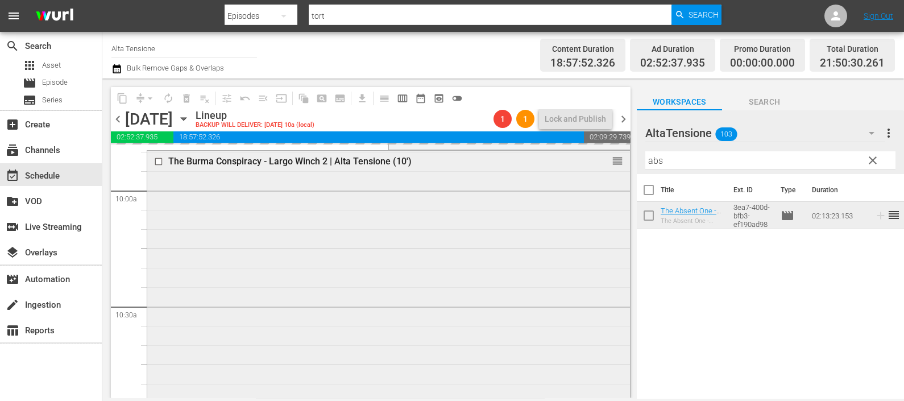
scroll to position [2273, 0]
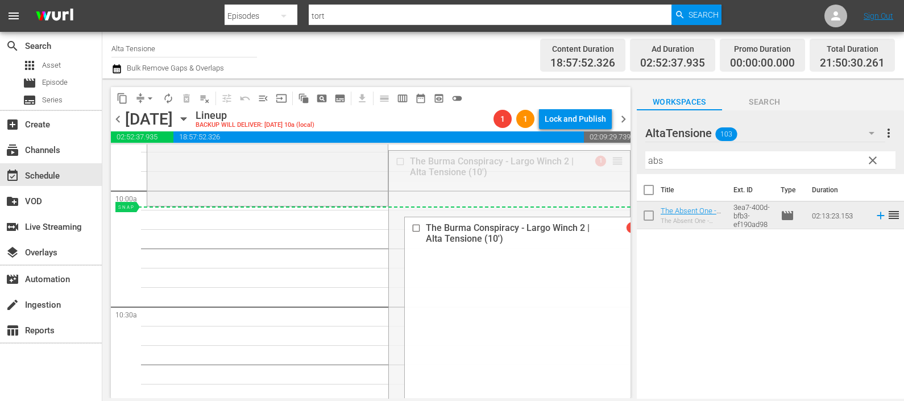
drag, startPoint x: 601, startPoint y: 162, endPoint x: 596, endPoint y: 210, distance: 48.6
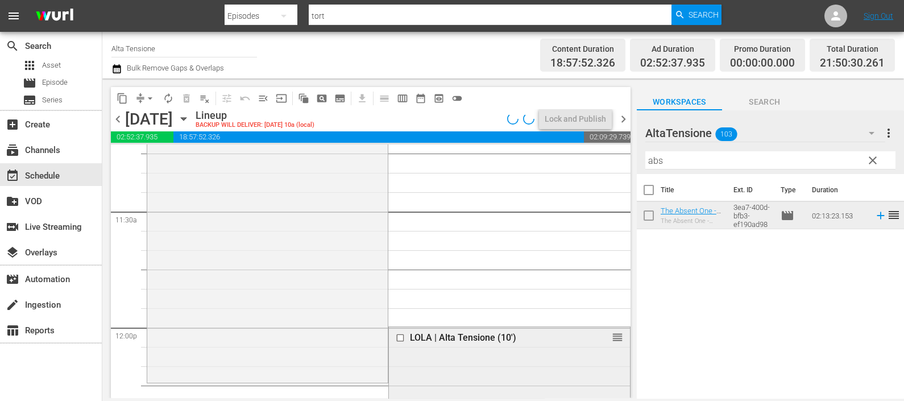
scroll to position [2700, 0]
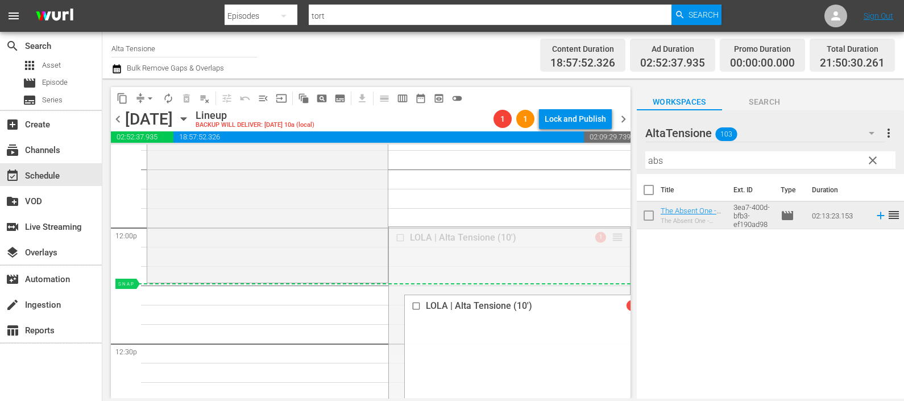
drag, startPoint x: 608, startPoint y: 236, endPoint x: 601, endPoint y: 290, distance: 54.4
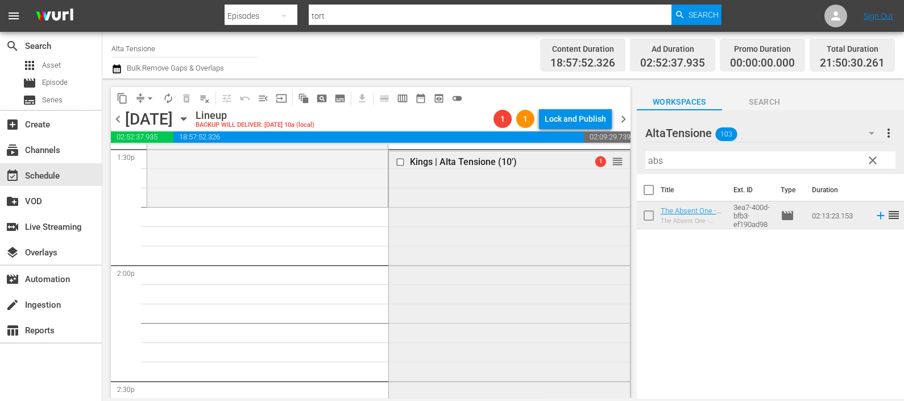
scroll to position [3055, 0]
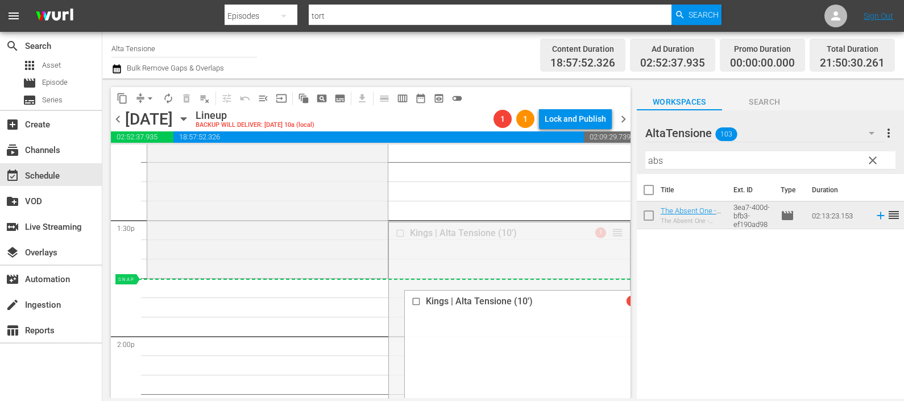
drag, startPoint x: 601, startPoint y: 235, endPoint x: 599, endPoint y: 281, distance: 46.7
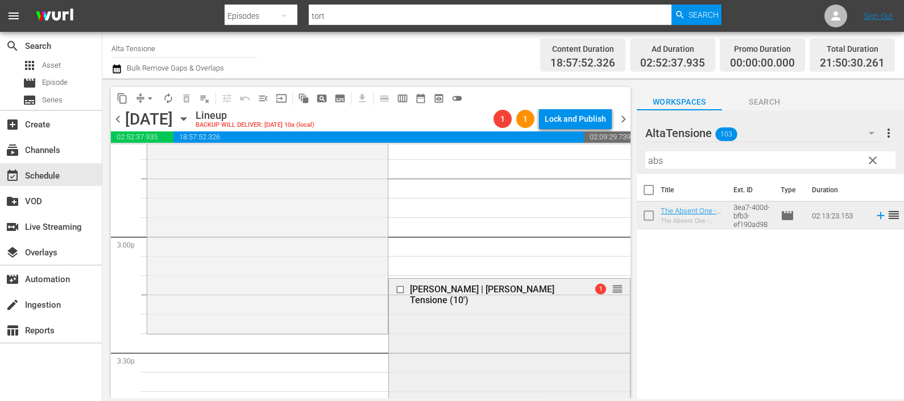
scroll to position [3410, 0]
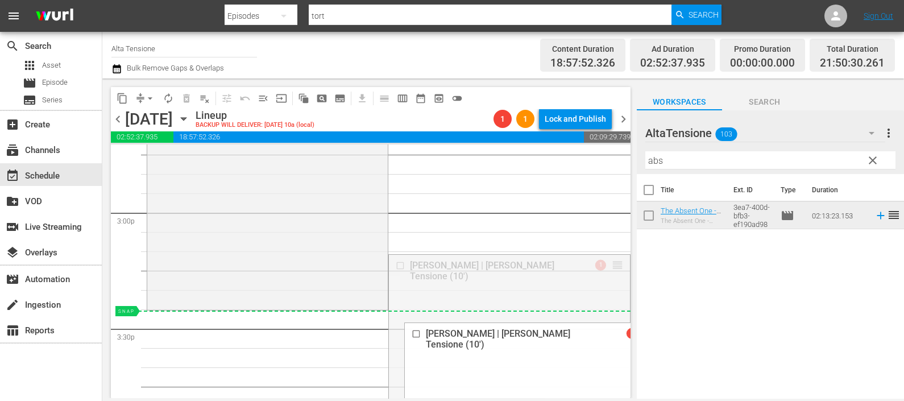
drag, startPoint x: 608, startPoint y: 265, endPoint x: 595, endPoint y: 315, distance: 51.8
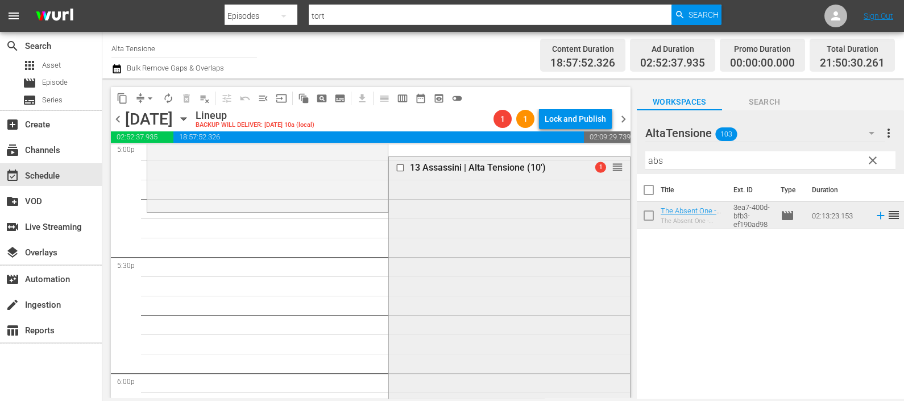
scroll to position [3927, 0]
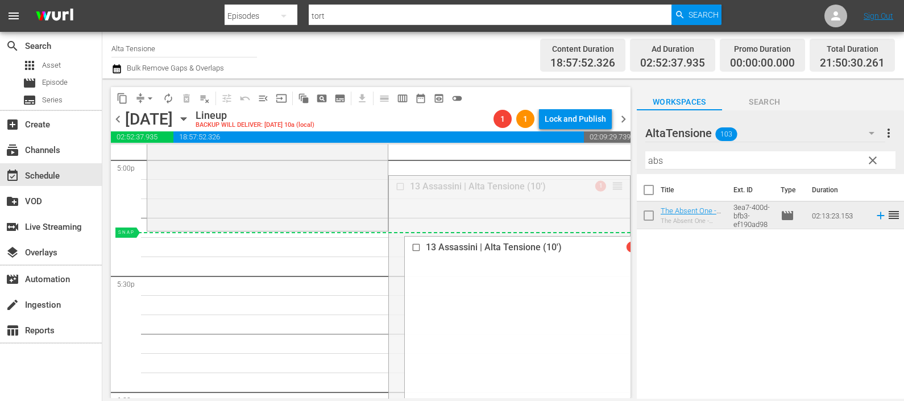
drag, startPoint x: 600, startPoint y: 188, endPoint x: 599, endPoint y: 233, distance: 45.5
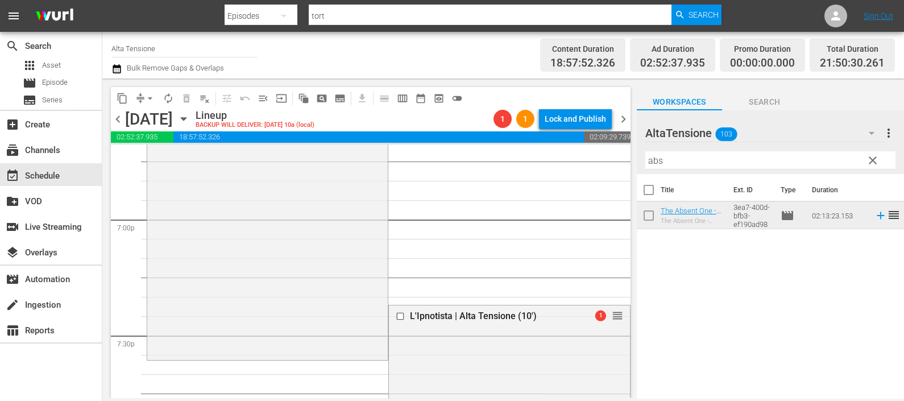
scroll to position [4353, 0]
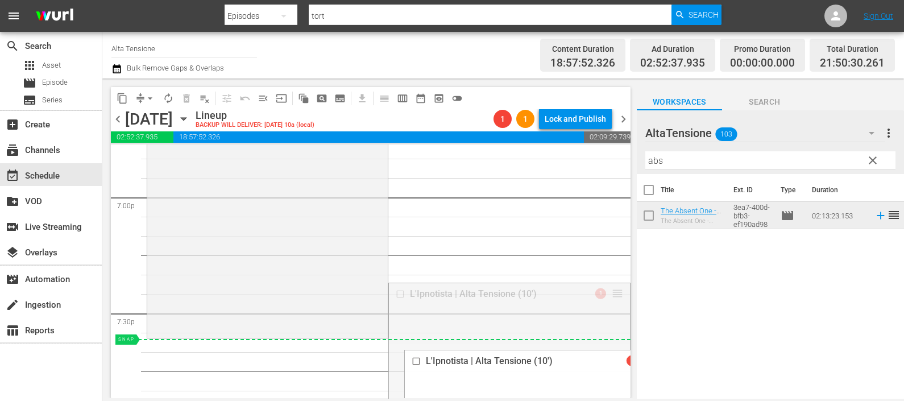
drag, startPoint x: 606, startPoint y: 294, endPoint x: 597, endPoint y: 339, distance: 45.7
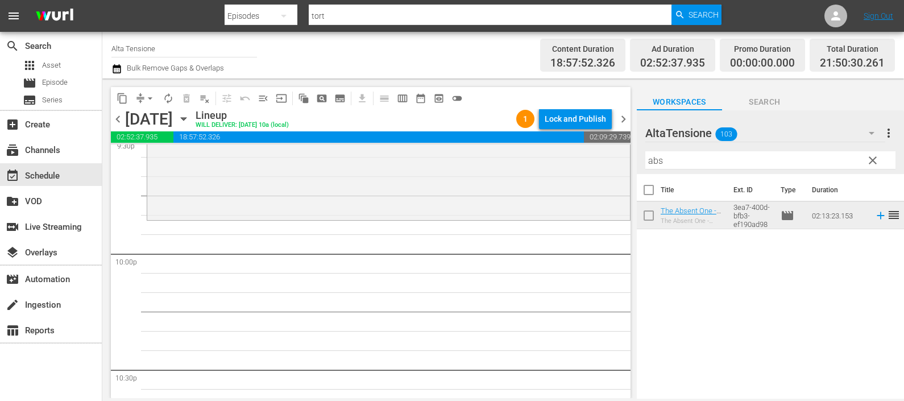
scroll to position [4851, 0]
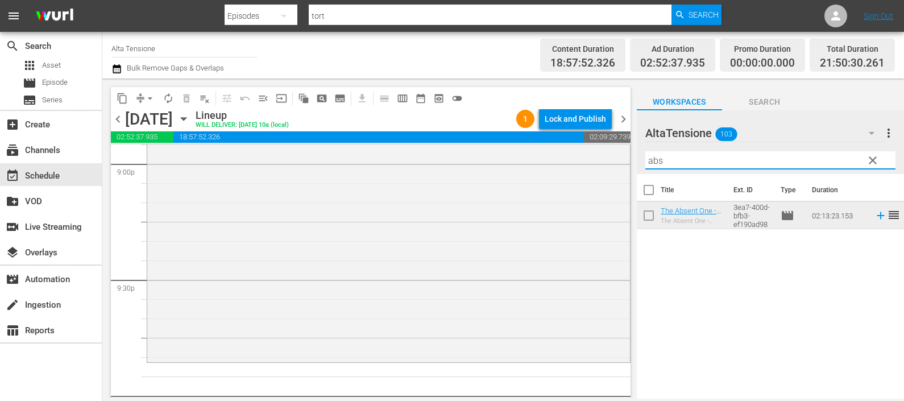
drag, startPoint x: 674, startPoint y: 160, endPoint x: 658, endPoint y: 175, distance: 22.1
click at [638, 169] on div "AltaTensione 103 AltaTensione more_vert clear Filter by Title abs" at bounding box center [770, 142] width 267 height 64
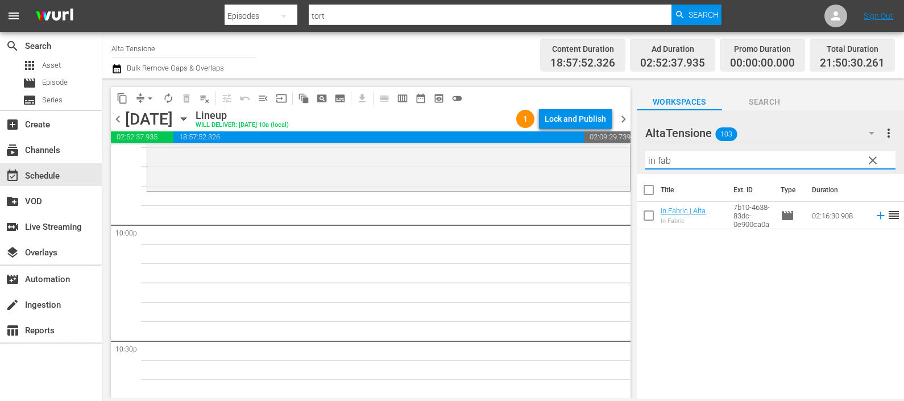
scroll to position [4993, 0]
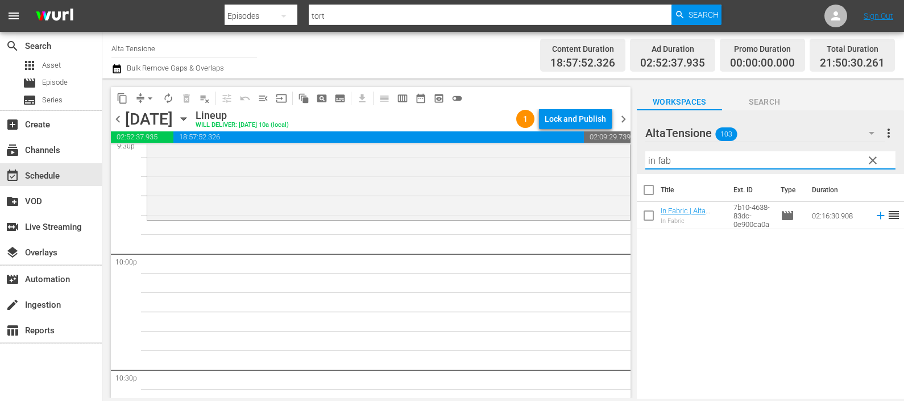
type input "in fab"
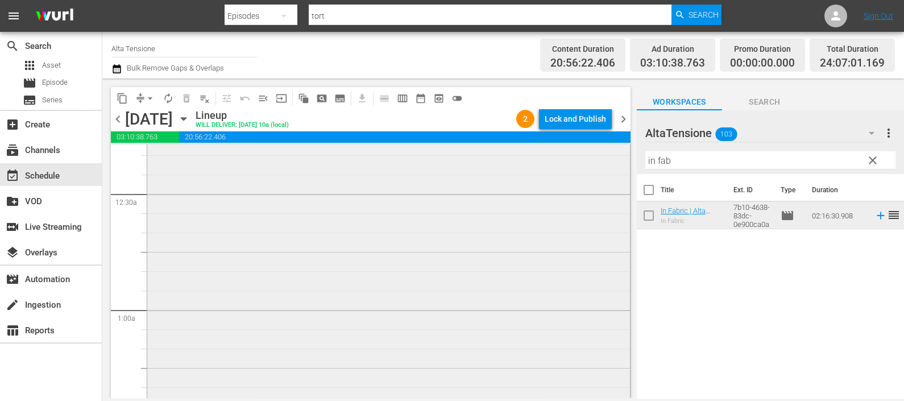
scroll to position [0, 0]
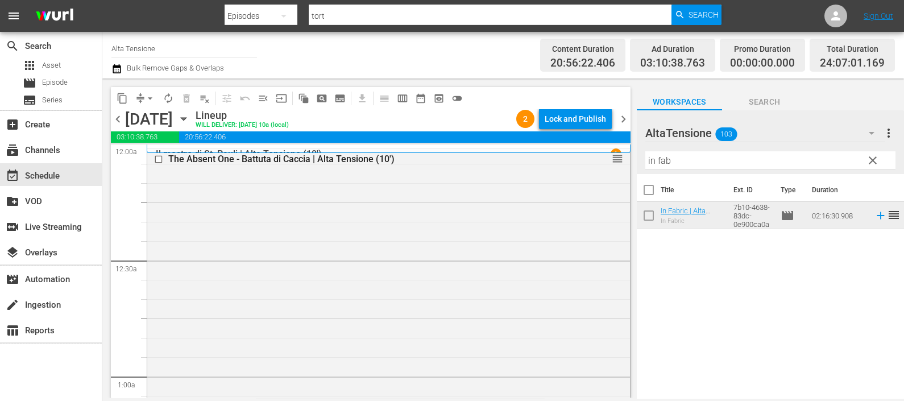
click at [118, 70] on icon "button" at bounding box center [116, 69] width 11 height 14
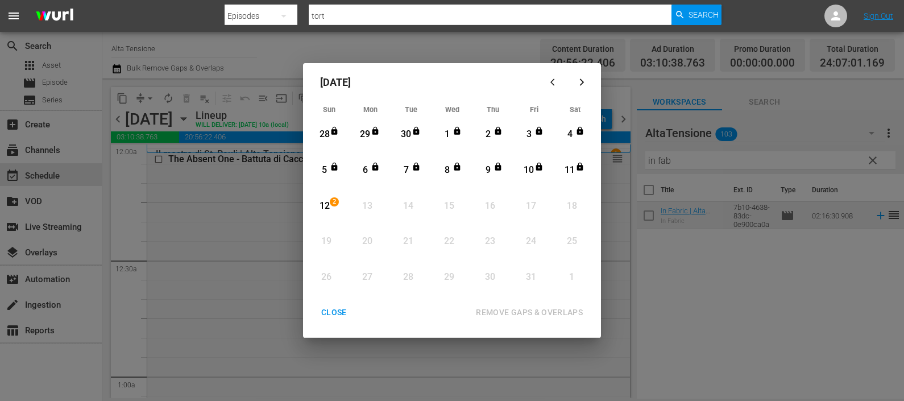
click at [325, 205] on div "12" at bounding box center [324, 206] width 14 height 13
click at [506, 304] on button "REMOVE GAPS & OVERLAPS" at bounding box center [529, 312] width 134 height 21
click at [331, 310] on div "CLOSE" at bounding box center [334, 312] width 44 height 14
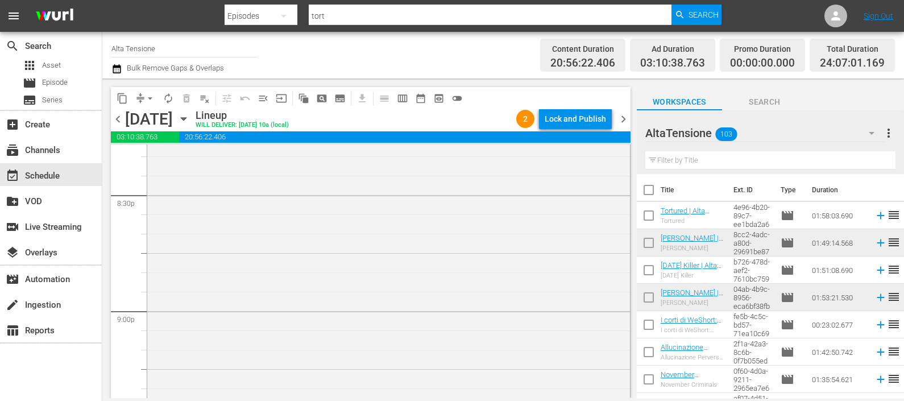
scroll to position [5130, 0]
click at [338, 256] on div "In Fabric | Alta Tensione (10') 1 reorder" at bounding box center [388, 346] width 483 height 524
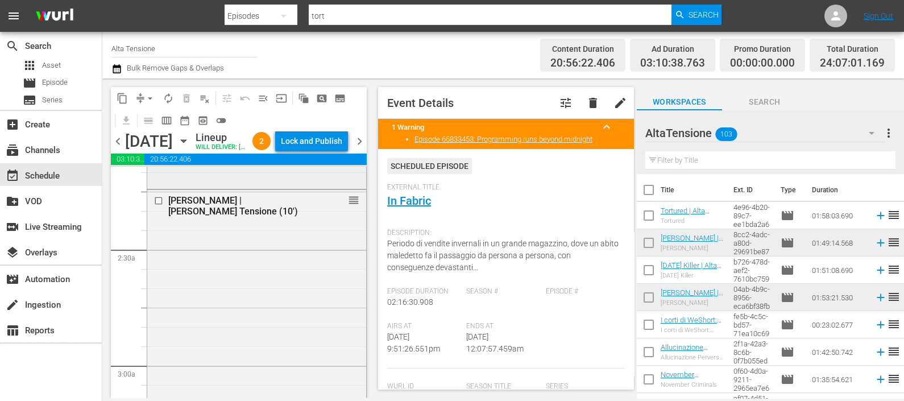
scroll to position [426, 0]
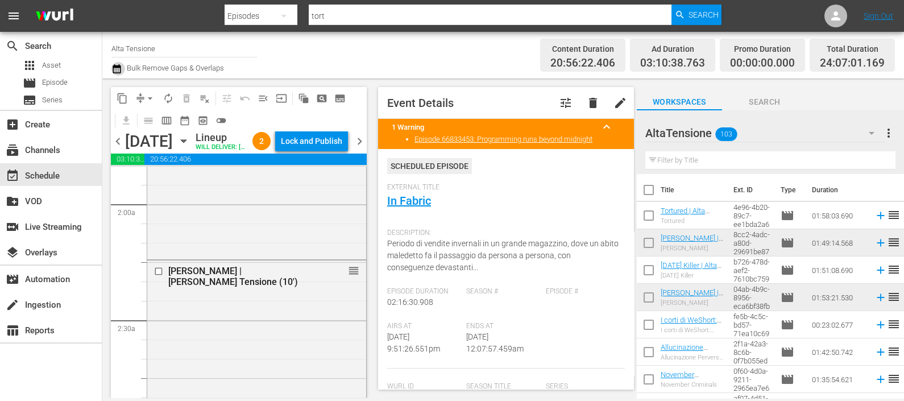
click at [118, 68] on icon "button" at bounding box center [116, 69] width 11 height 14
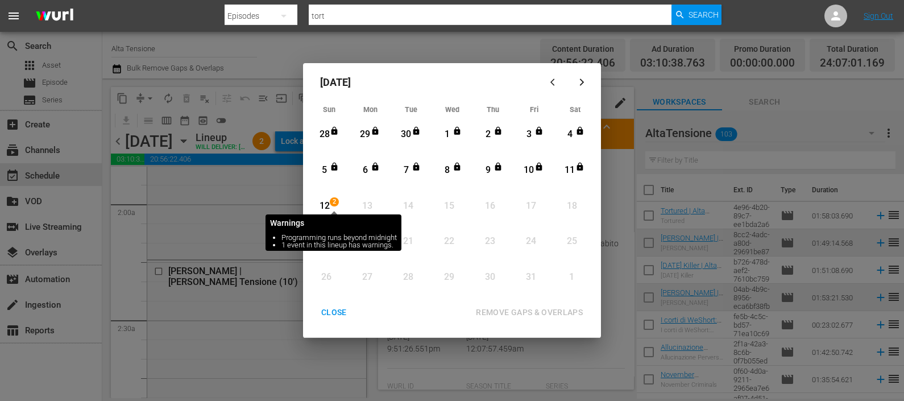
click at [336, 202] on span "2" at bounding box center [334, 201] width 8 height 9
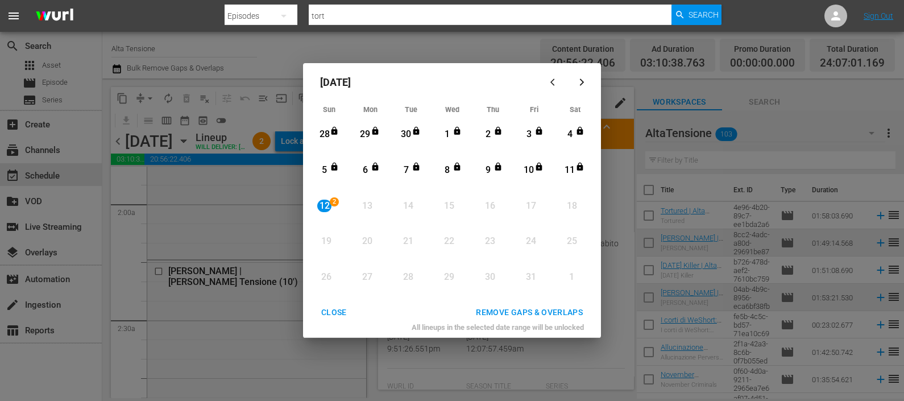
click at [334, 302] on button "CLOSE" at bounding box center [334, 312] width 53 height 21
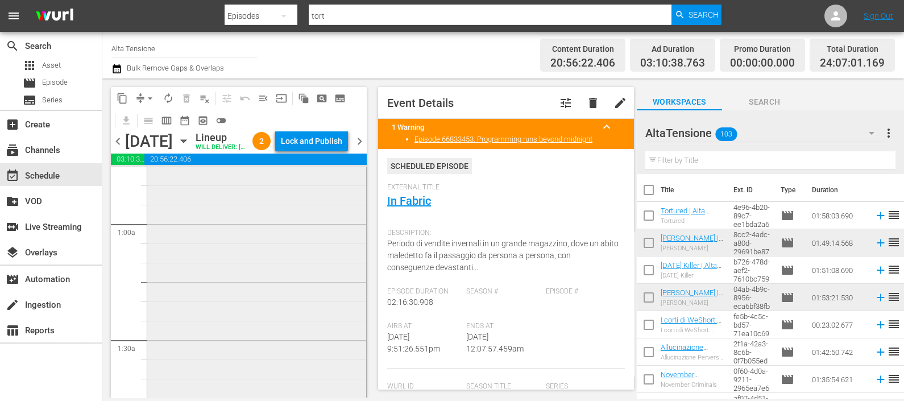
scroll to position [0, 0]
click at [117, 69] on icon "button" at bounding box center [116, 69] width 11 height 14
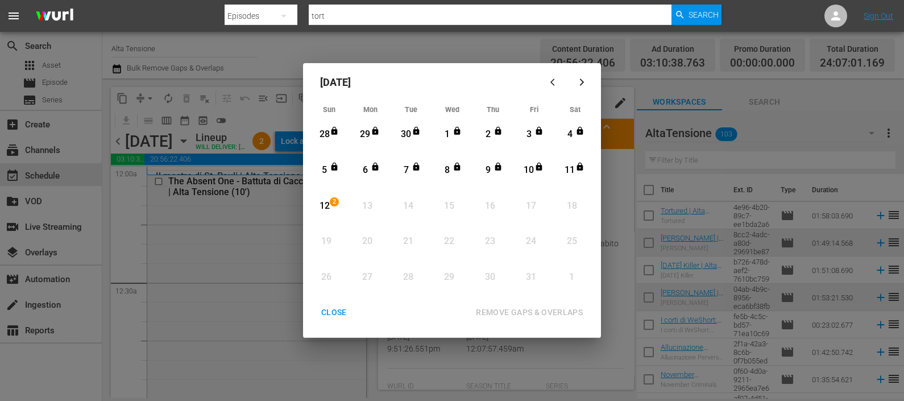
click at [327, 206] on div "12" at bounding box center [324, 206] width 14 height 13
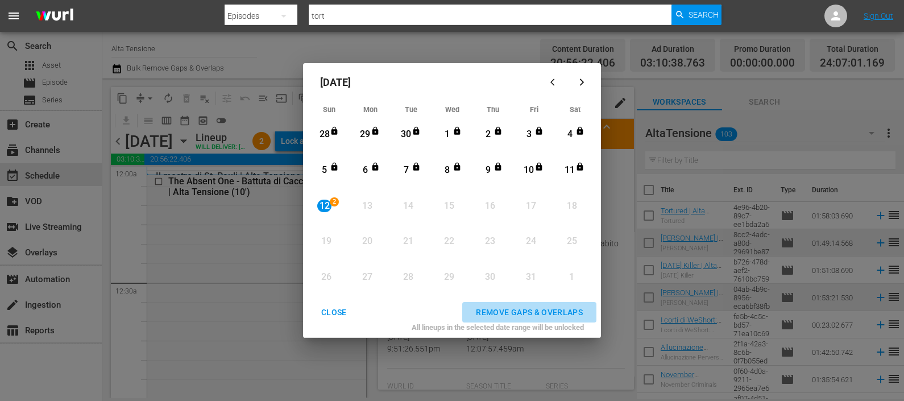
click at [504, 316] on div "REMOVE GAPS & OVERLAPS" at bounding box center [529, 312] width 125 height 14
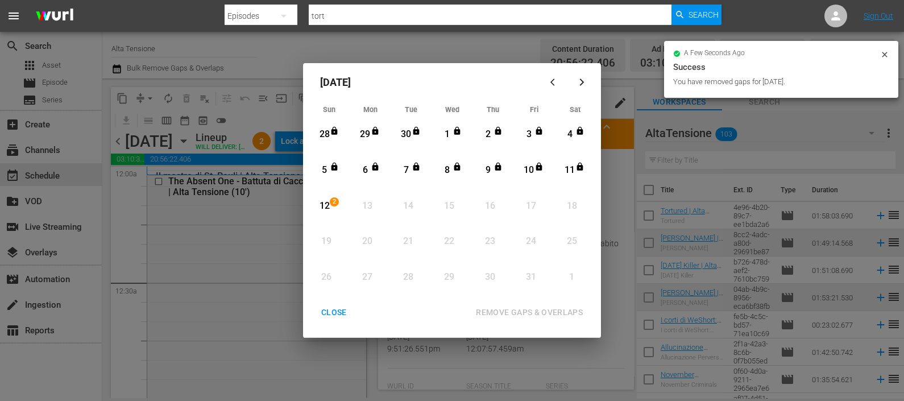
click at [336, 313] on div "CLOSE" at bounding box center [334, 312] width 44 height 14
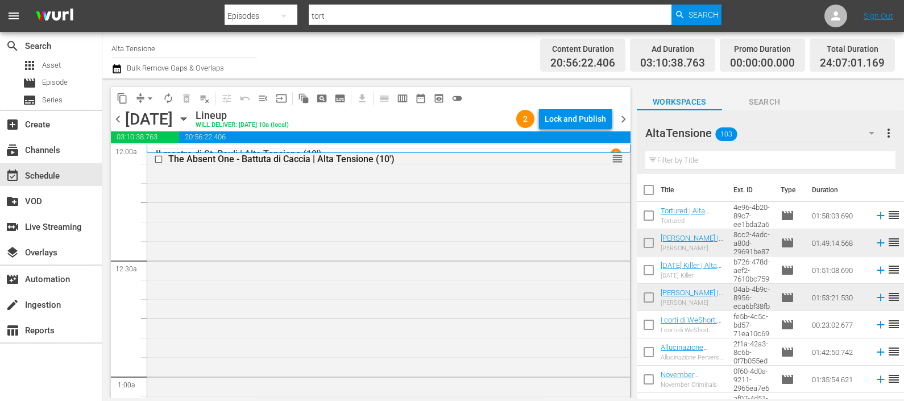
click at [114, 114] on span "chevron_left" at bounding box center [118, 119] width 14 height 14
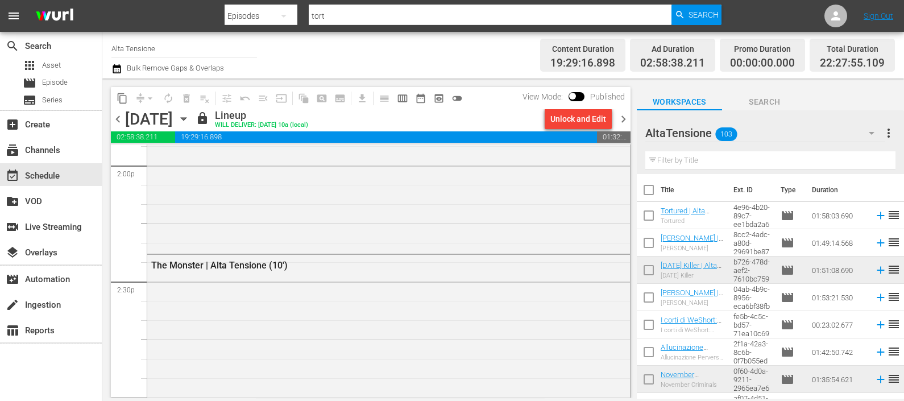
scroll to position [5315, 0]
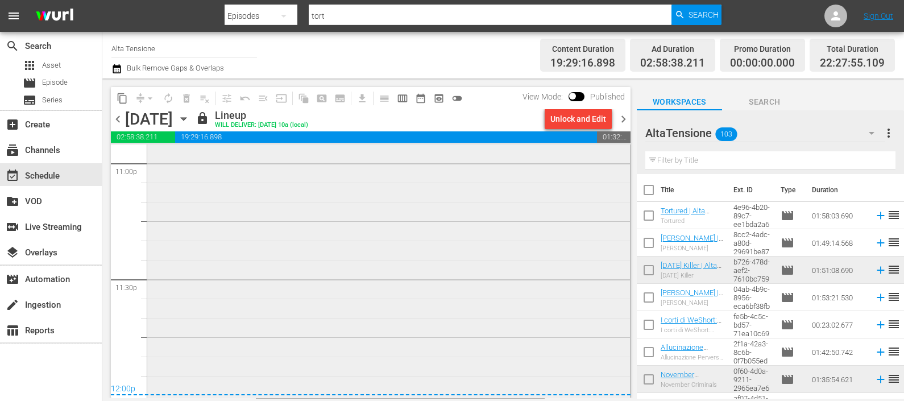
click at [550, 333] on div "Il mostro di St. Pauli | Alta Tensione (10') 1" at bounding box center [388, 152] width 483 height 488
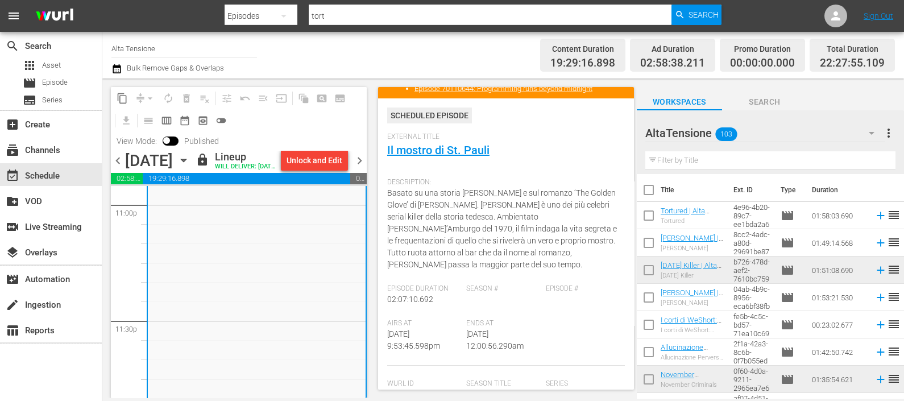
scroll to position [0, 0]
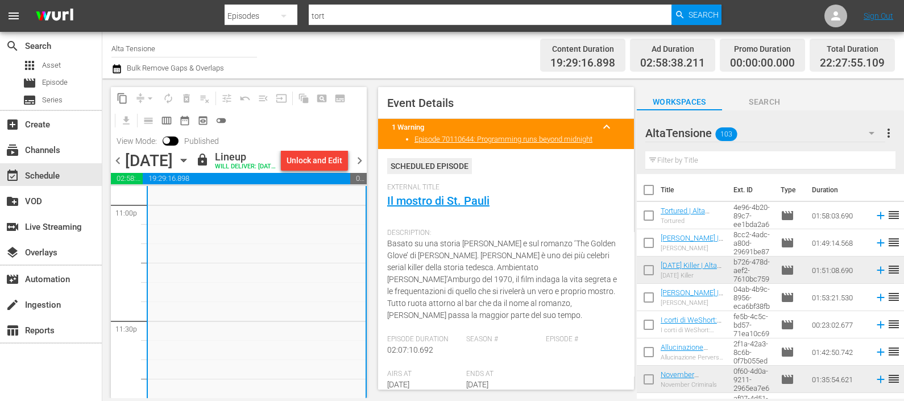
click at [353, 168] on span "chevron_right" at bounding box center [359, 160] width 14 height 14
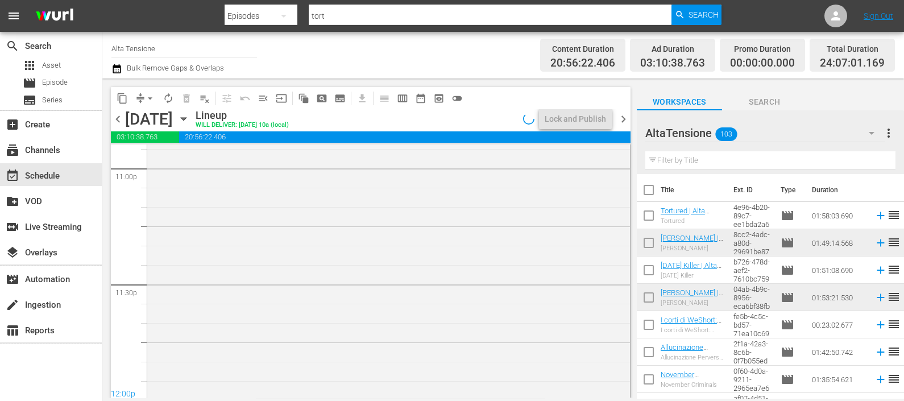
scroll to position [5343, 0]
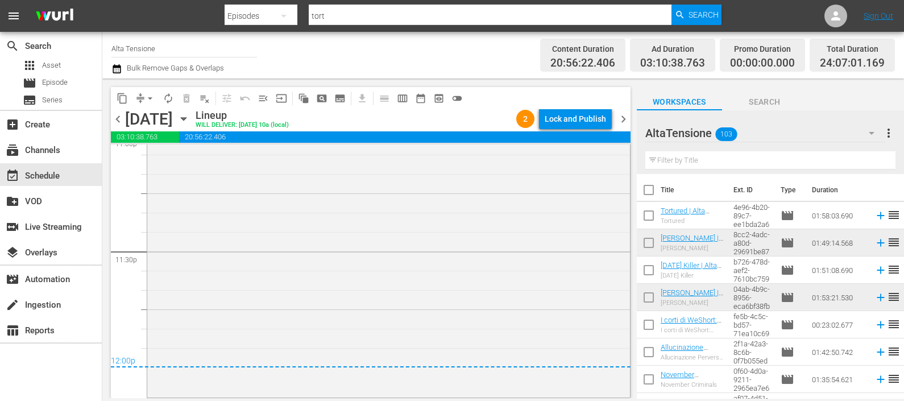
click at [597, 113] on div "Lock and Publish" at bounding box center [575, 119] width 61 height 20
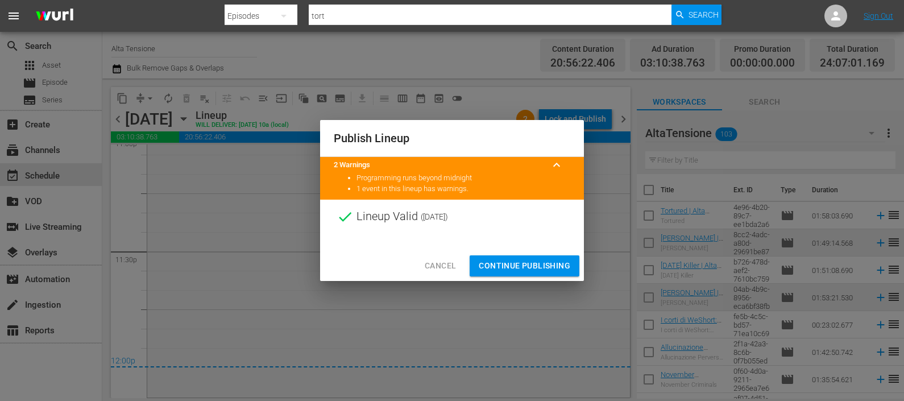
click at [527, 265] on span "Continue Publishing" at bounding box center [525, 266] width 92 height 14
